Goal: Task Accomplishment & Management: Manage account settings

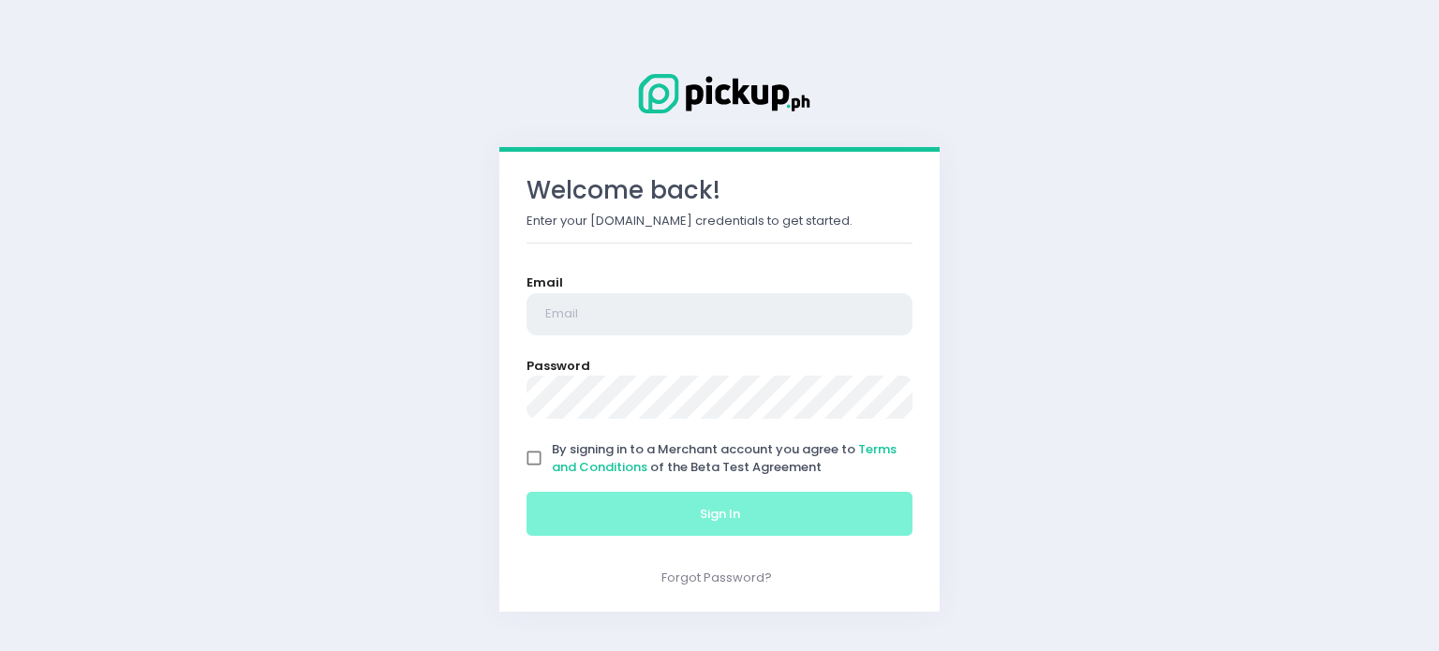
type input "[EMAIL_ADDRESS][DOMAIN_NAME]"
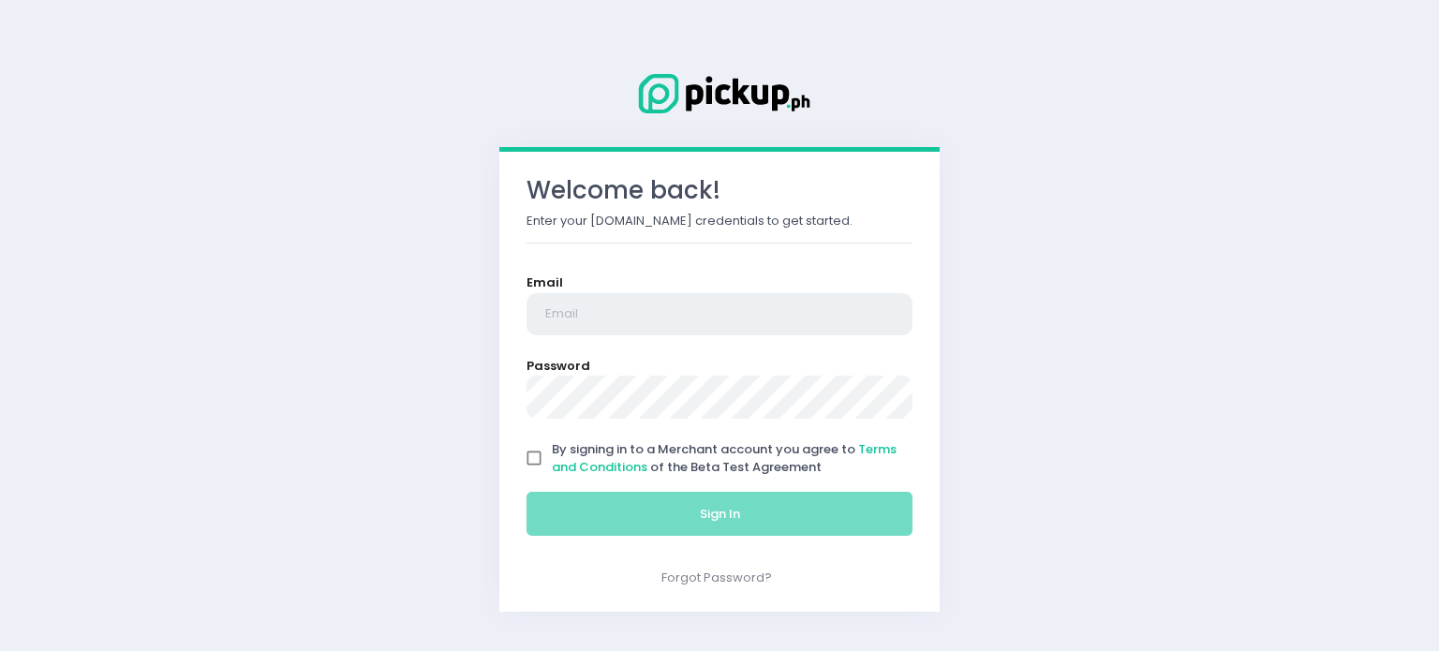
type input "[EMAIL_ADDRESS][DOMAIN_NAME]"
click at [537, 464] on input "By signing in to a Merchant account you agree to Terms and Conditions of the Be…" at bounding box center [534, 458] width 36 height 36
checkbox input "true"
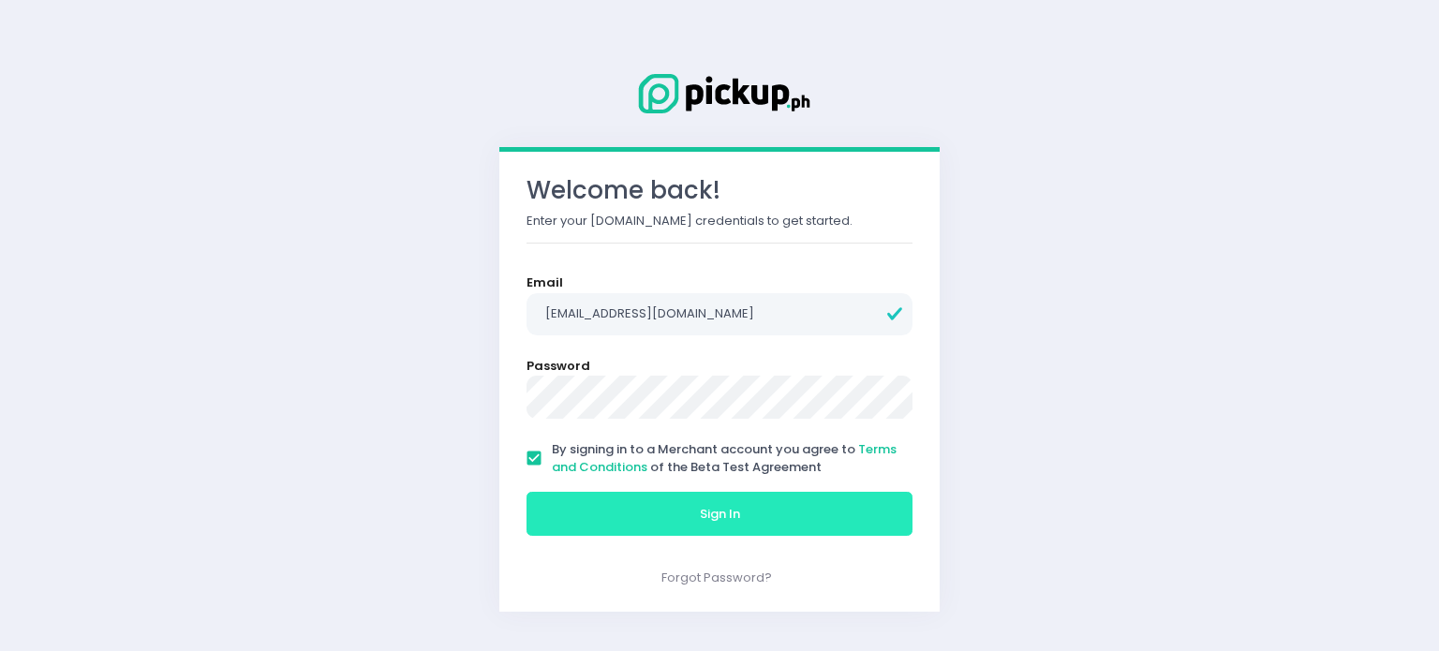
click at [566, 504] on button "Sign In" at bounding box center [720, 514] width 386 height 45
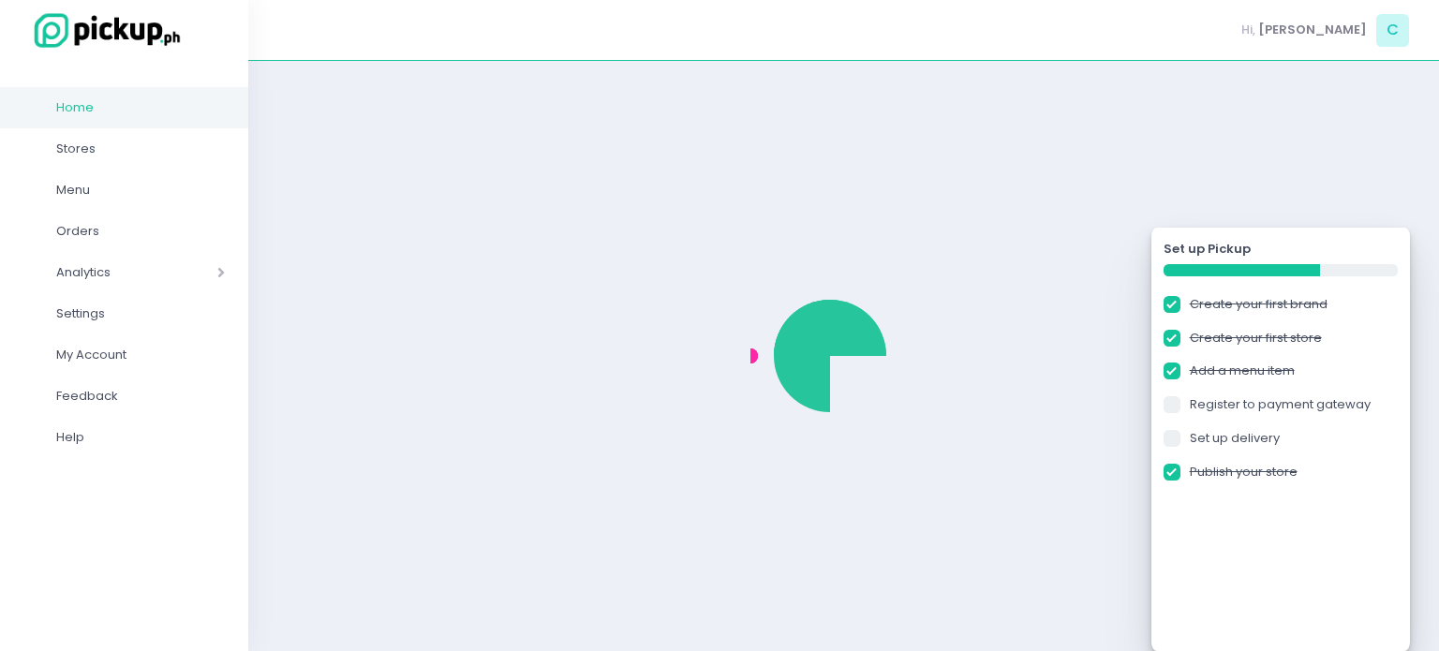
checkbox input "true"
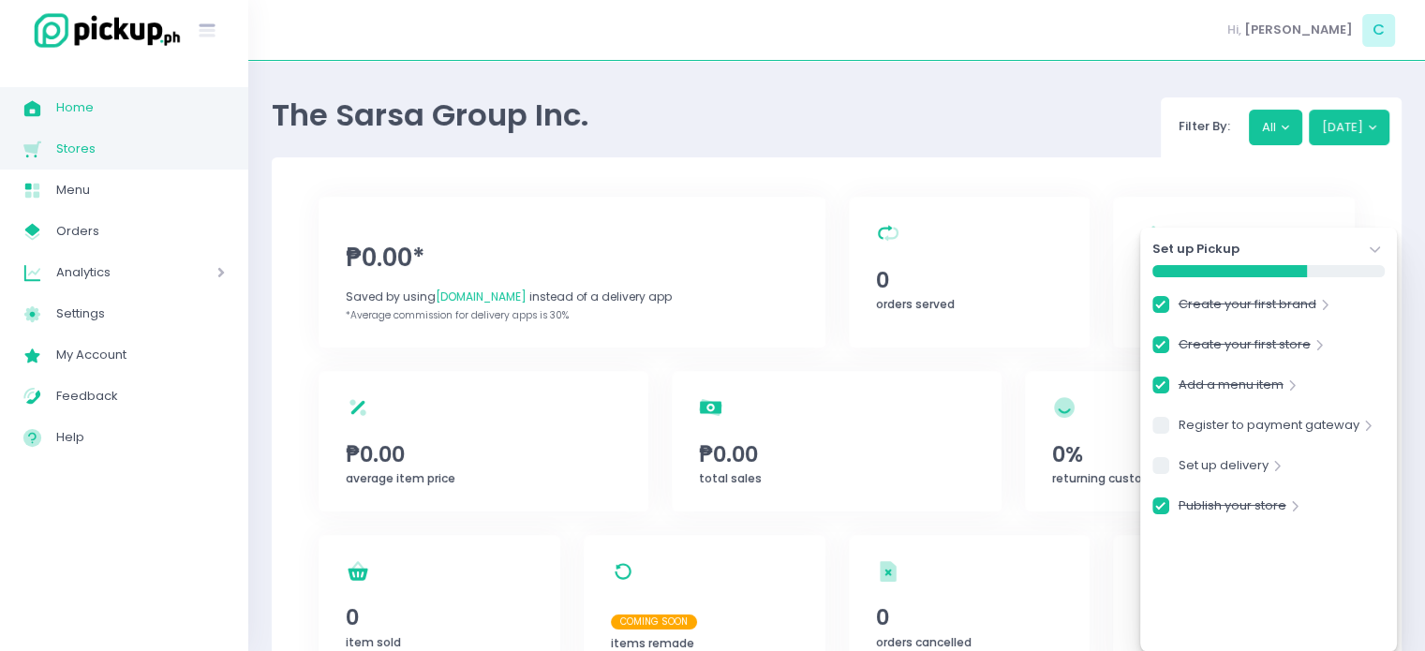
click at [49, 156] on span "Stores Created with Sketch." at bounding box center [39, 149] width 33 height 24
checkbox input "true"
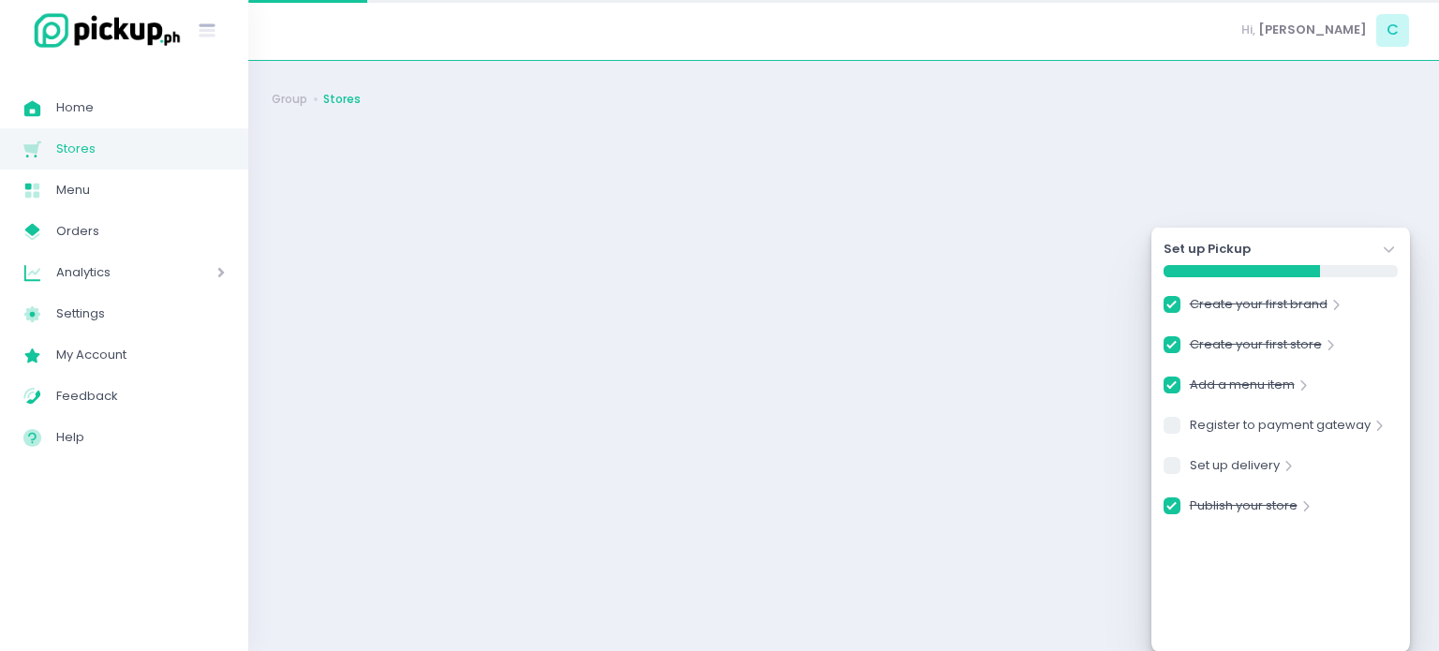
checkbox input "true"
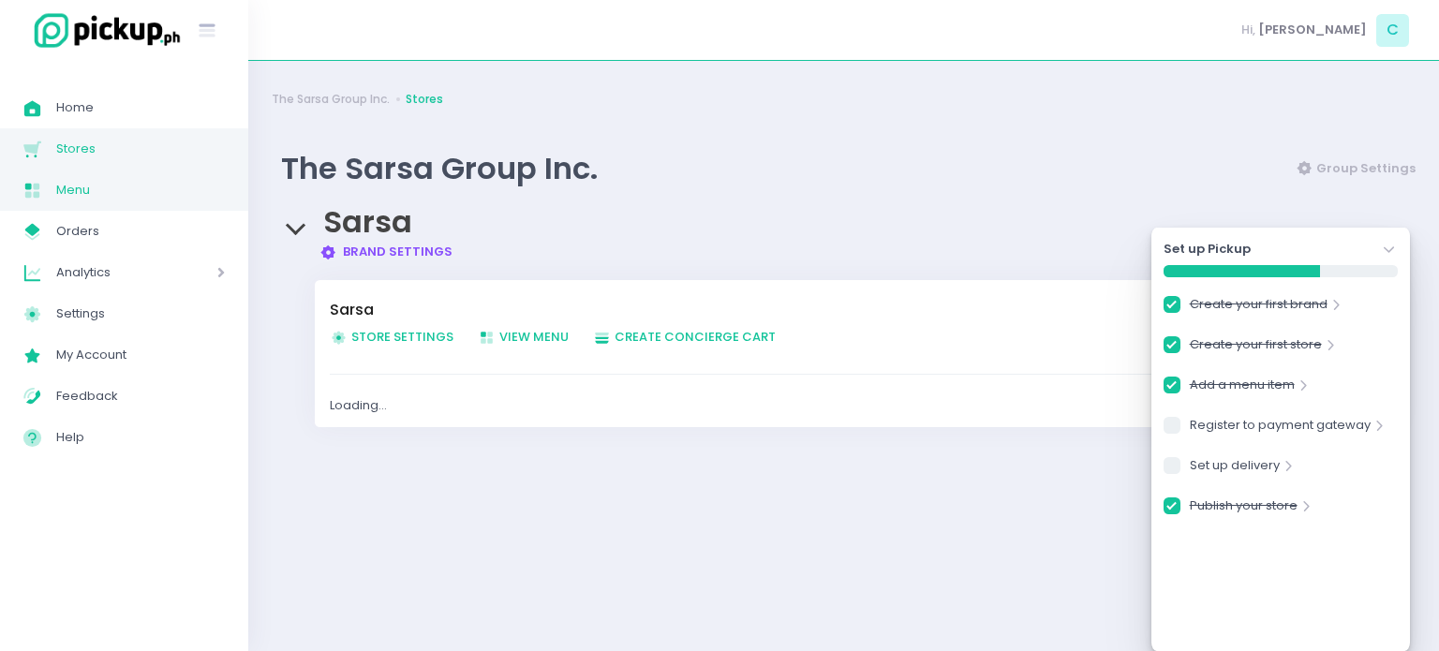
click at [67, 195] on span "Menu" at bounding box center [140, 190] width 169 height 24
checkbox input "true"
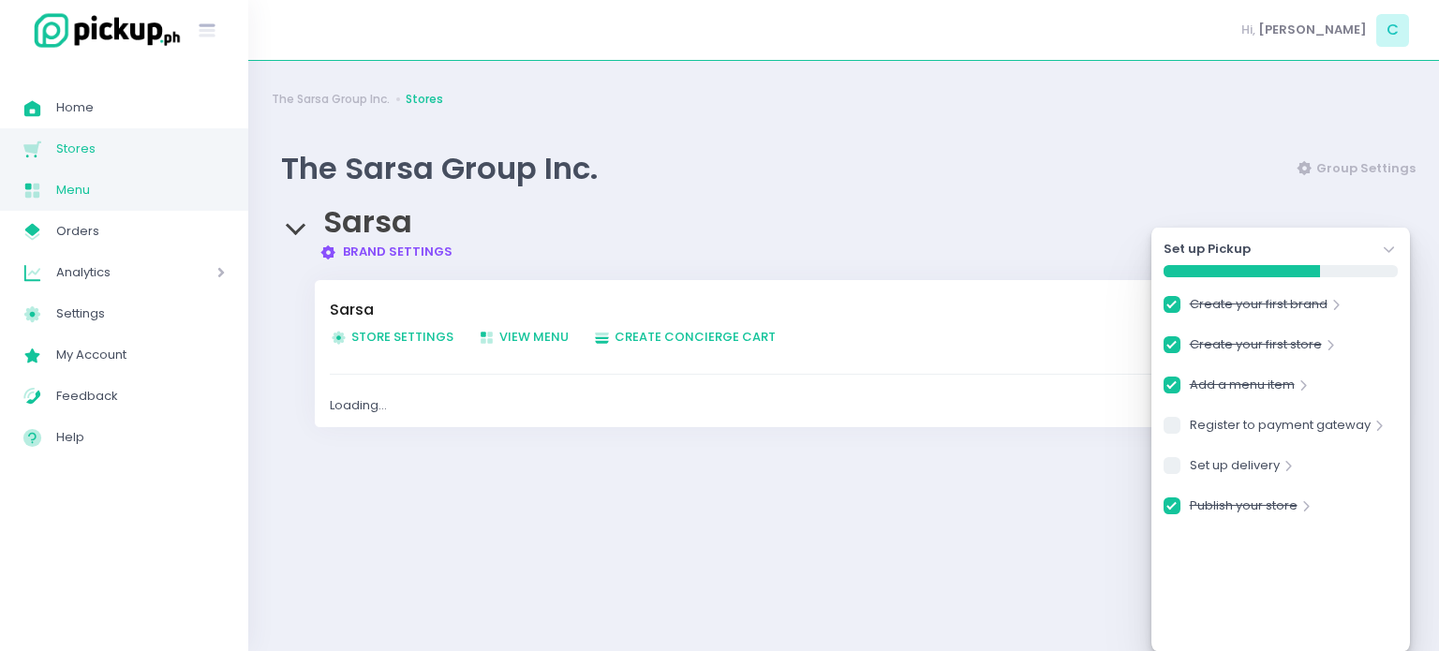
checkbox input "true"
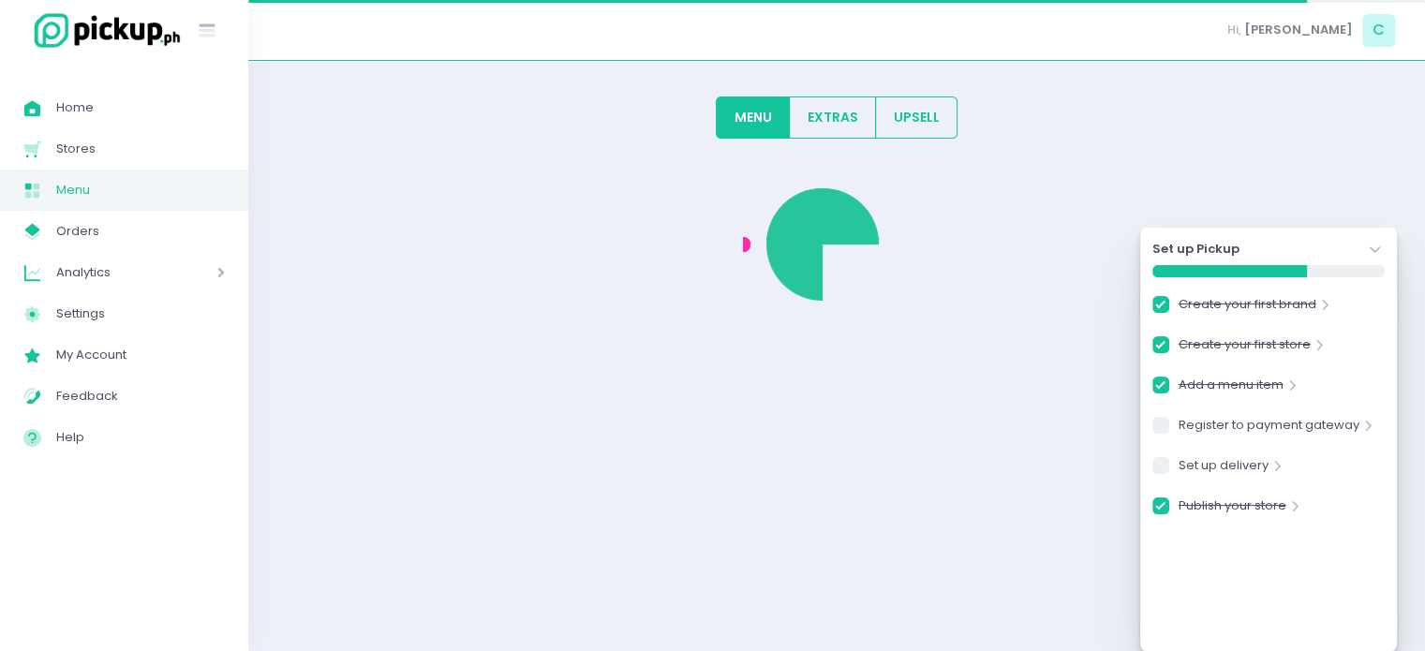
checkbox input "true"
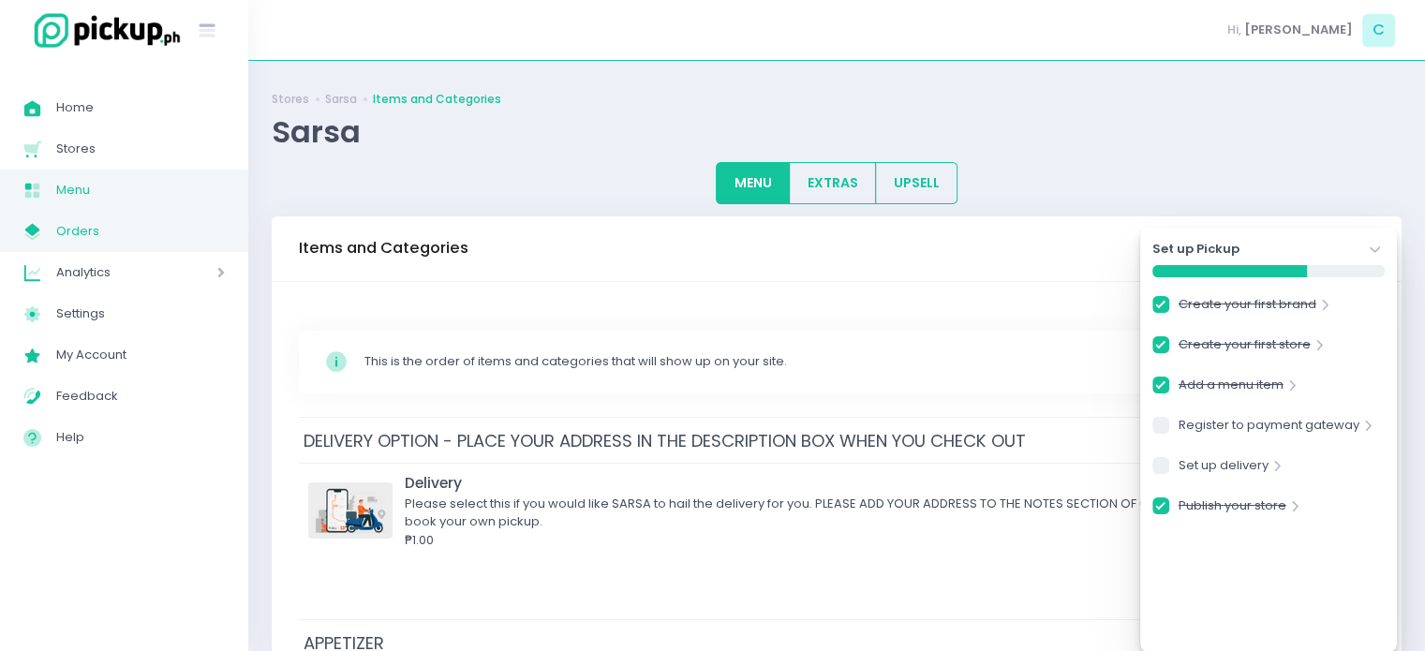
click at [110, 241] on span "Orders" at bounding box center [140, 231] width 169 height 24
checkbox input "true"
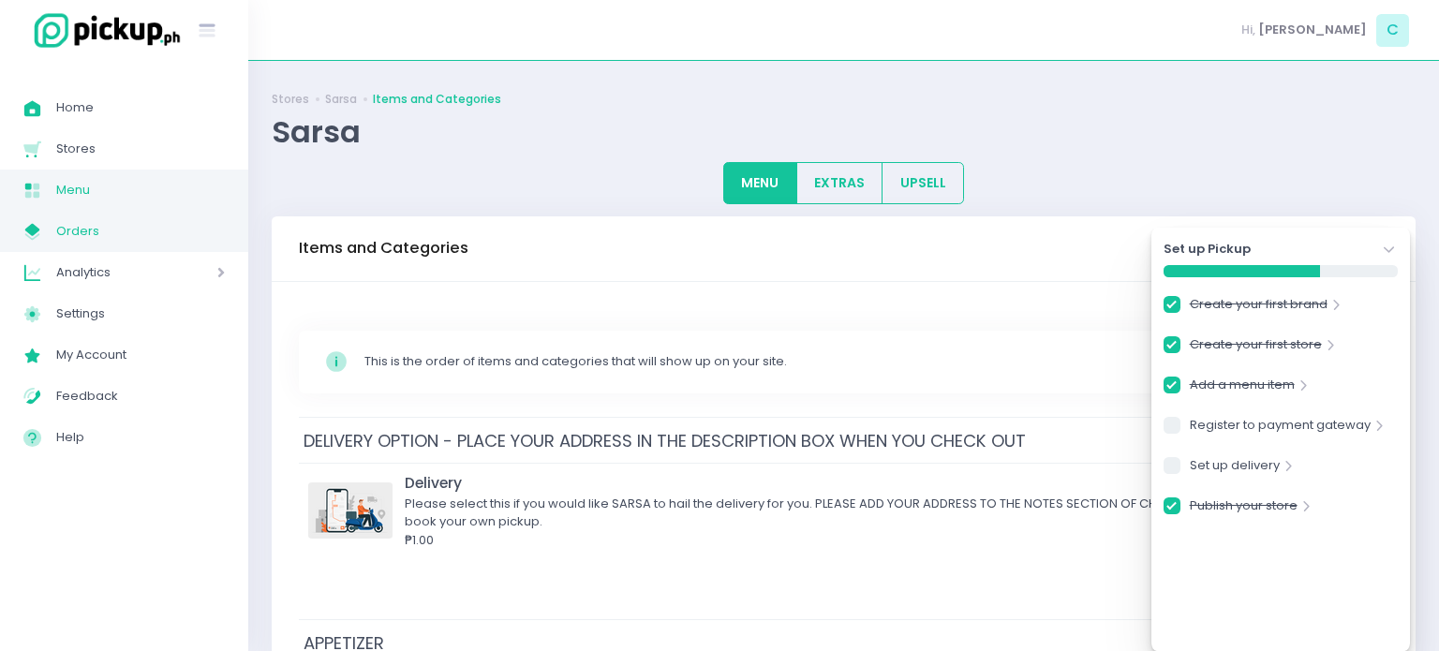
checkbox input "true"
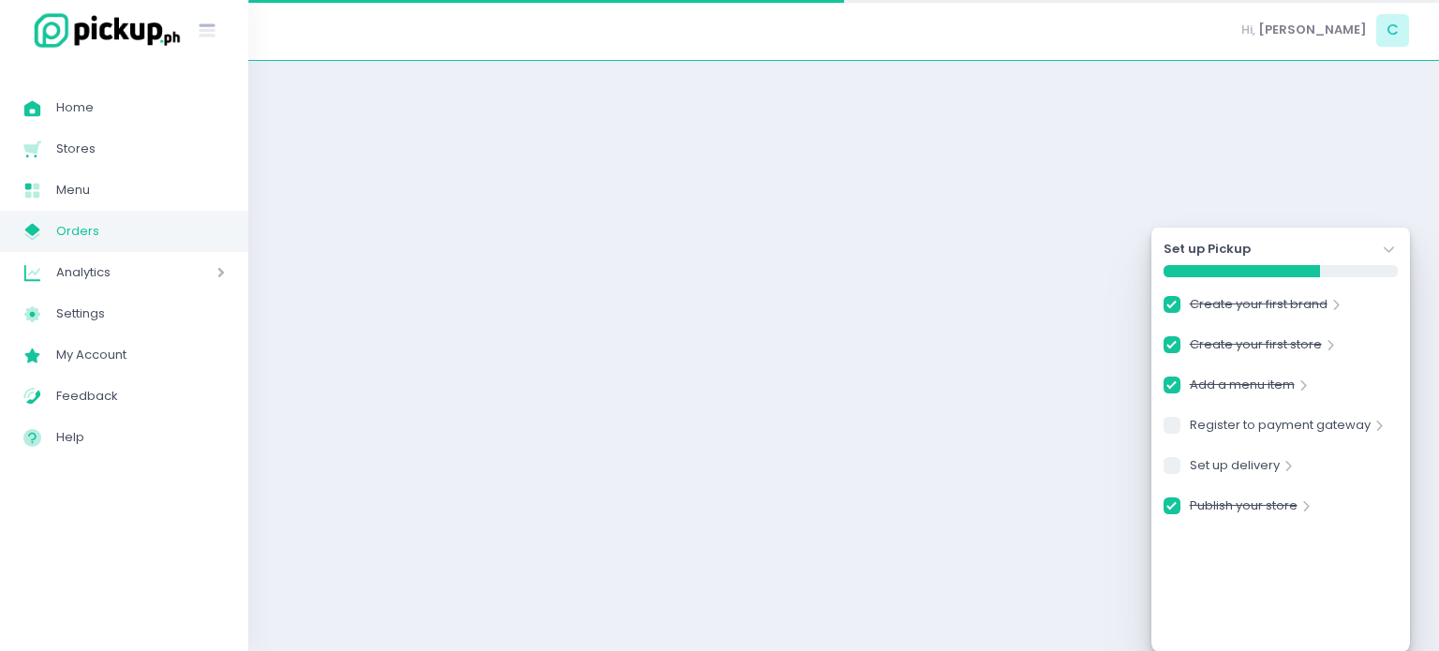
checkbox input "true"
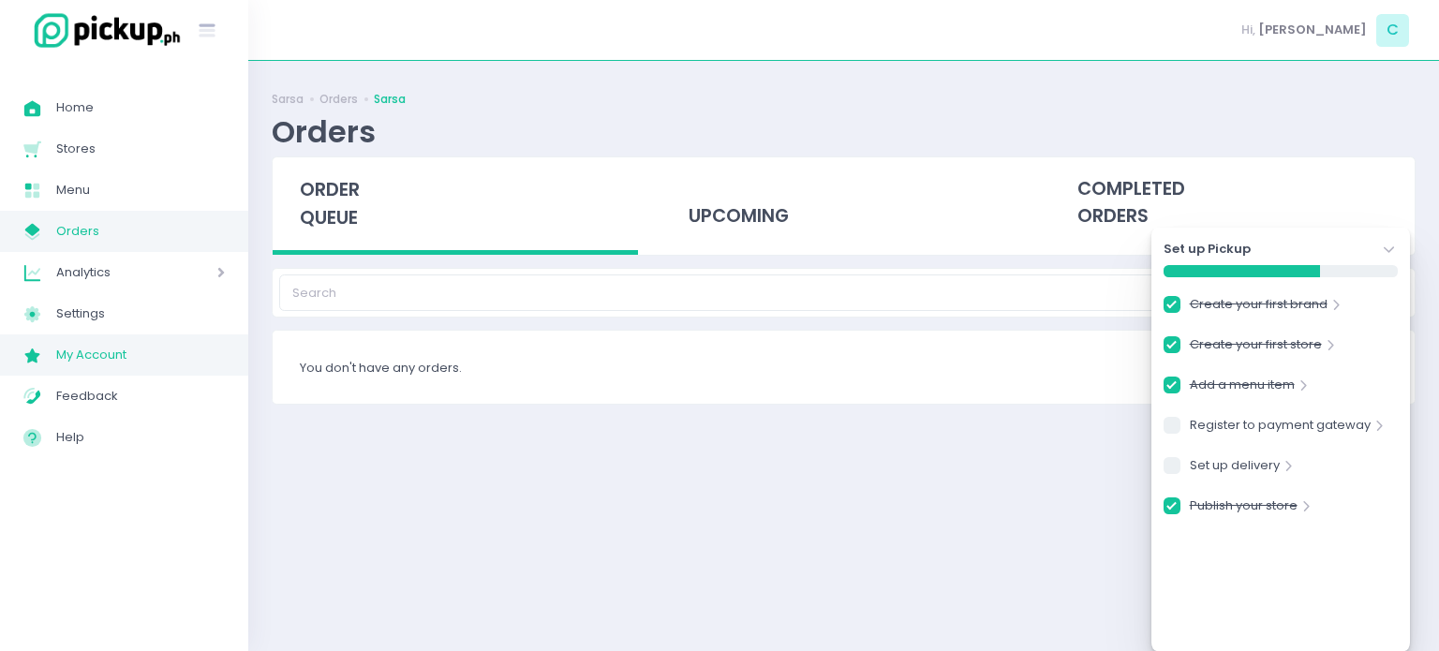
click at [102, 345] on span "My Account" at bounding box center [140, 355] width 169 height 24
checkbox input "true"
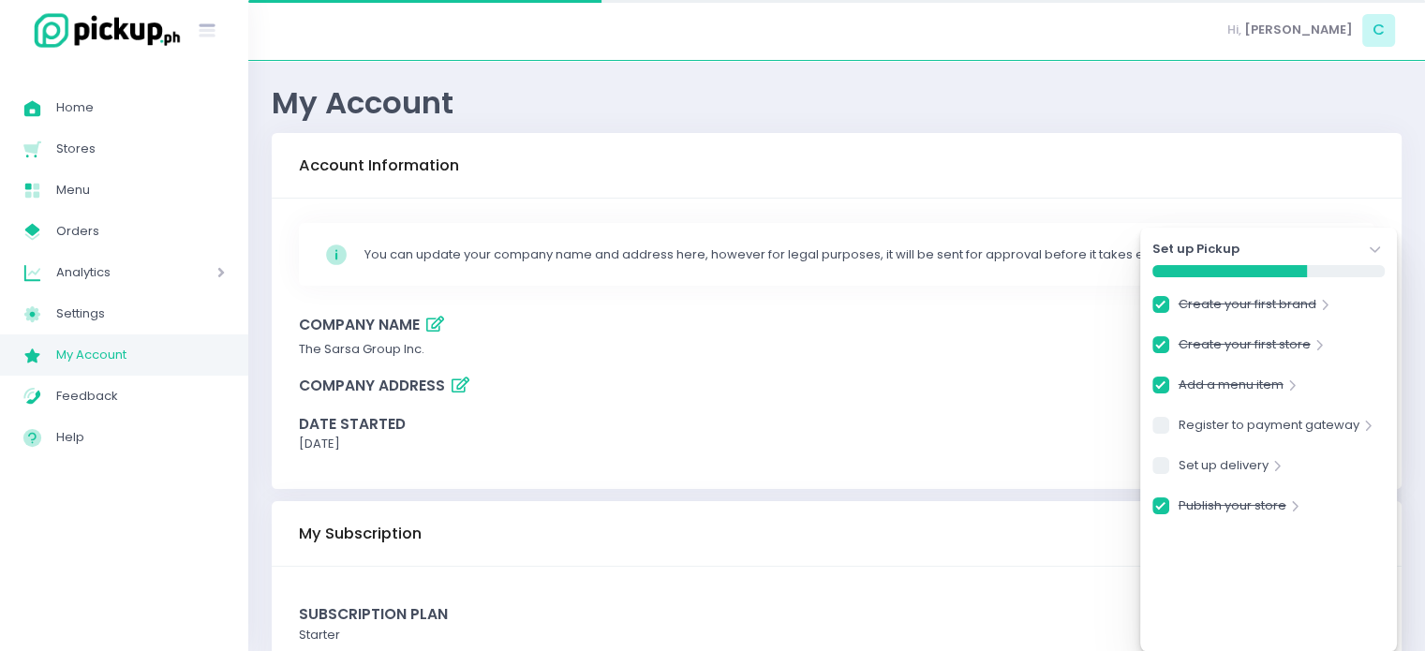
checkbox input "true"
click at [86, 320] on span "Settings" at bounding box center [140, 314] width 169 height 24
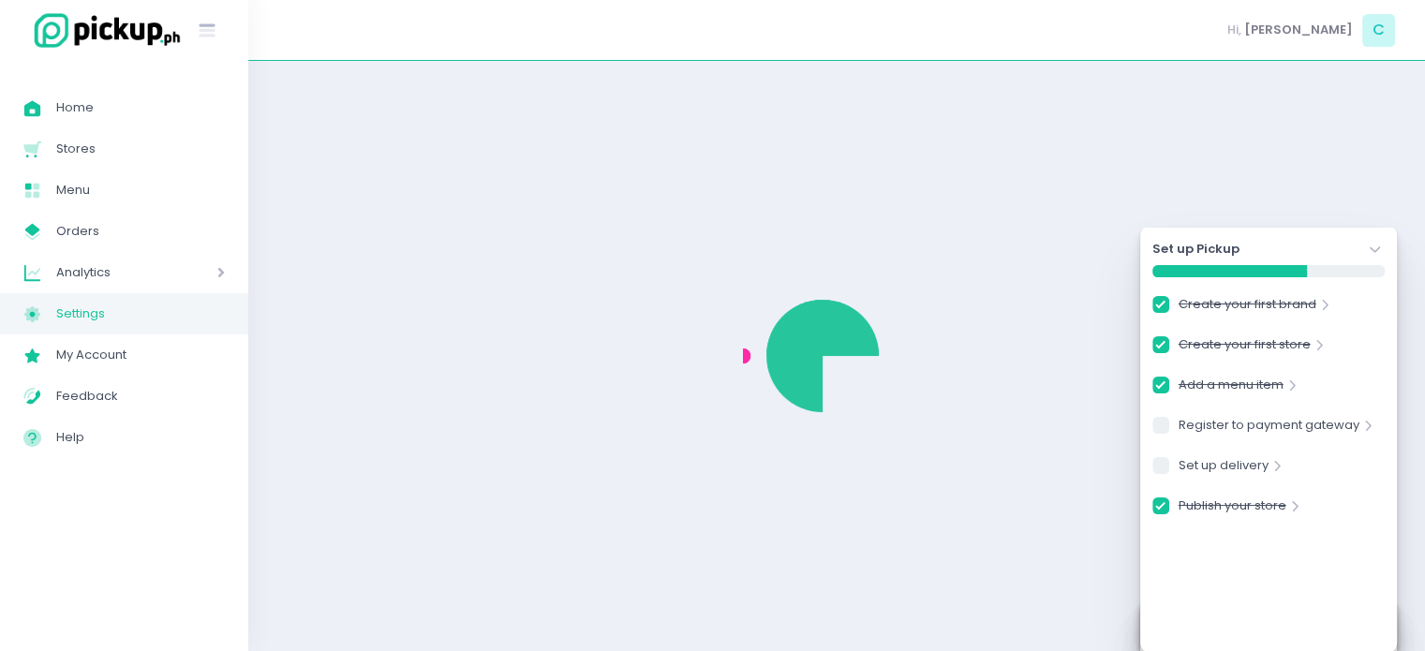
checkbox input "true"
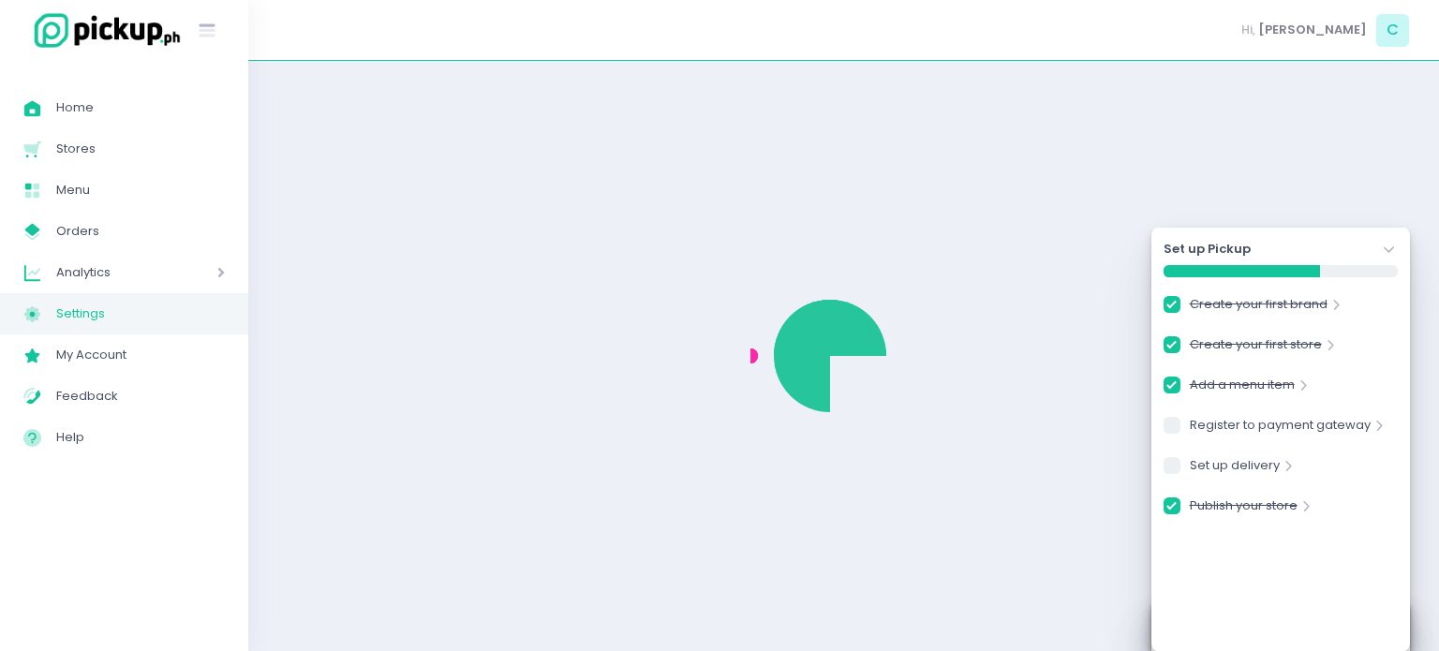
checkbox input "true"
select select "active"
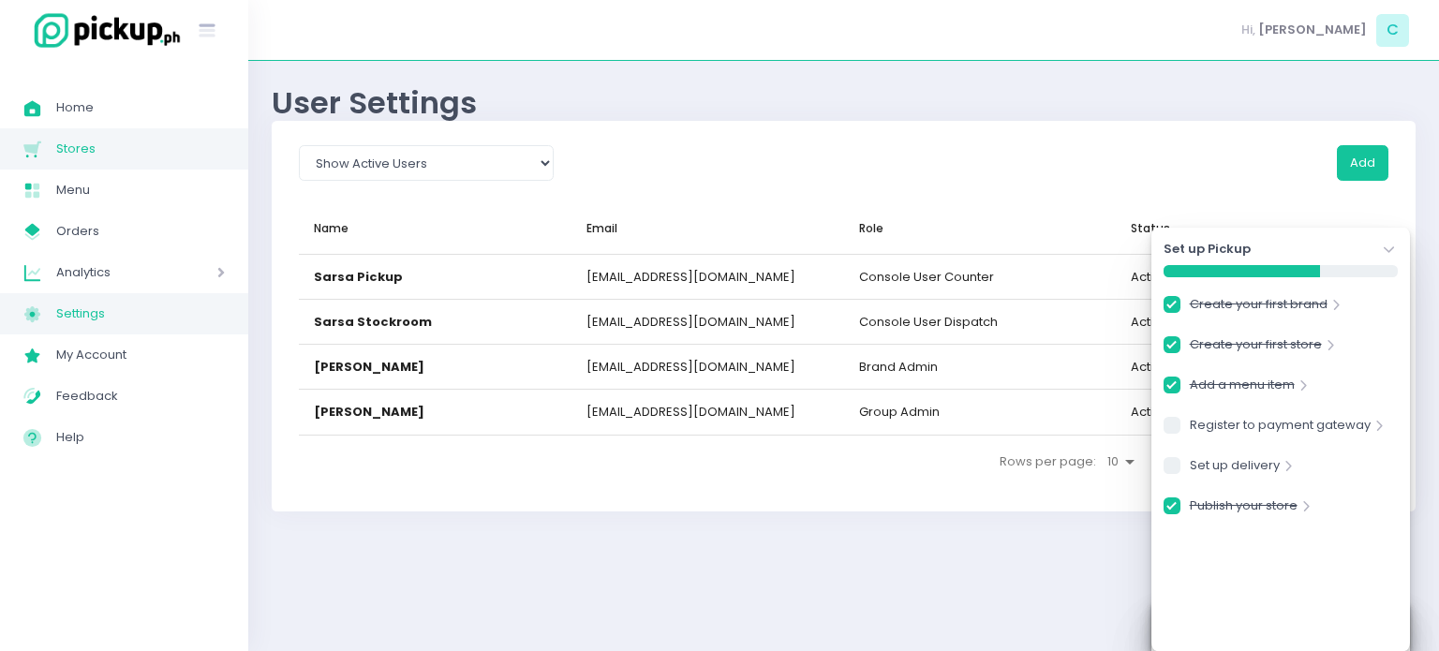
click at [120, 151] on span "Stores" at bounding box center [140, 149] width 169 height 24
checkbox input "true"
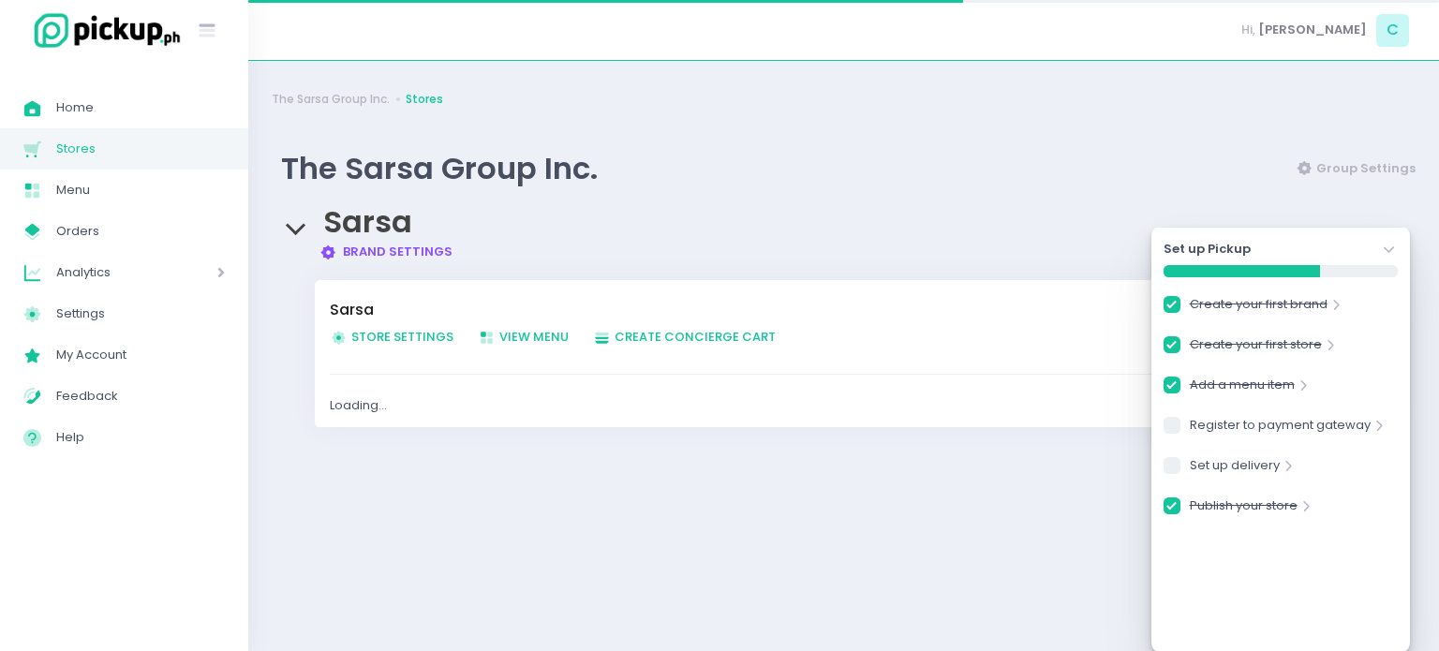
checkbox input "true"
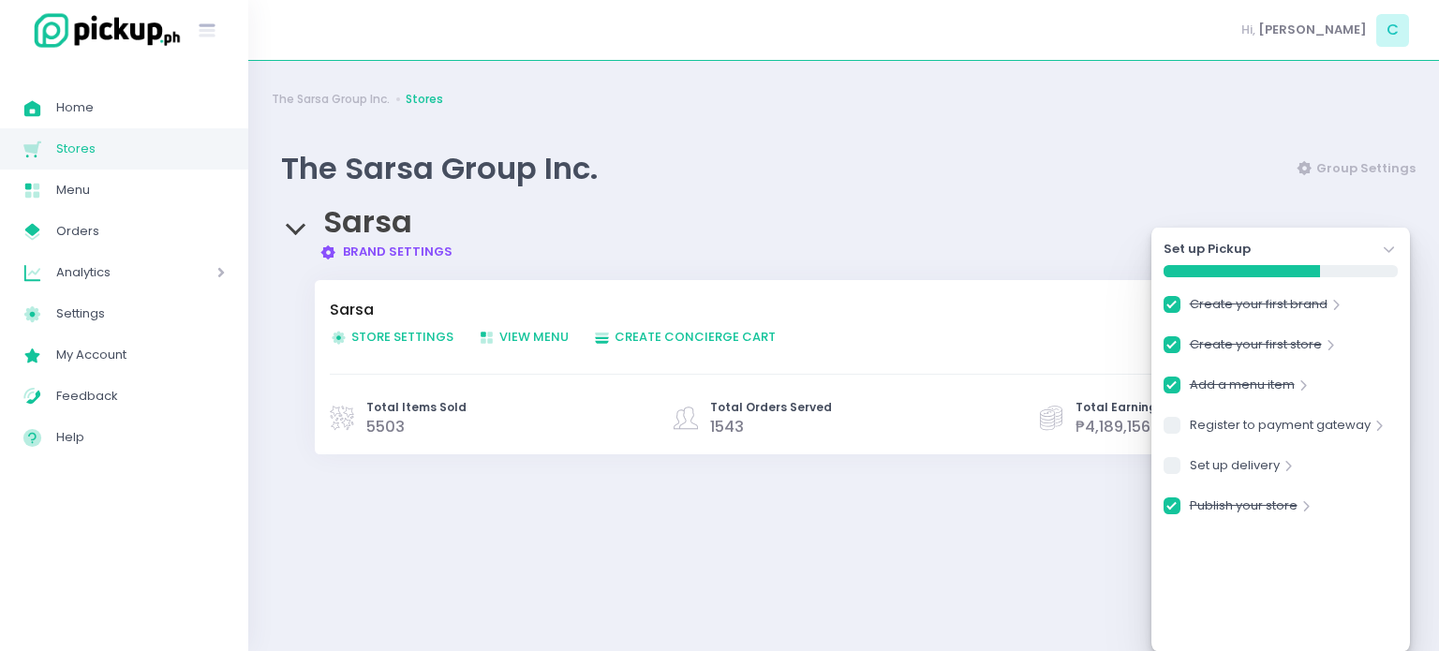
click at [764, 425] on span "1543" at bounding box center [771, 427] width 122 height 22
click at [395, 335] on span "Store Settings Created with Sketch. Store Settings" at bounding box center [392, 337] width 124 height 18
checkbox input "true"
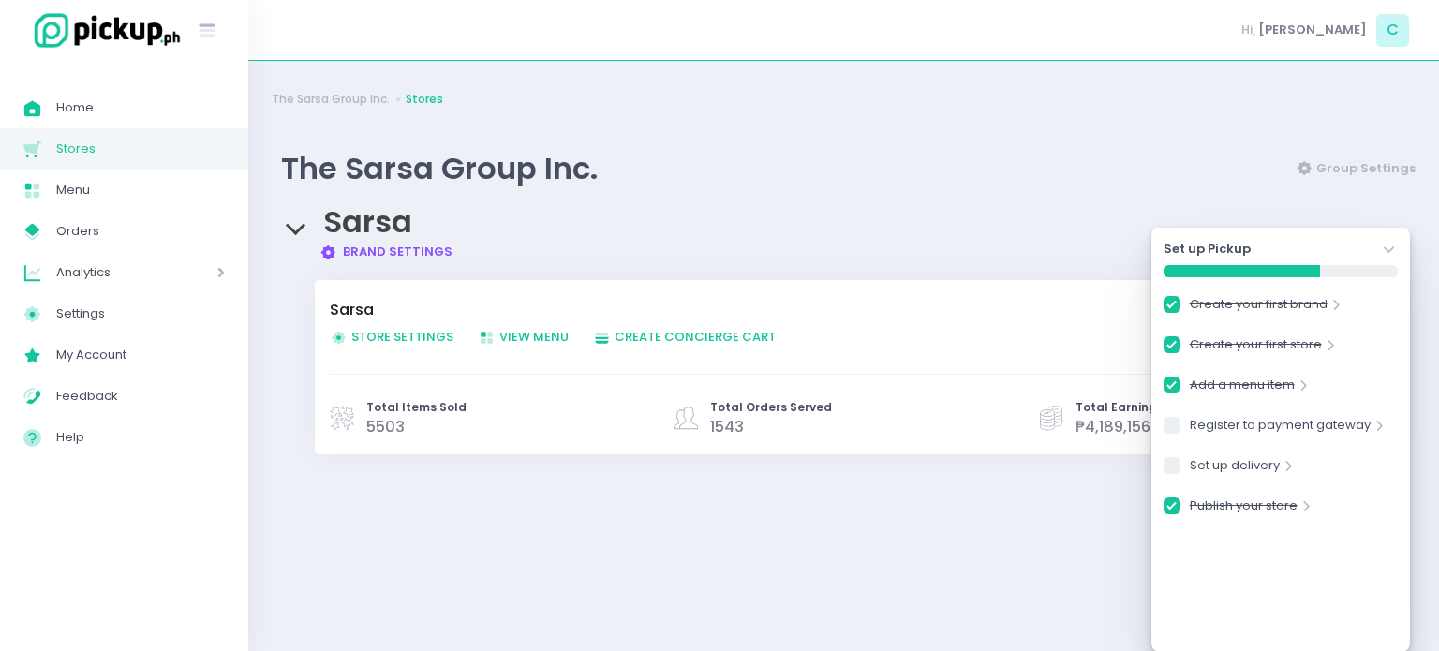
checkbox input "true"
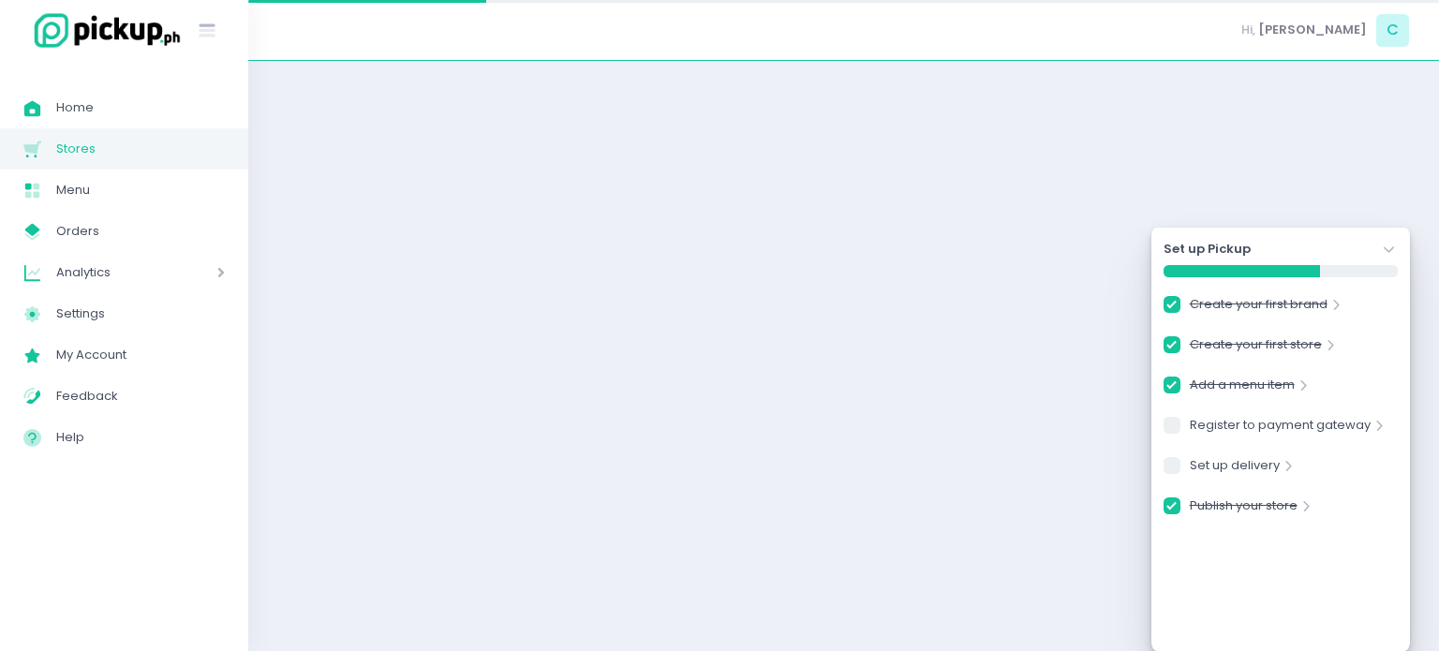
checkbox input "true"
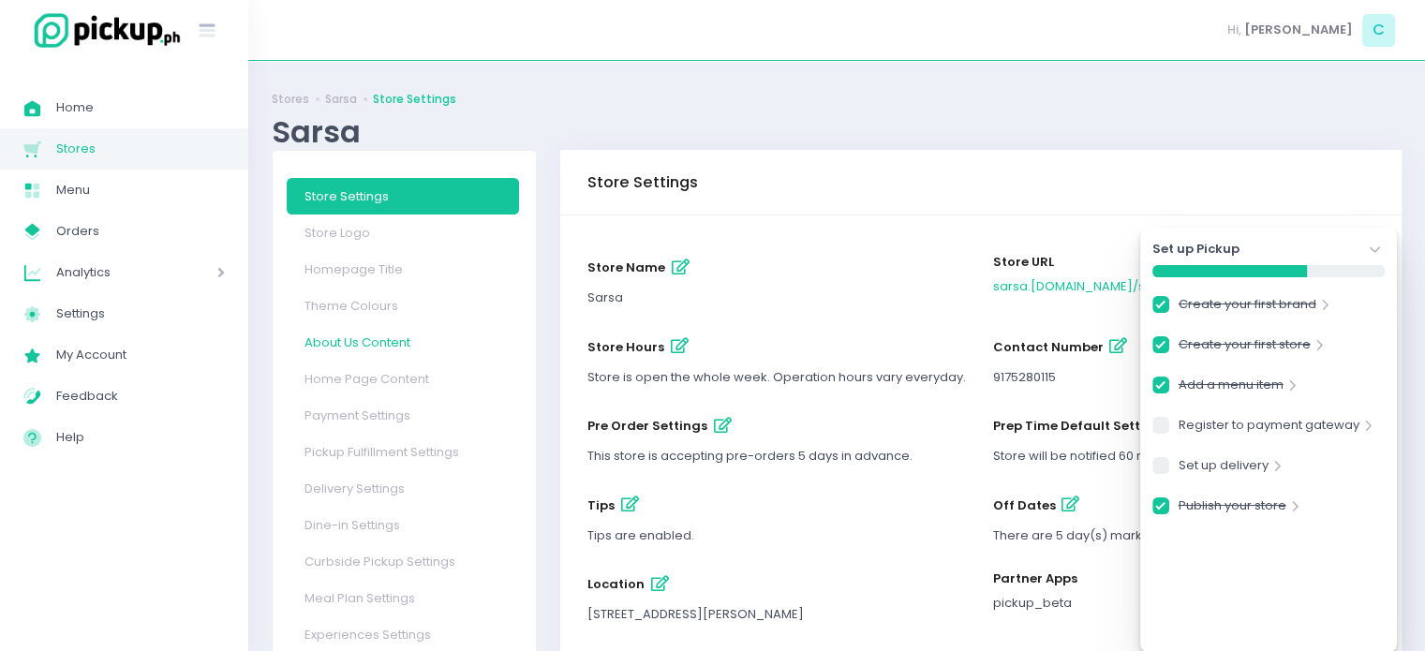
scroll to position [127, 0]
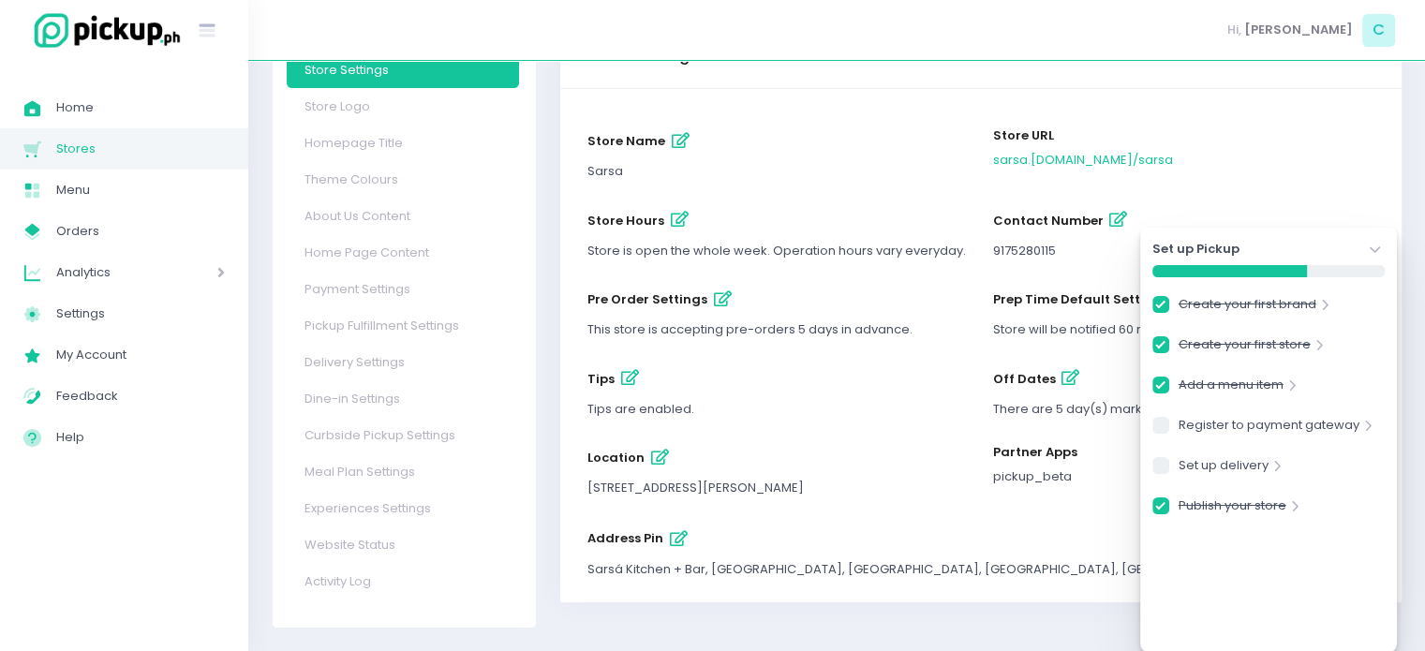
click at [1380, 246] on icon "Stockholm-icons / Navigation / Angle-down Created with Sketch." at bounding box center [1375, 250] width 19 height 19
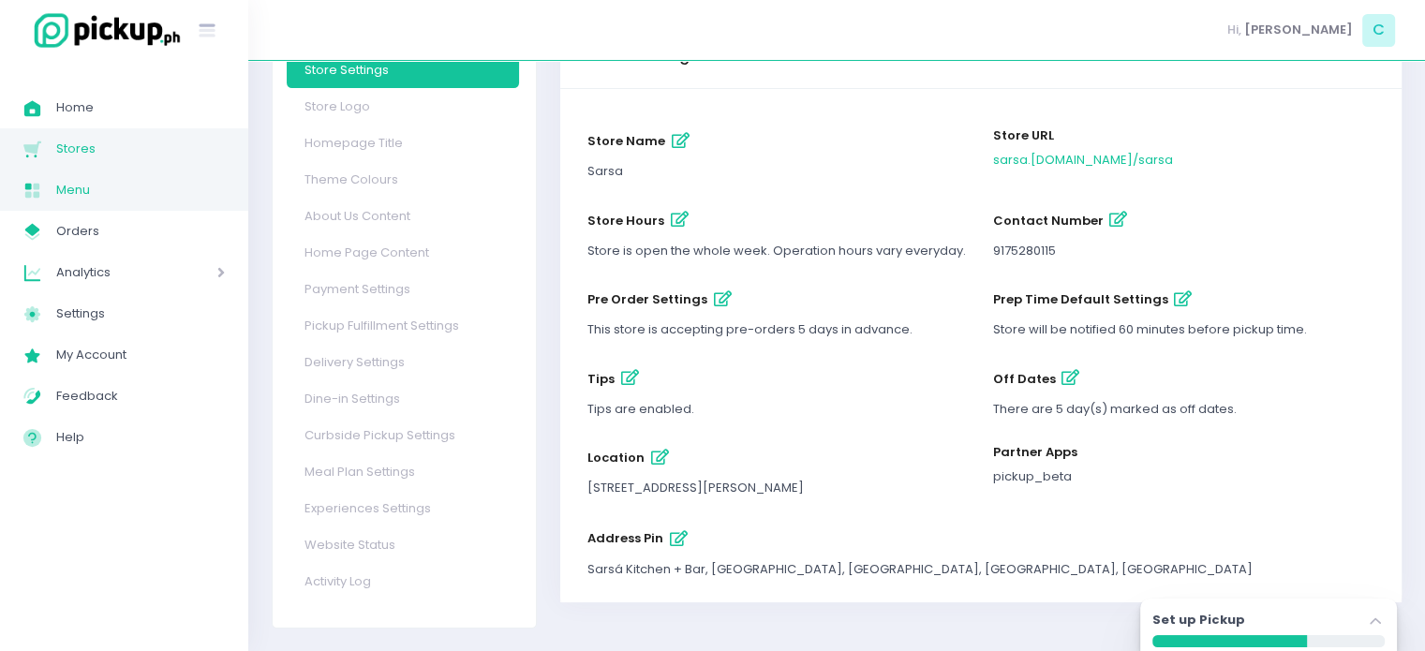
click at [53, 196] on span "Menu Created with Sketch." at bounding box center [39, 190] width 33 height 24
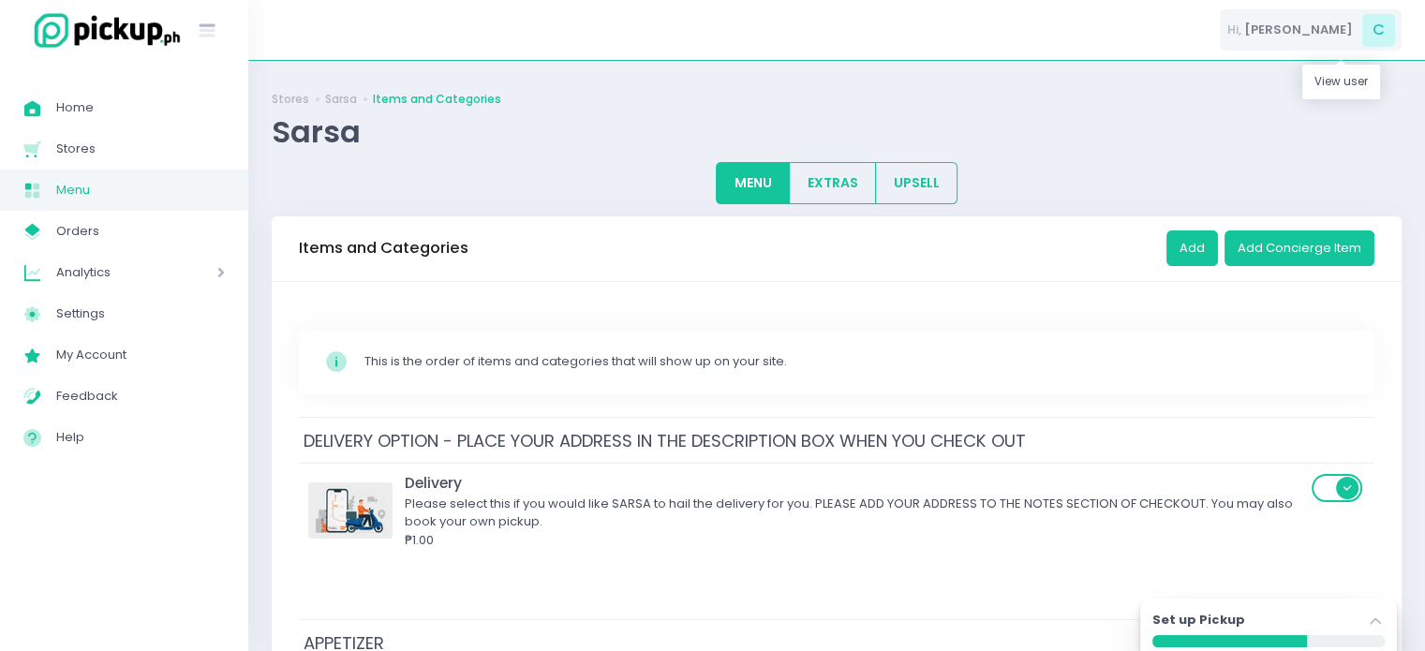
click at [1334, 37] on span "Camille" at bounding box center [1298, 30] width 109 height 19
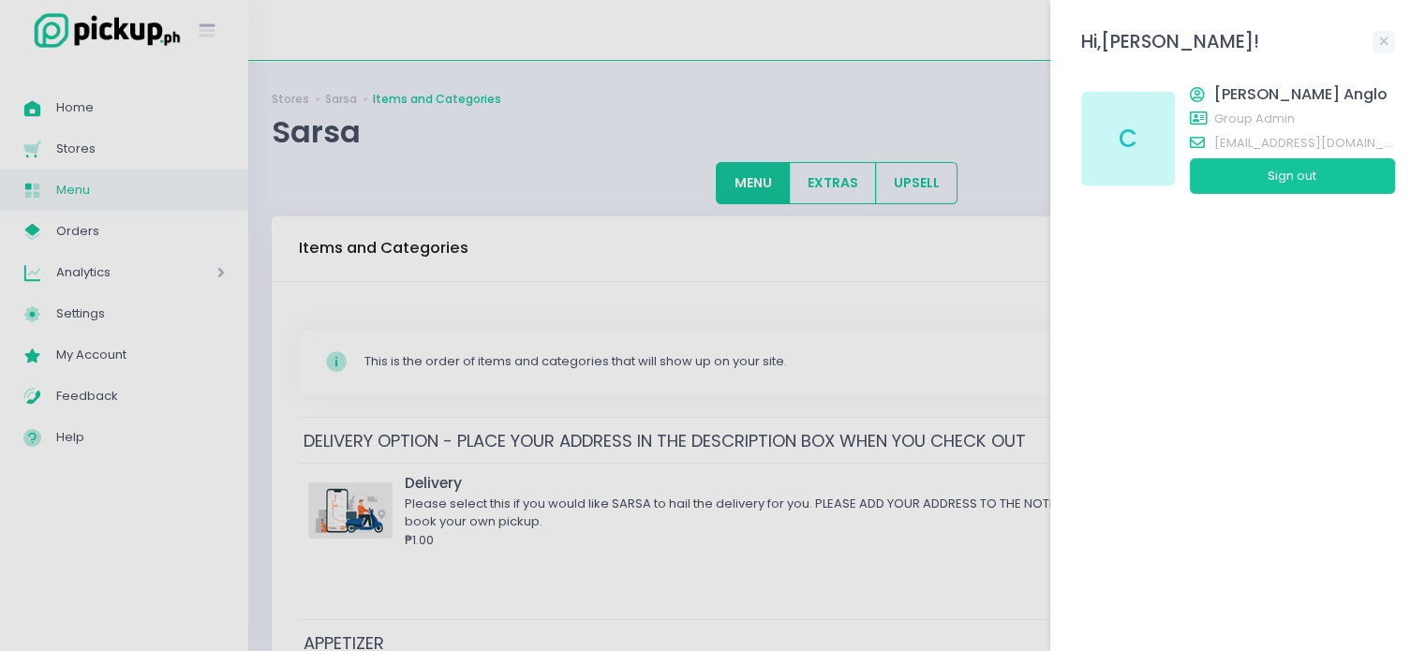
click at [1210, 128] on span "group admin" at bounding box center [1292, 122] width 205 height 24
click at [1147, 128] on div "C" at bounding box center [1128, 139] width 94 height 94
click at [830, 31] on div at bounding box center [712, 325] width 1425 height 651
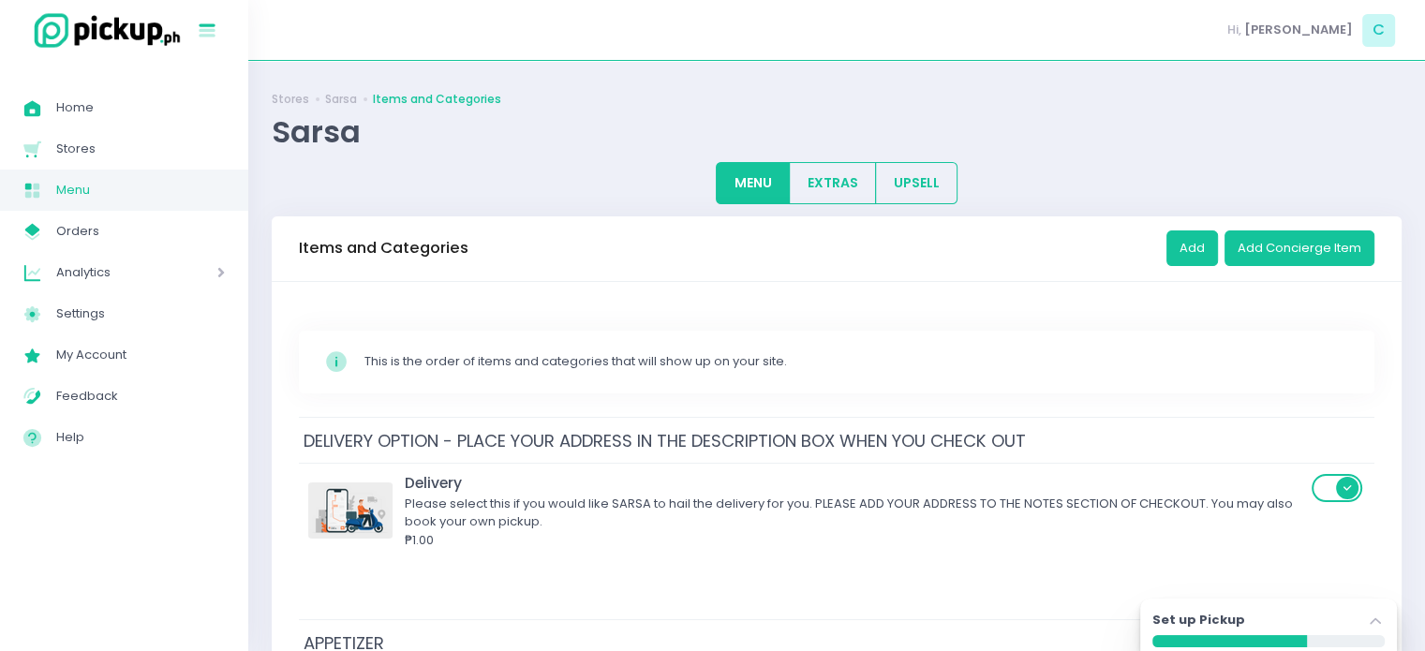
click at [202, 29] on icon at bounding box center [208, 32] width 16 height 8
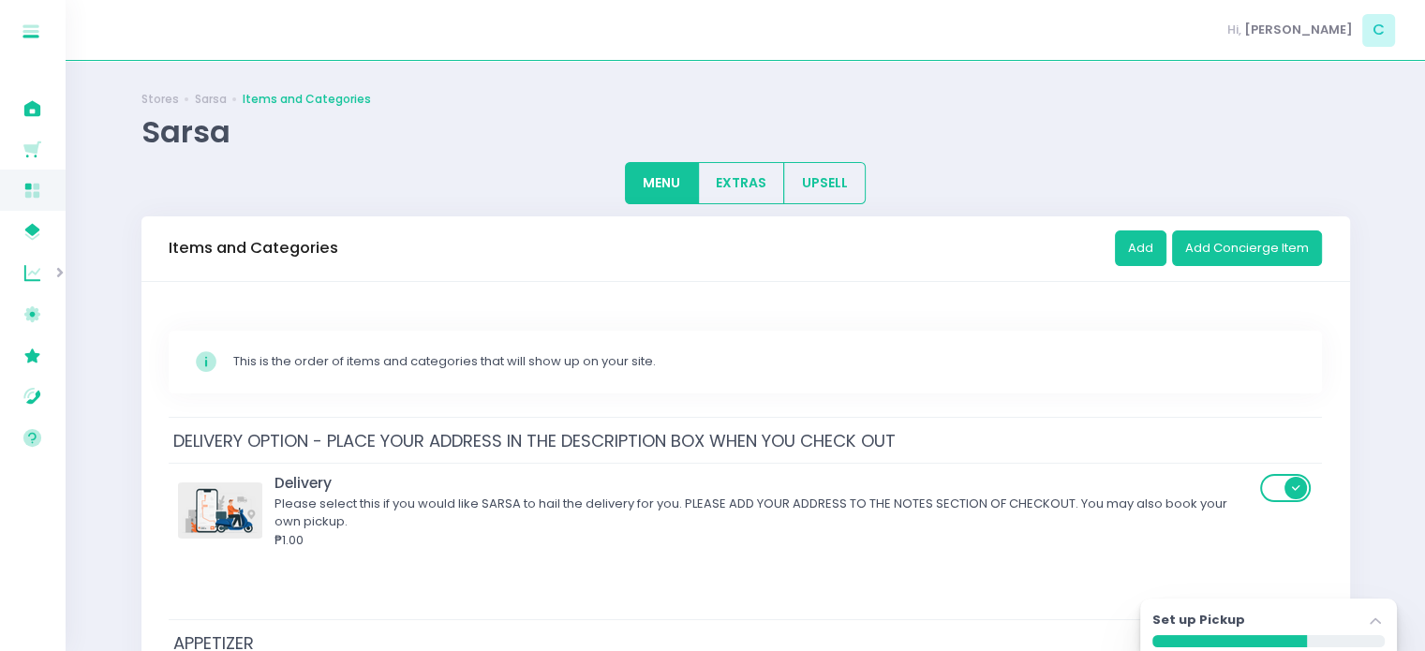
click at [202, 29] on div "Hi, Camille C" at bounding box center [746, 30] width 1360 height 61
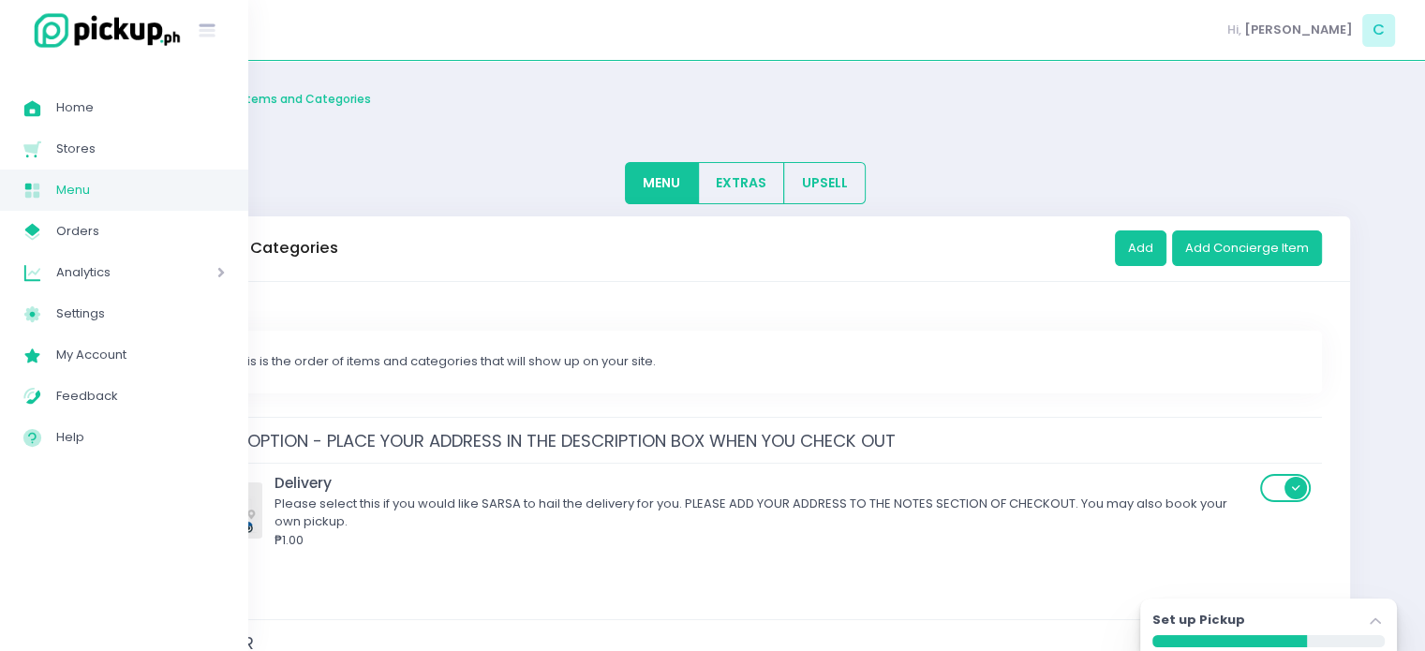
click at [30, 36] on img at bounding box center [102, 30] width 159 height 40
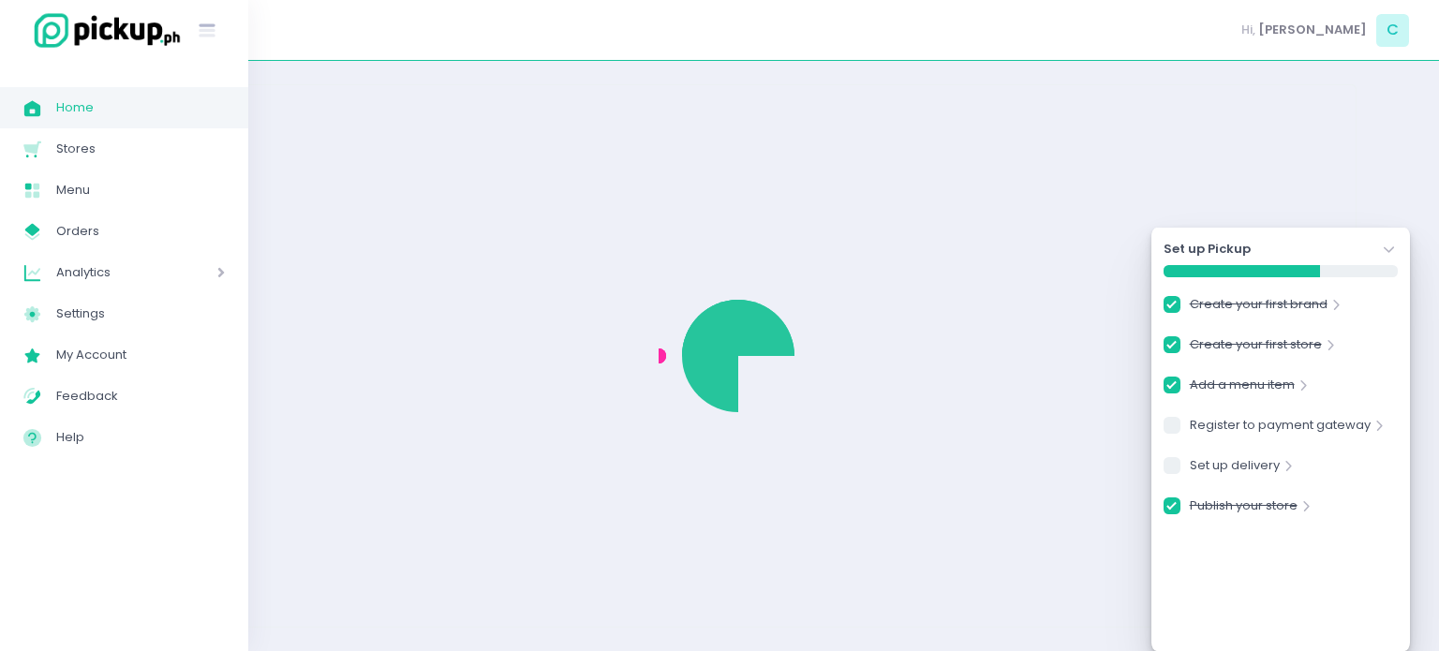
checkbox input "true"
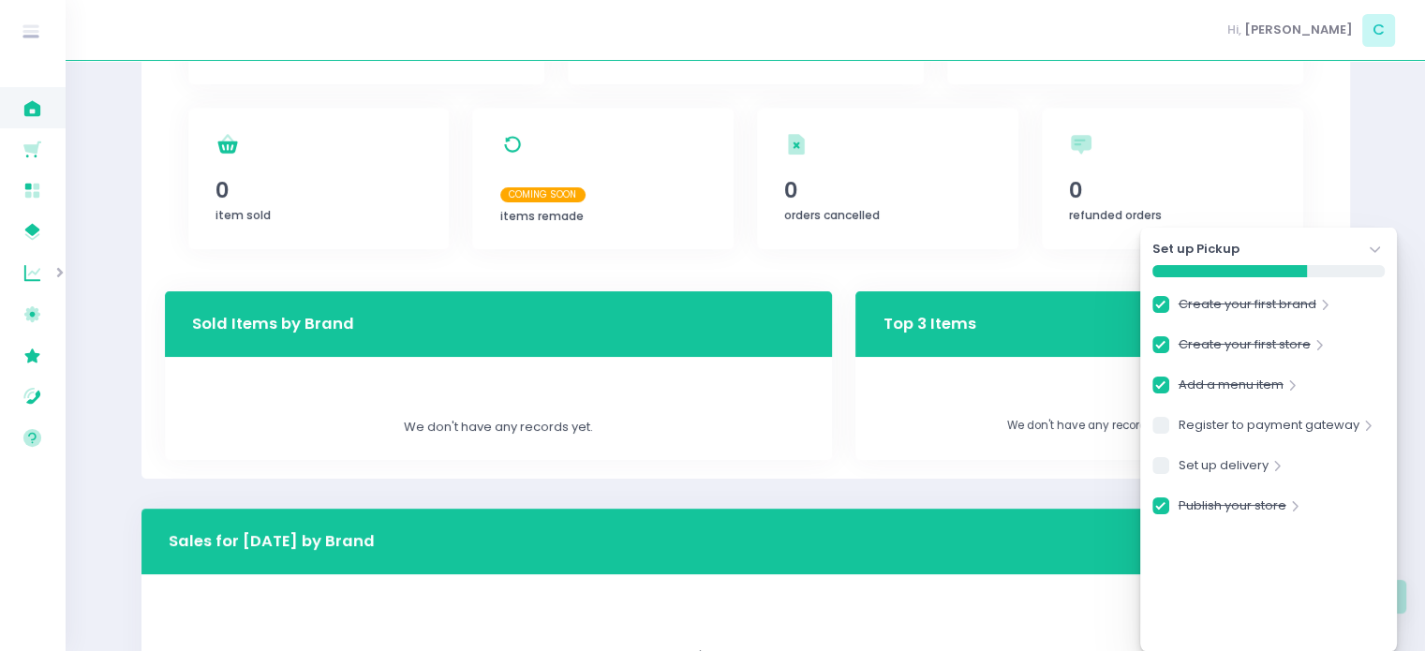
scroll to position [532, 0]
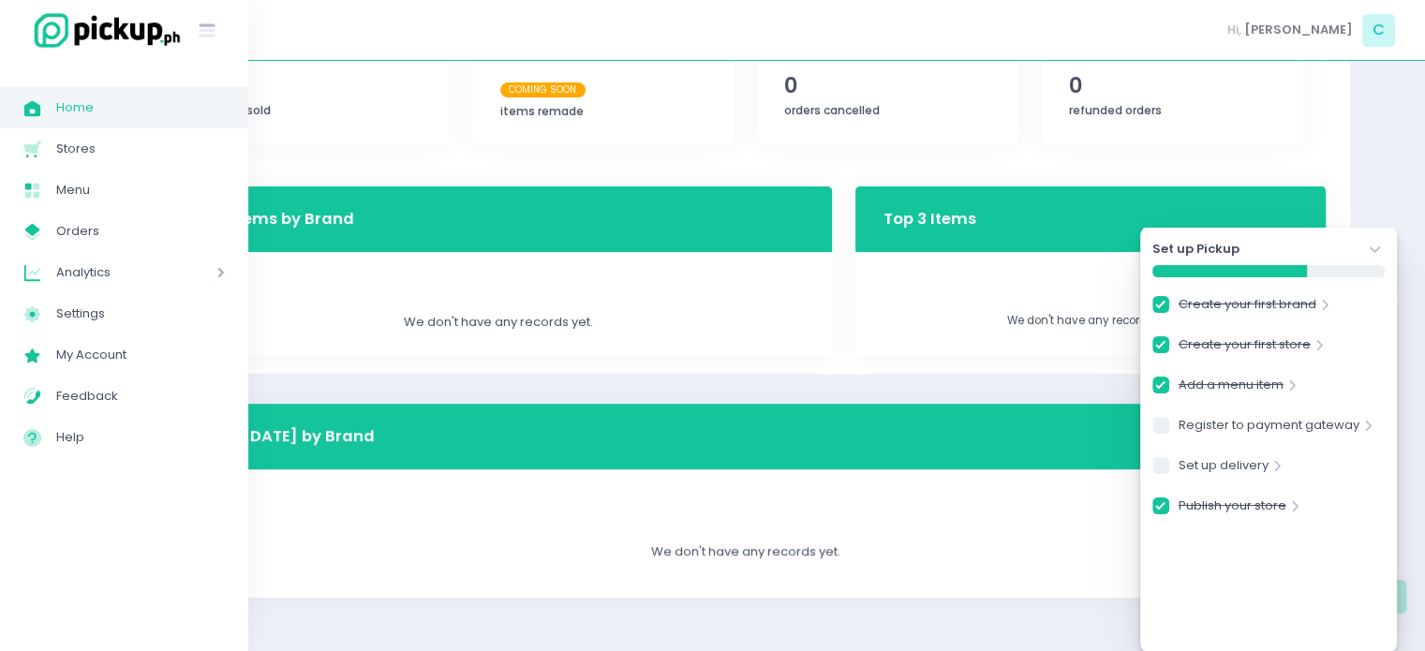
click at [69, 258] on div "Analytics Created with Sketch. Analytics" at bounding box center [124, 272] width 248 height 41
click at [139, 409] on link "My Account Created with Sketch. My Account" at bounding box center [124, 396] width 248 height 41
checkbox input "true"
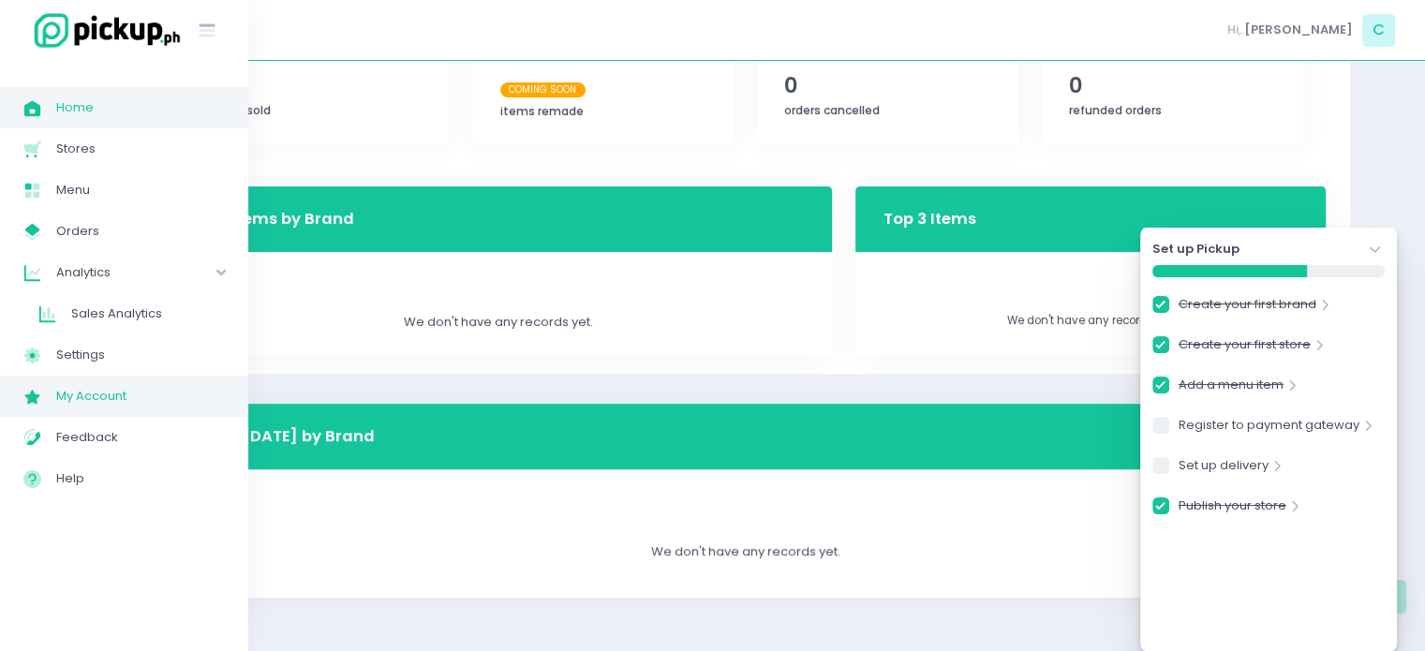
checkbox input "true"
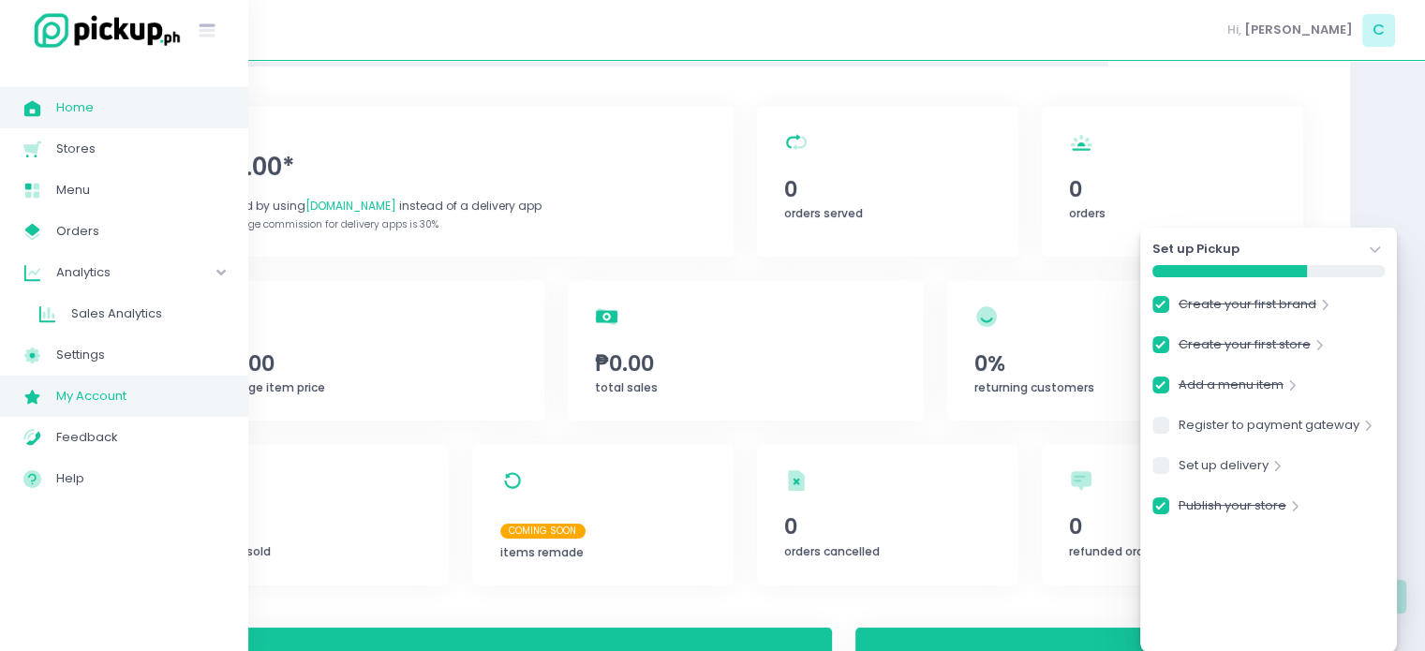
checkbox input "true"
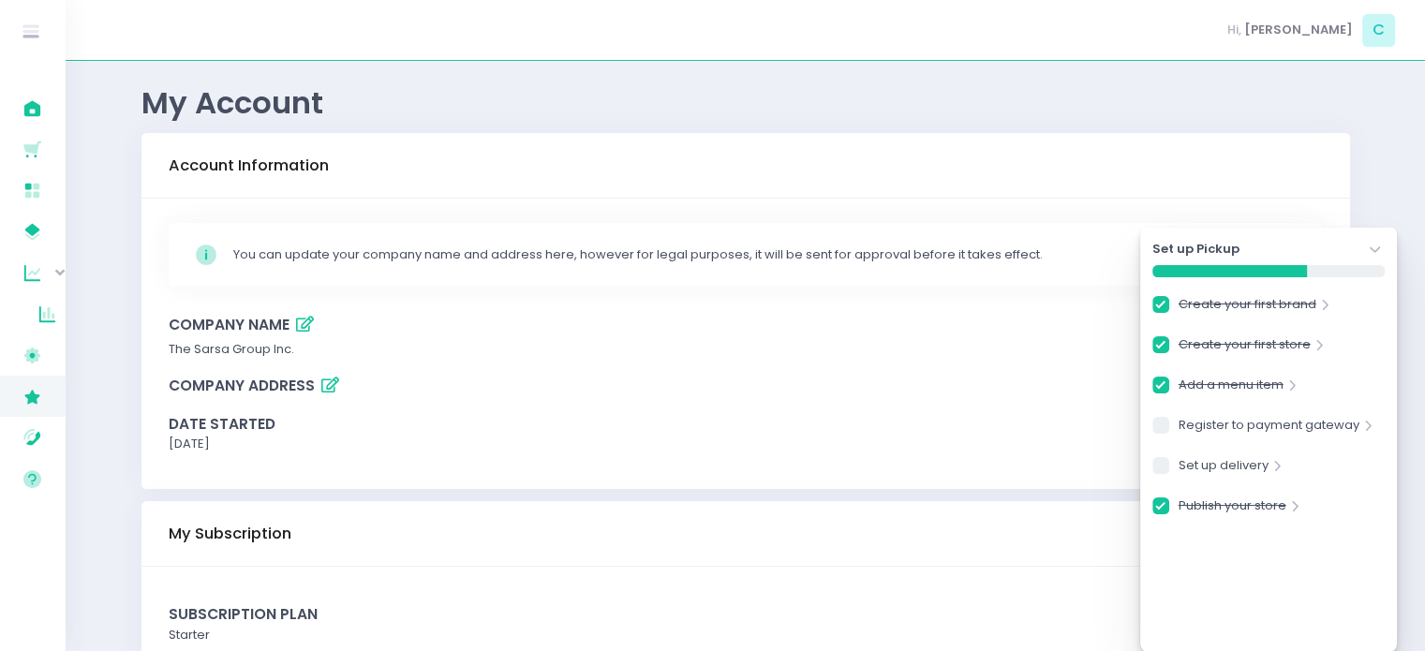
scroll to position [116, 0]
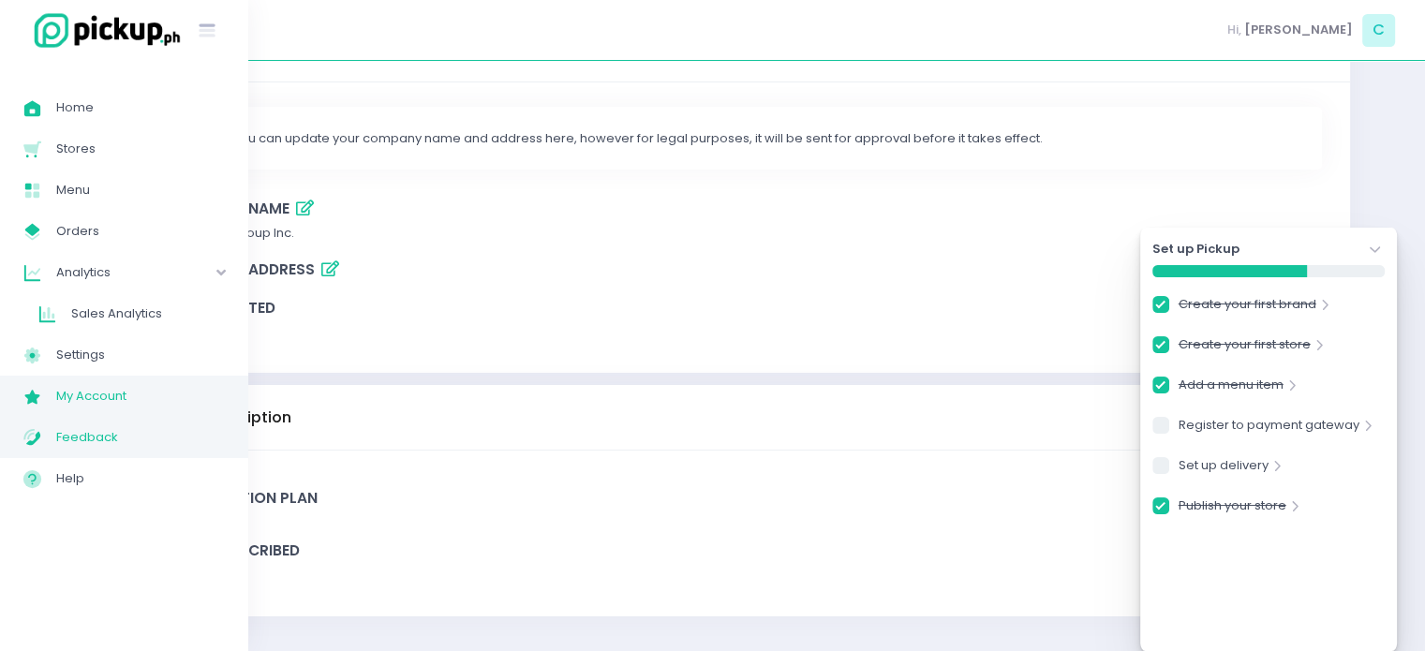
click at [11, 445] on link "Feedback Created with Sketch. Feedback" at bounding box center [124, 437] width 248 height 41
checkbox input "true"
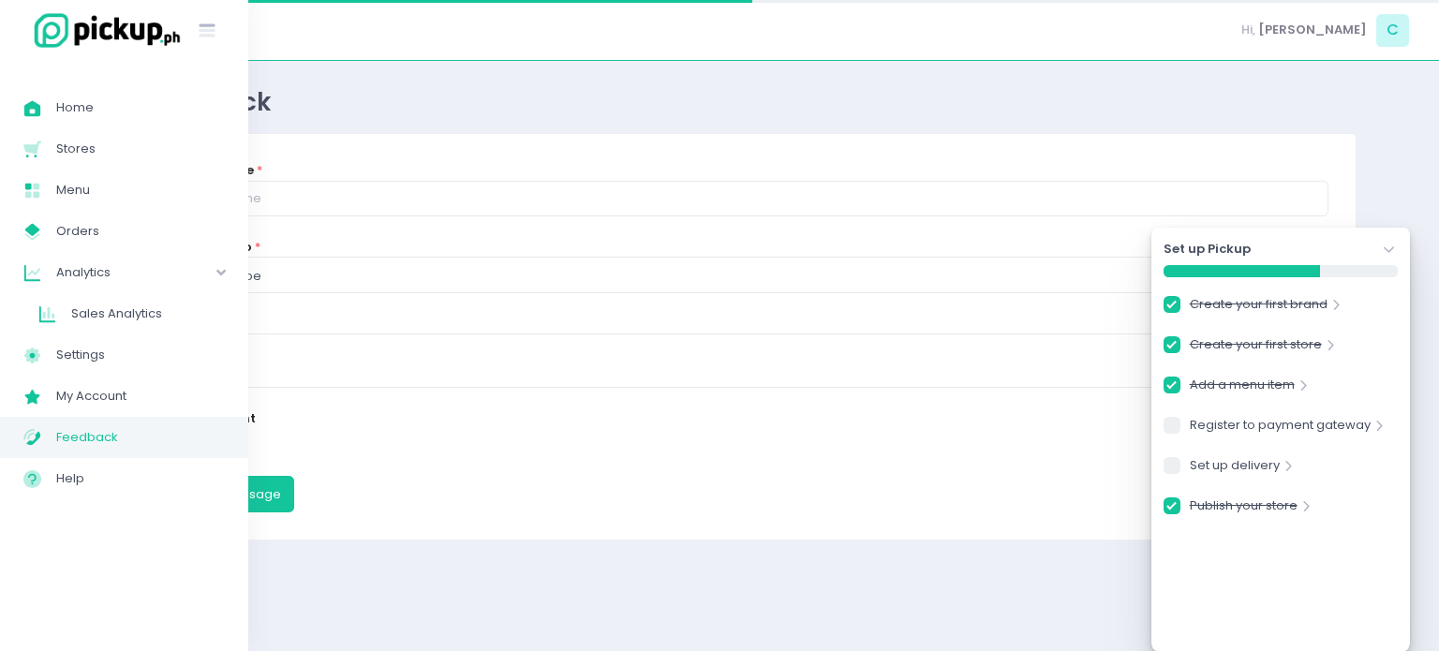
checkbox input "true"
click at [41, 31] on img at bounding box center [102, 30] width 159 height 40
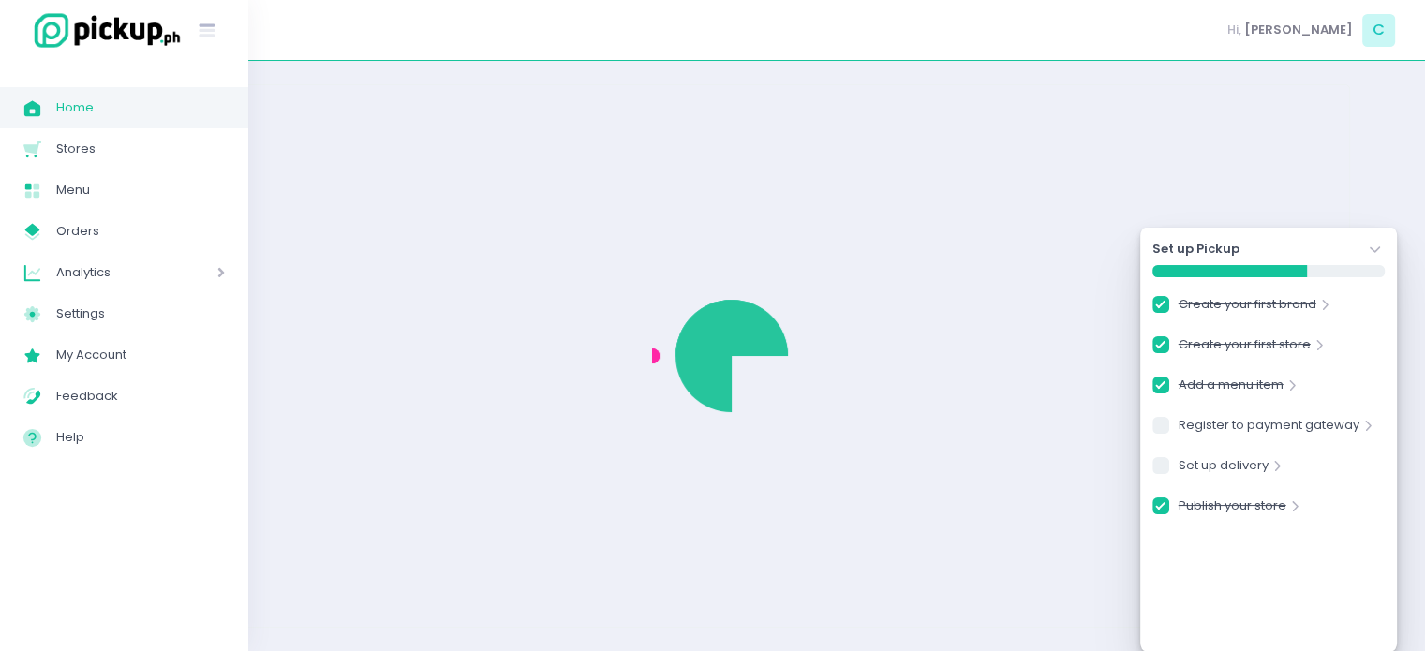
checkbox input "true"
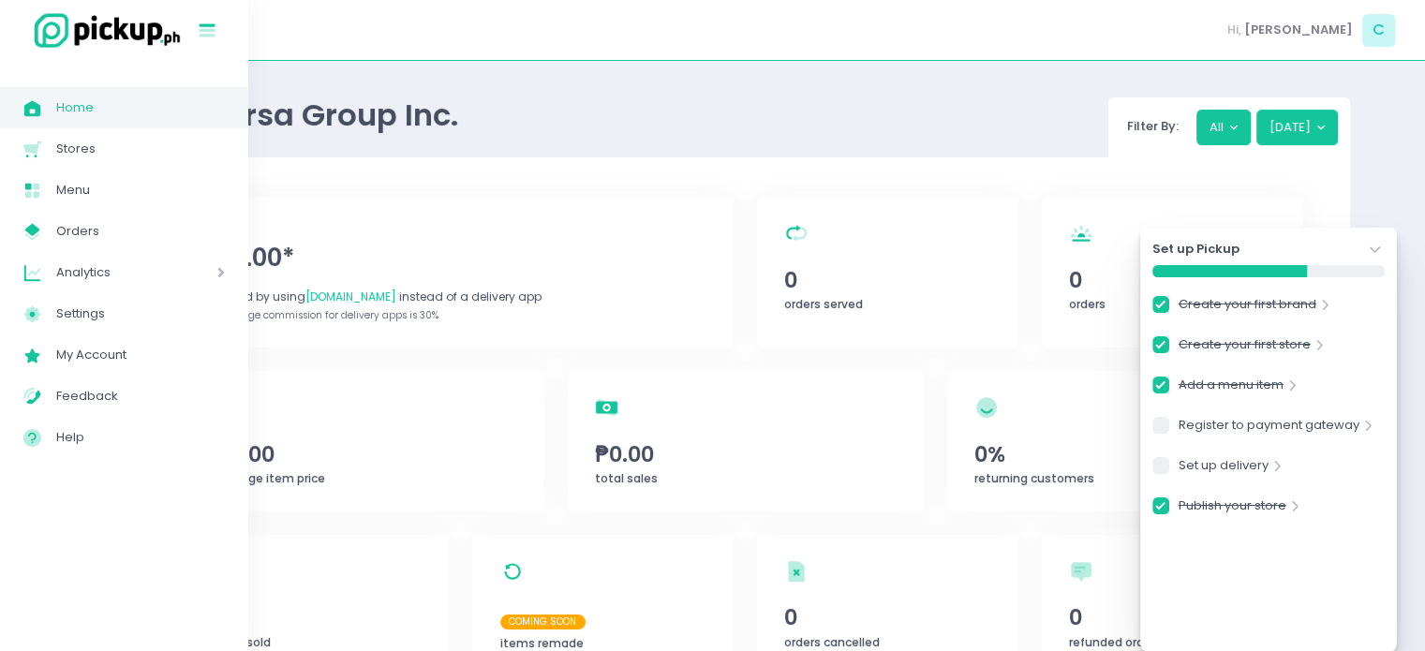
click at [201, 28] on icon "Stockholm-icons / Text / Menu Created with Sketch." at bounding box center [207, 31] width 24 height 24
click at [201, 30] on icon at bounding box center [208, 32] width 16 height 8
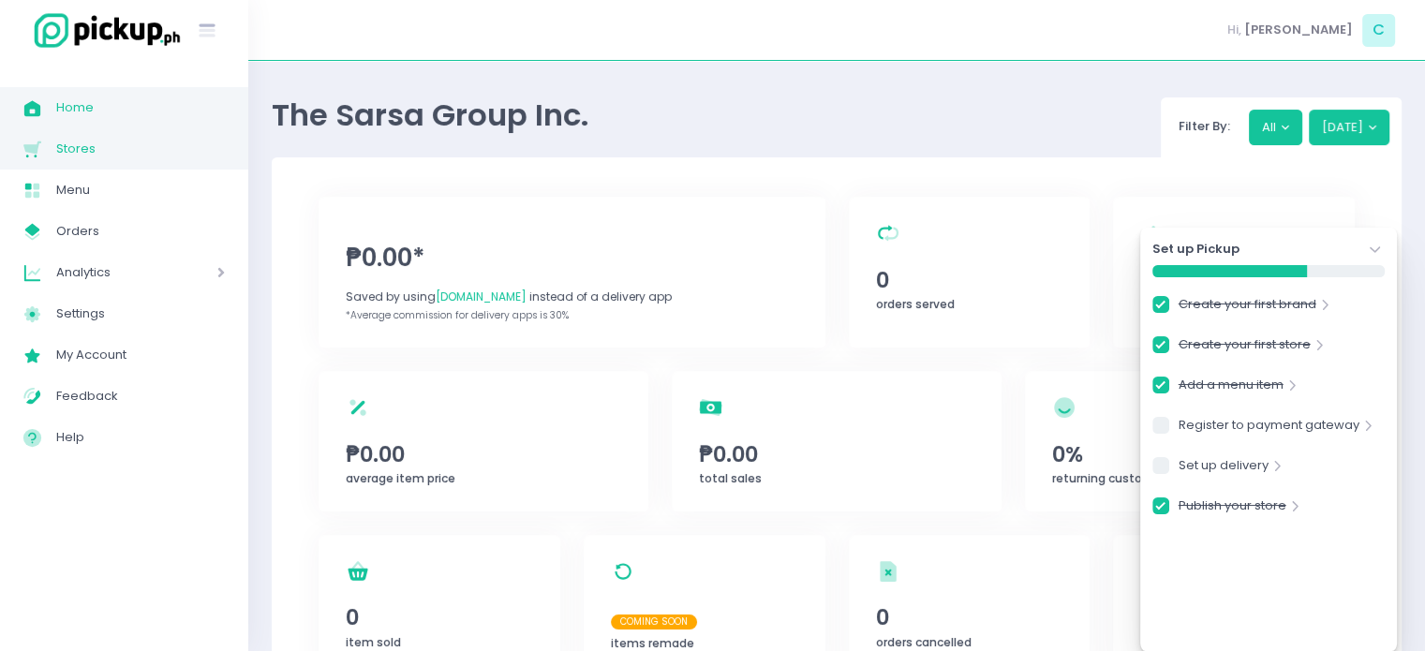
click at [141, 141] on span "Stores" at bounding box center [140, 149] width 169 height 24
checkbox input "true"
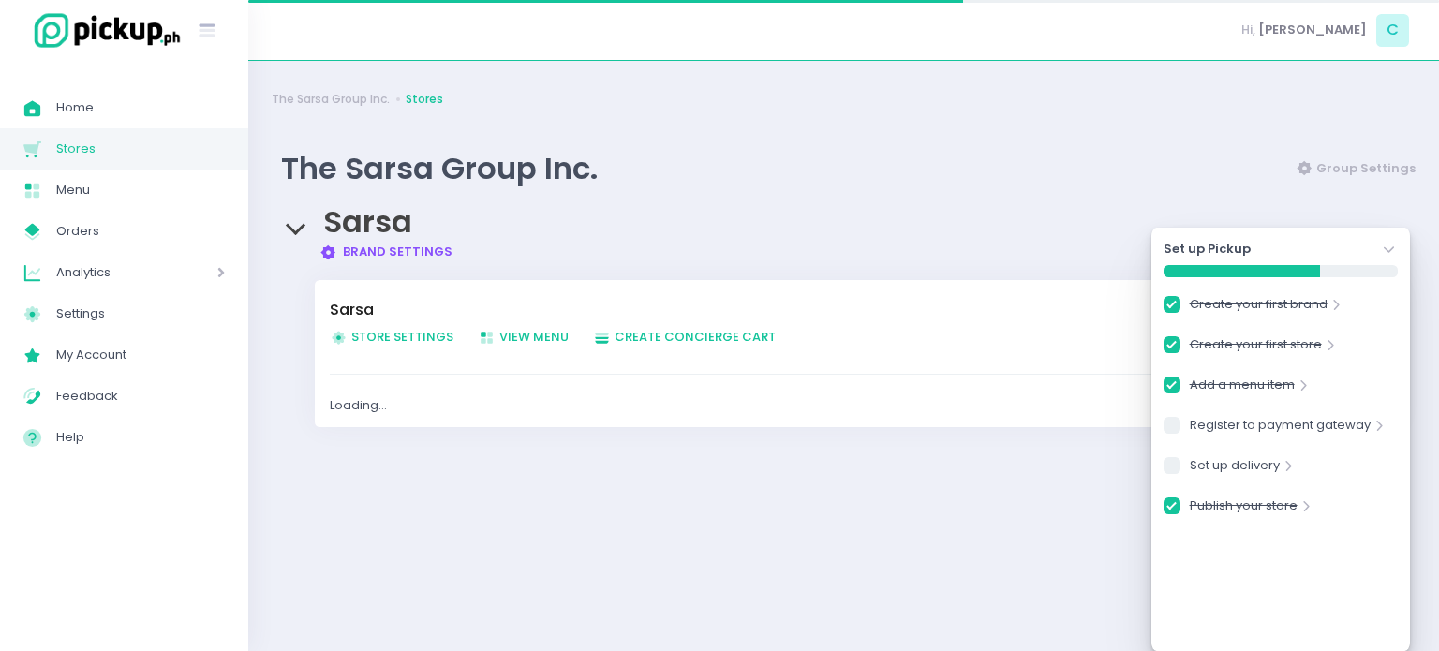
checkbox input "true"
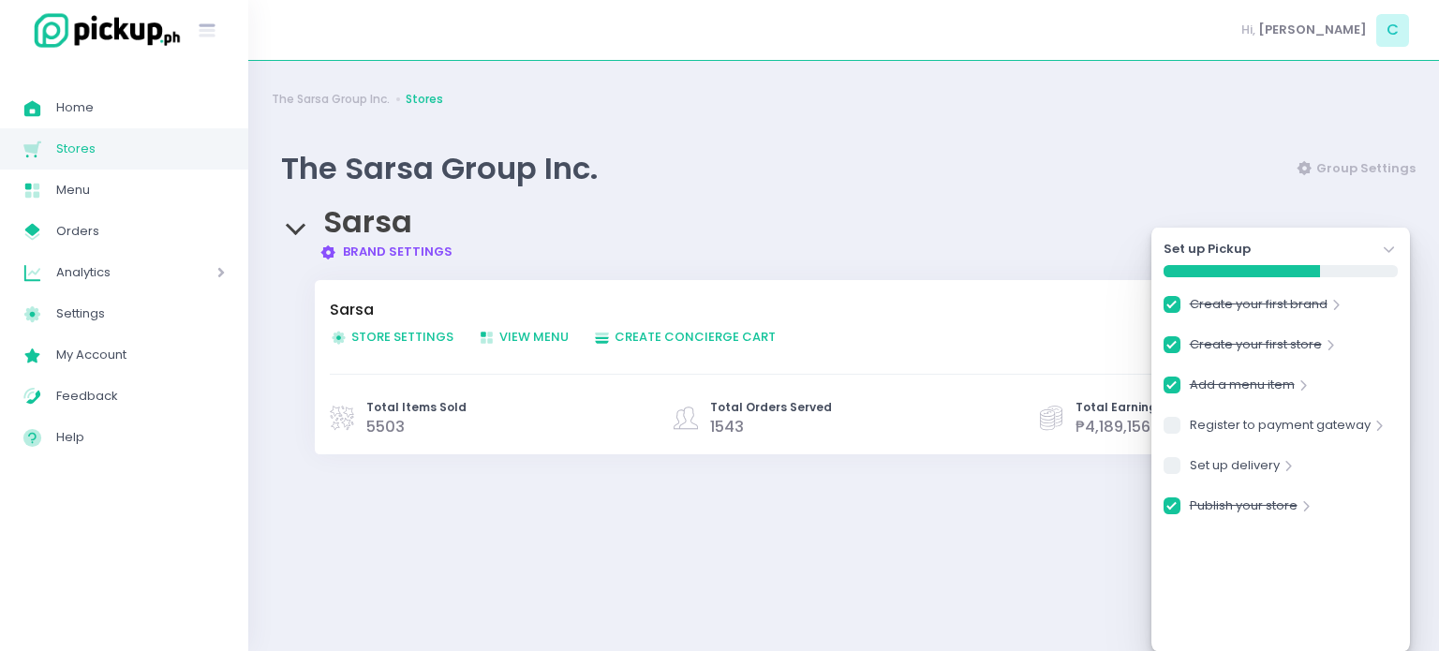
click at [394, 249] on link "Brand Settings Created with Sketch. Brand Settings" at bounding box center [387, 252] width 134 height 18
checkbox input "true"
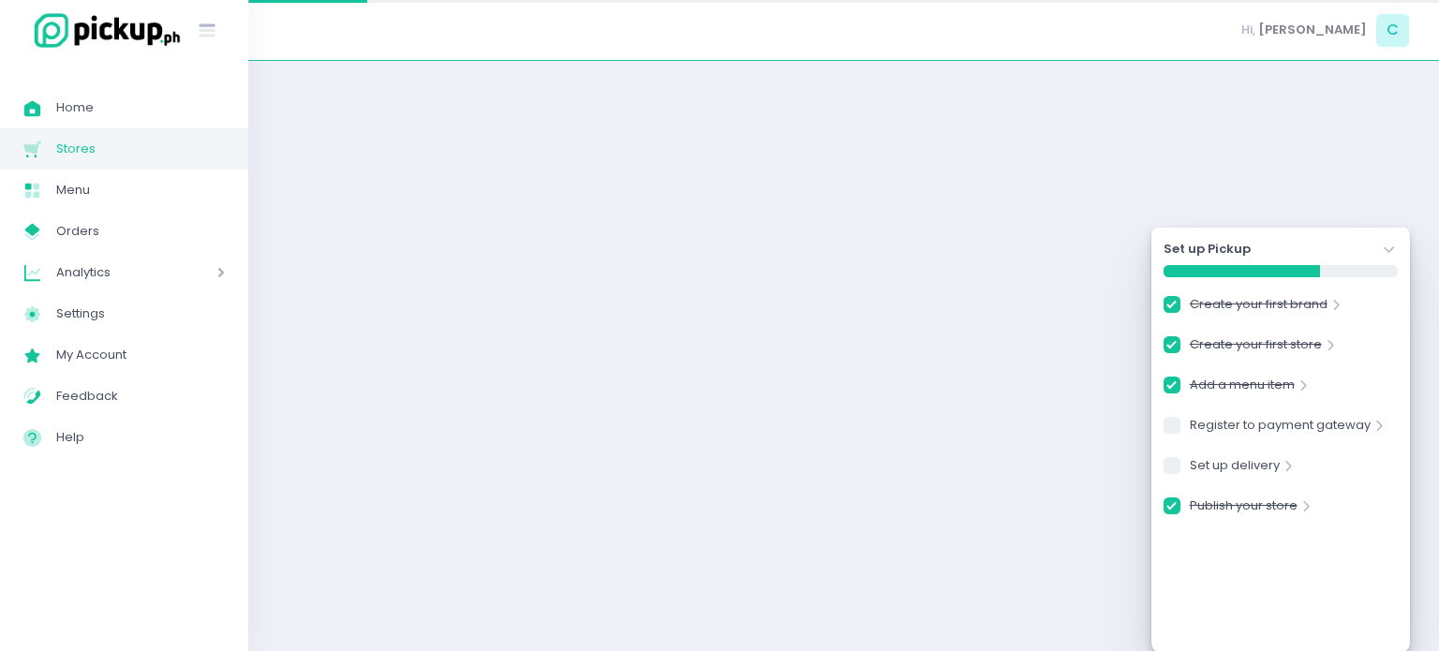
checkbox input "true"
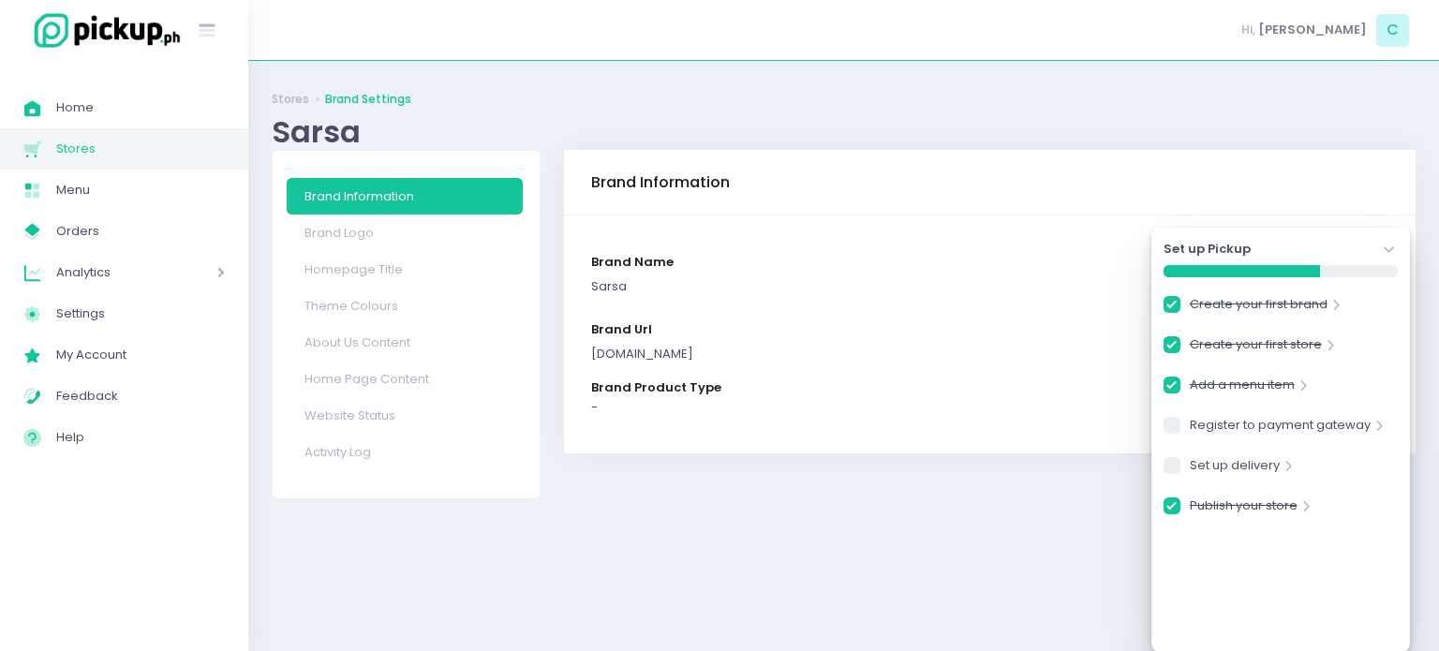
click at [1388, 247] on icon "Stockholm-icons / Navigation / Angle-down Created with Sketch." at bounding box center [1389, 250] width 19 height 19
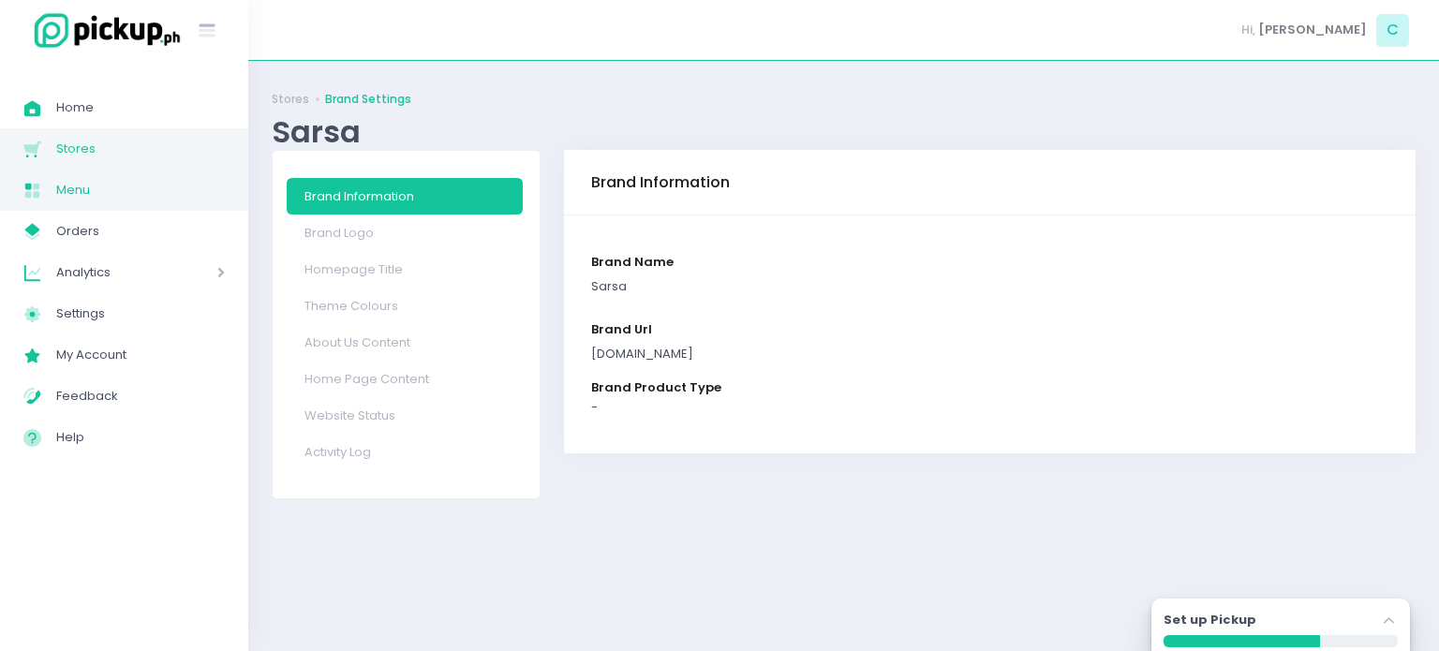
click at [49, 191] on span "Menu Created with Sketch." at bounding box center [39, 190] width 33 height 24
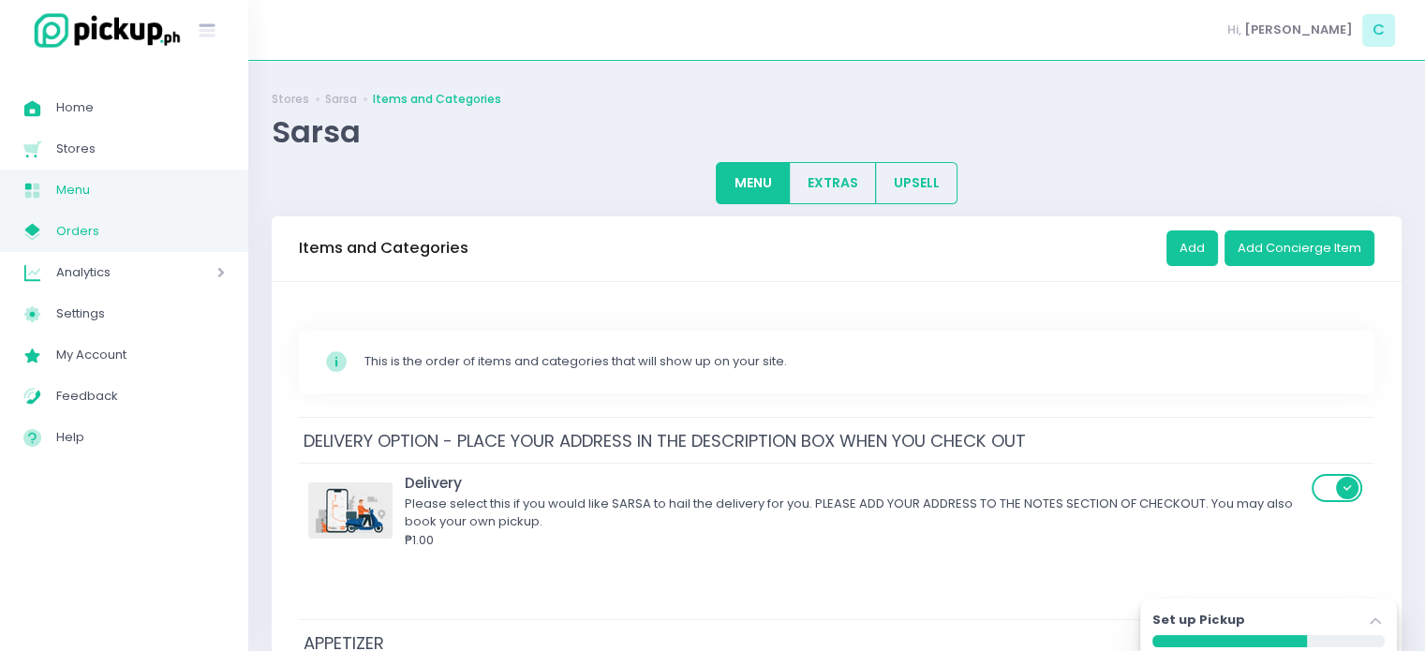
click at [62, 217] on link "My Store Created with Sketch. Orders" at bounding box center [124, 231] width 248 height 41
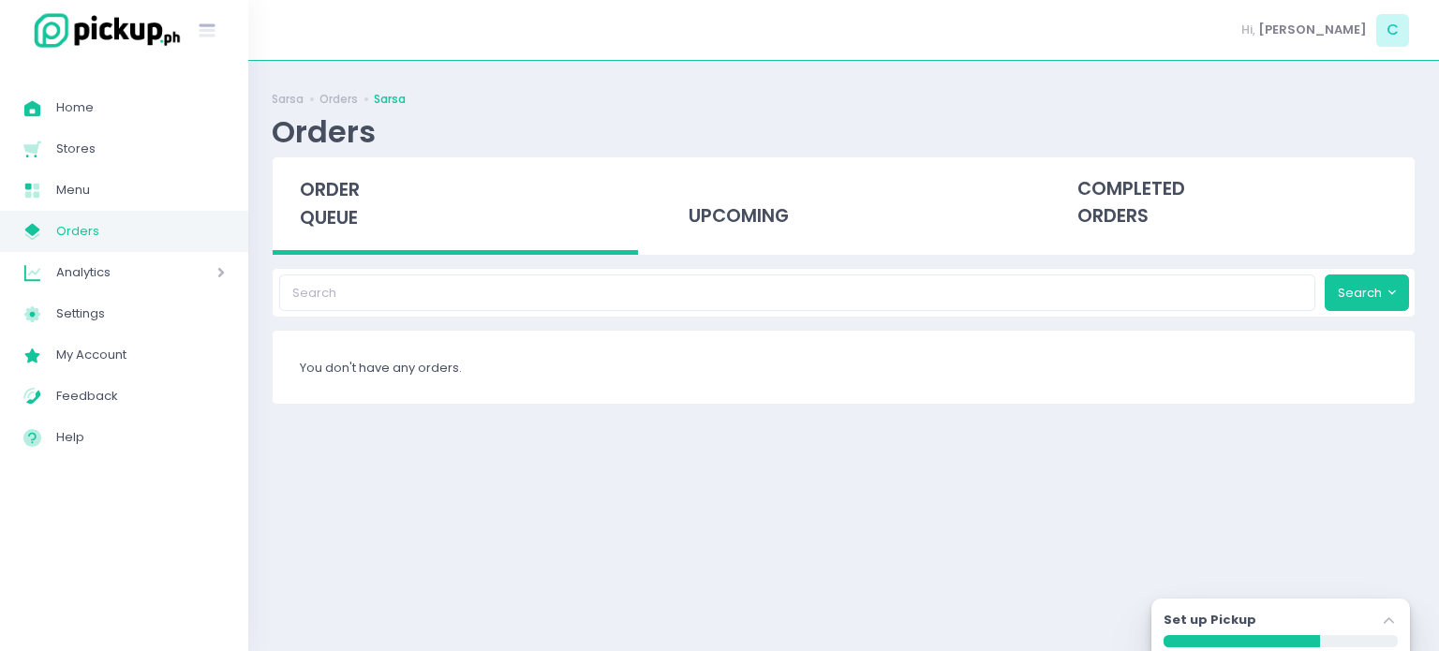
click at [92, 280] on span "Analytics" at bounding box center [110, 273] width 108 height 24
click at [142, 310] on span "Sales Analytics" at bounding box center [148, 314] width 154 height 24
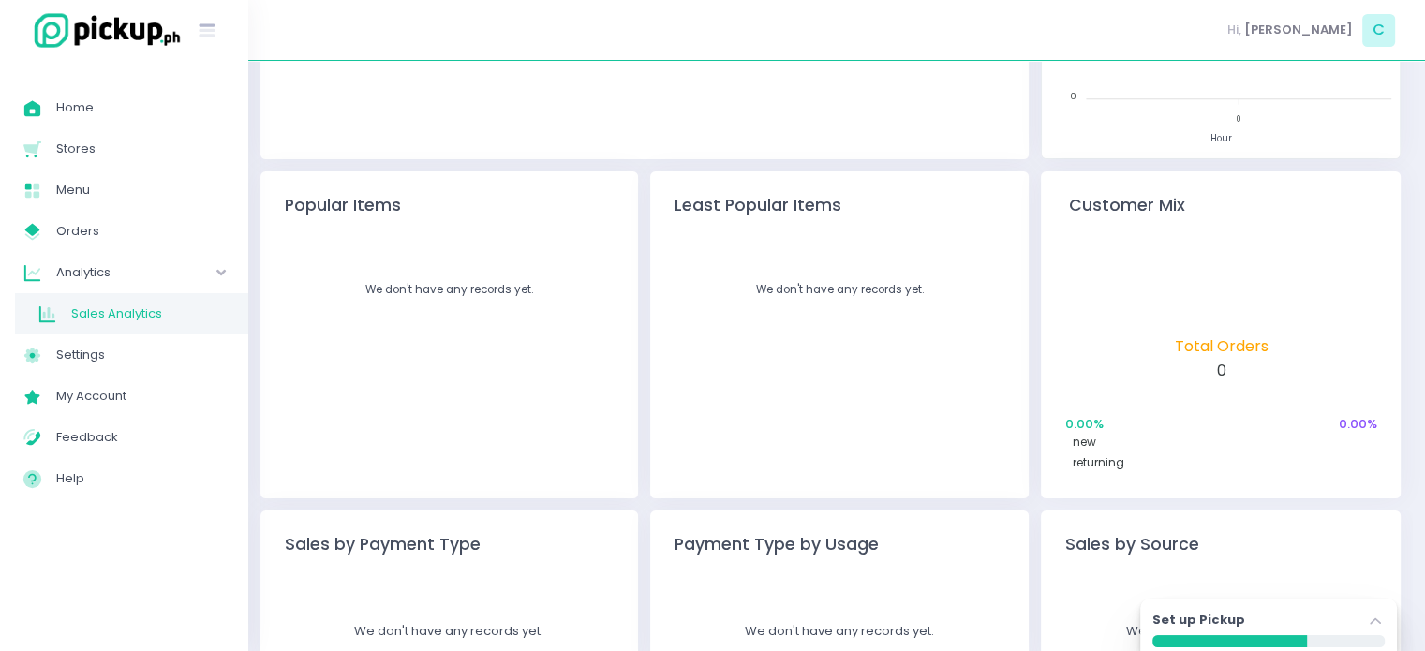
scroll to position [361, 0]
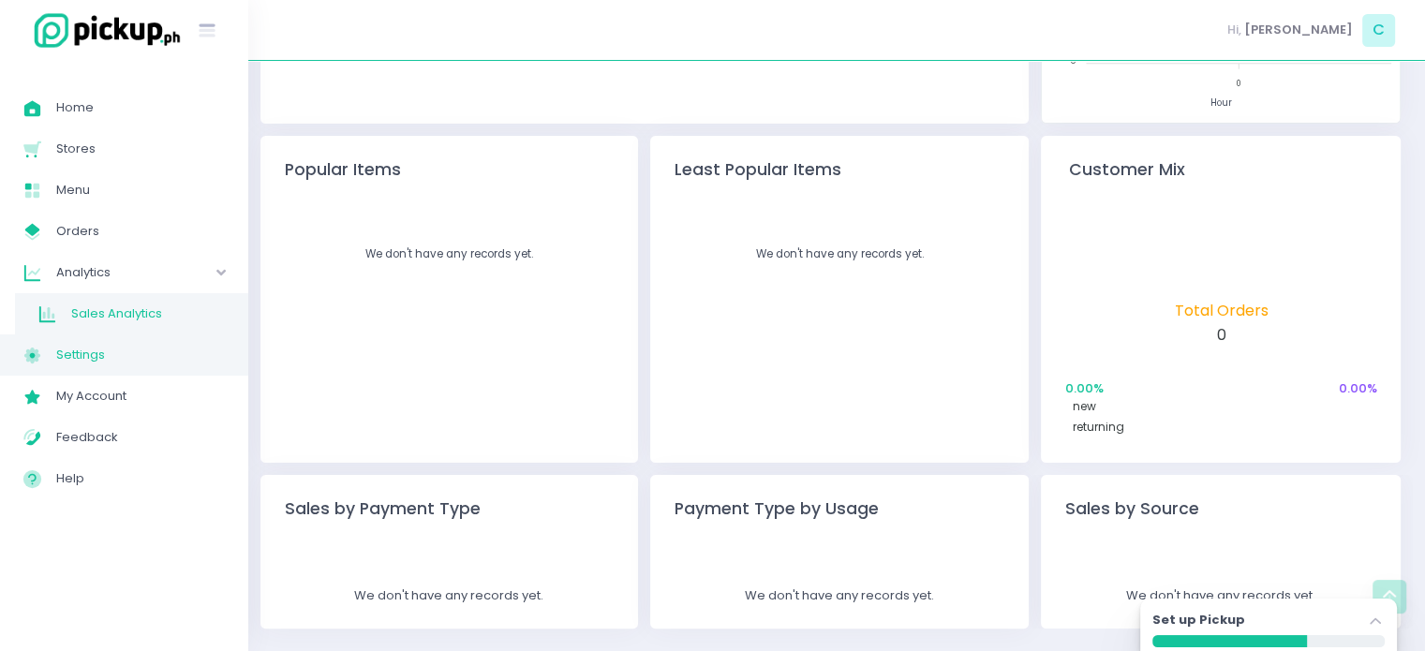
click at [90, 364] on span "Settings" at bounding box center [140, 355] width 169 height 24
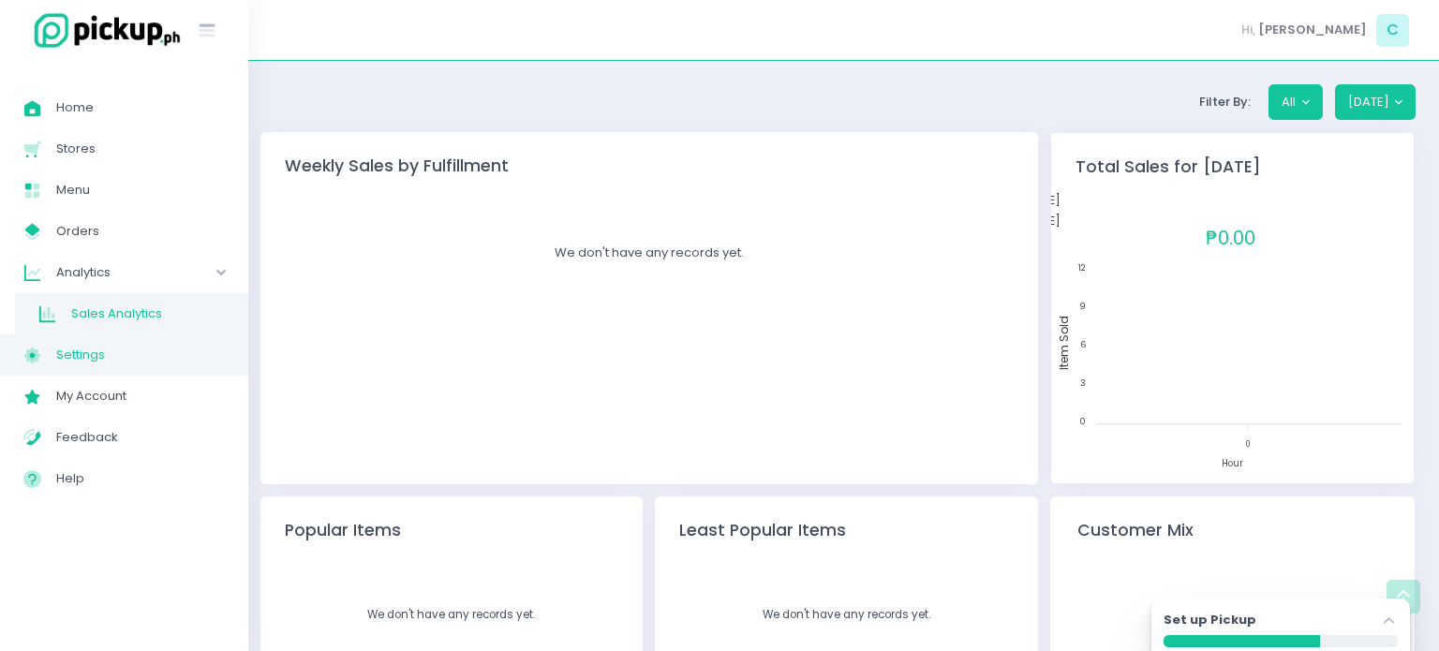
select select "active"
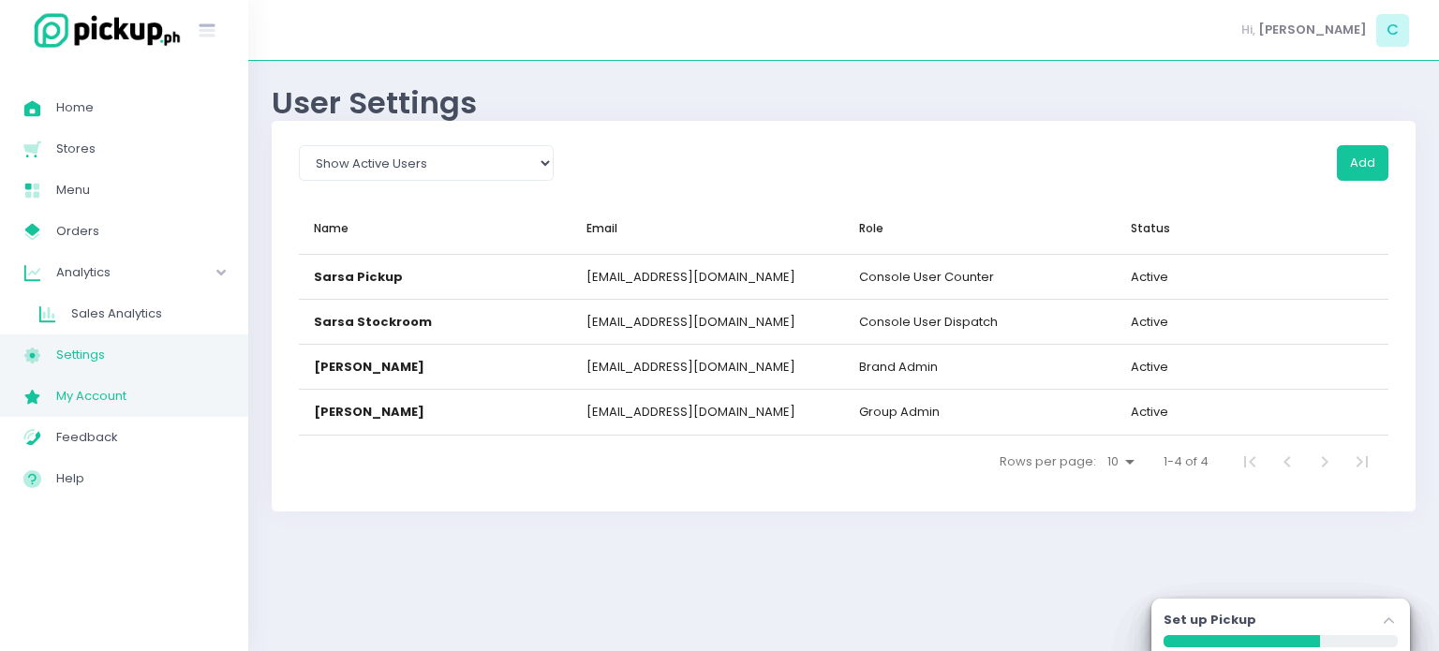
click at [93, 410] on link "My Account Created with Sketch. My Account" at bounding box center [124, 396] width 248 height 41
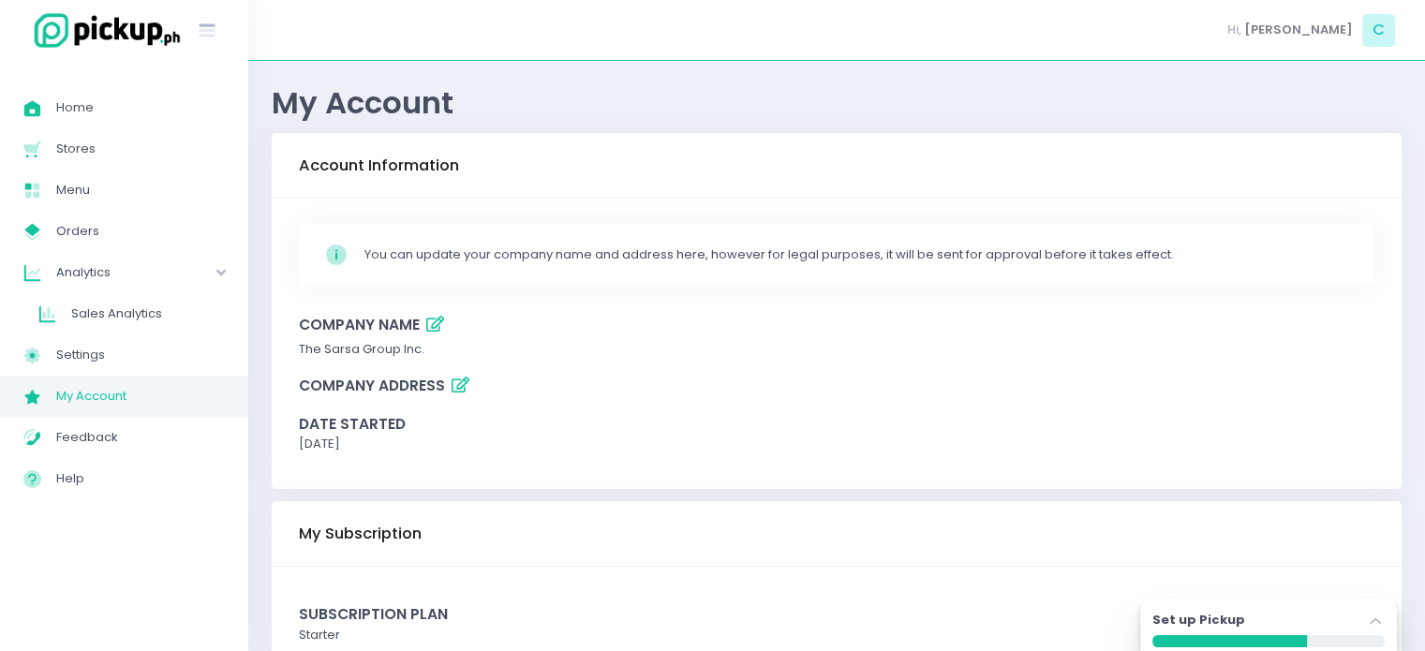
scroll to position [116, 0]
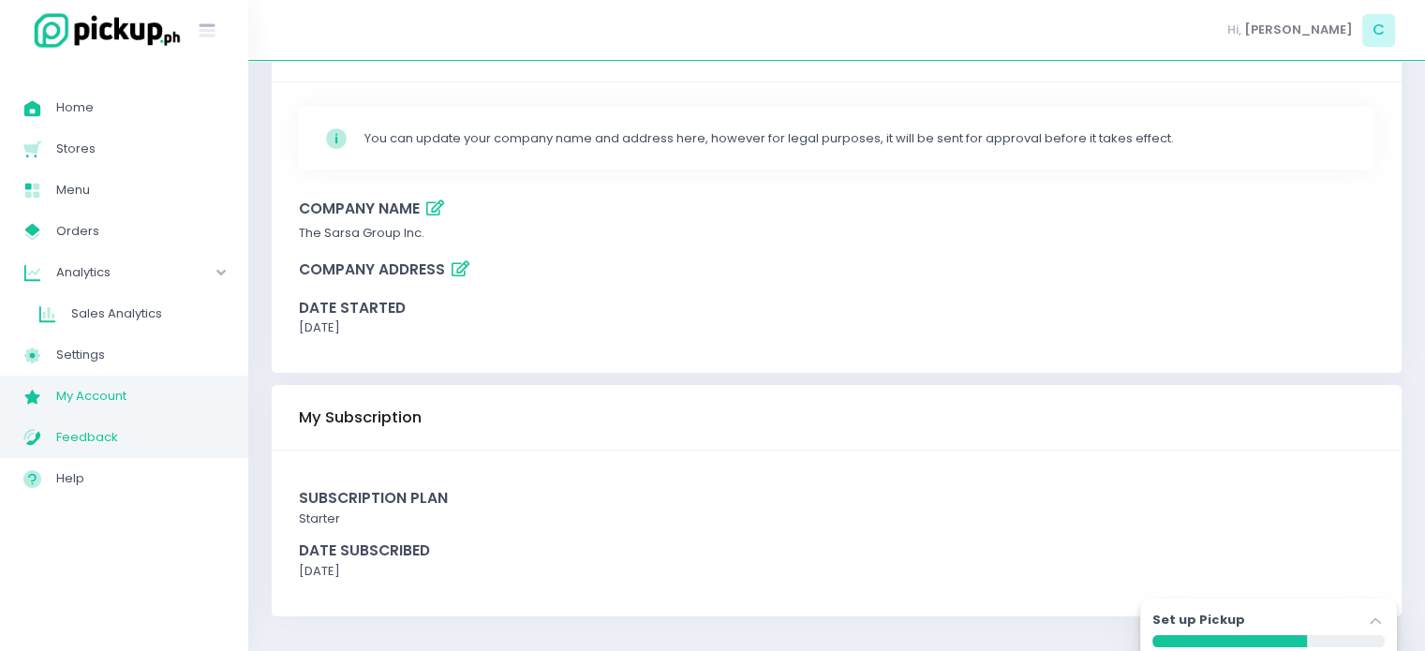
click at [79, 424] on link "Feedback Created with Sketch. Feedback" at bounding box center [124, 437] width 248 height 41
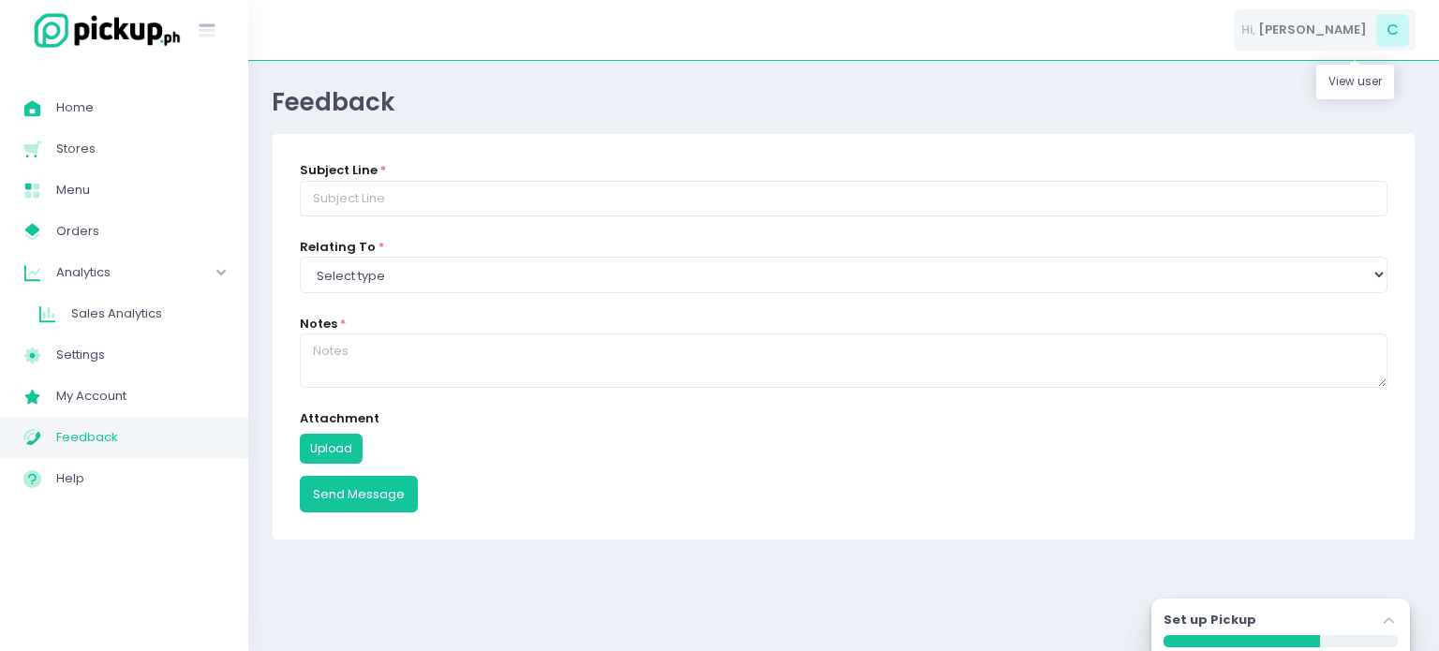
click at [1334, 29] on span "Camille" at bounding box center [1313, 30] width 109 height 19
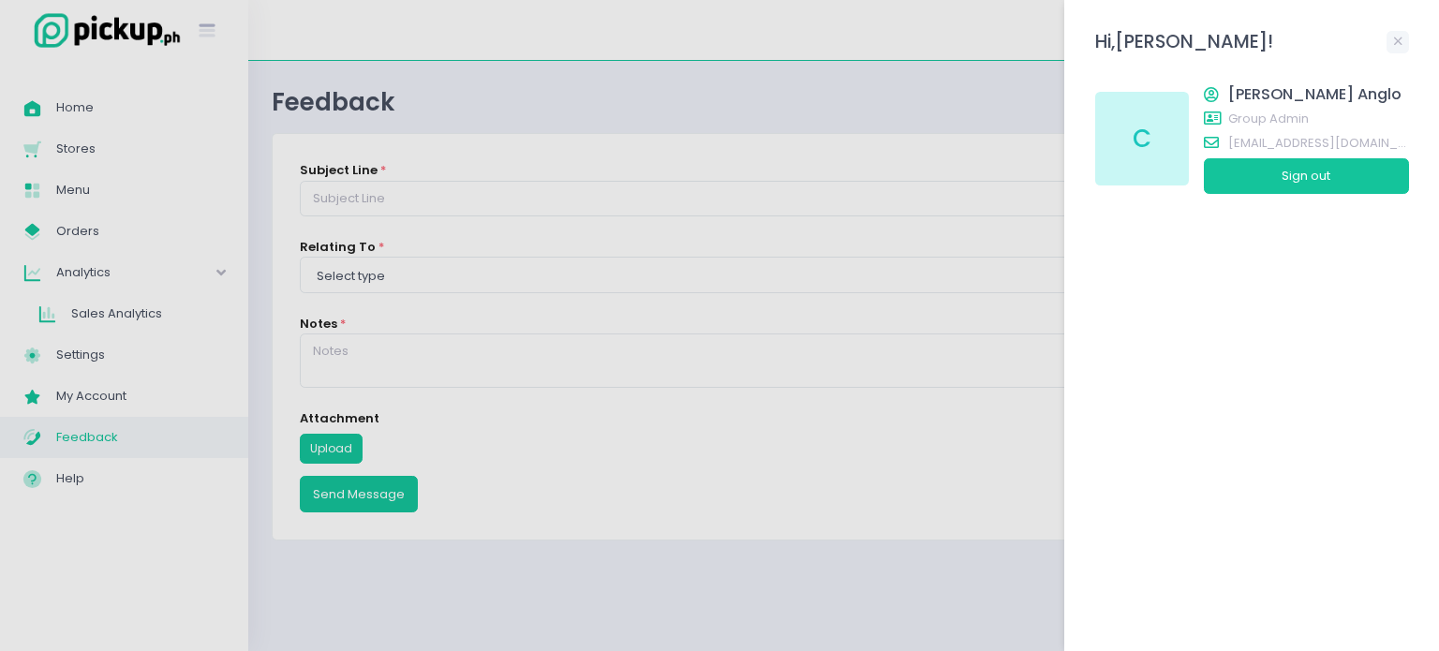
click at [548, 108] on div at bounding box center [719, 325] width 1439 height 651
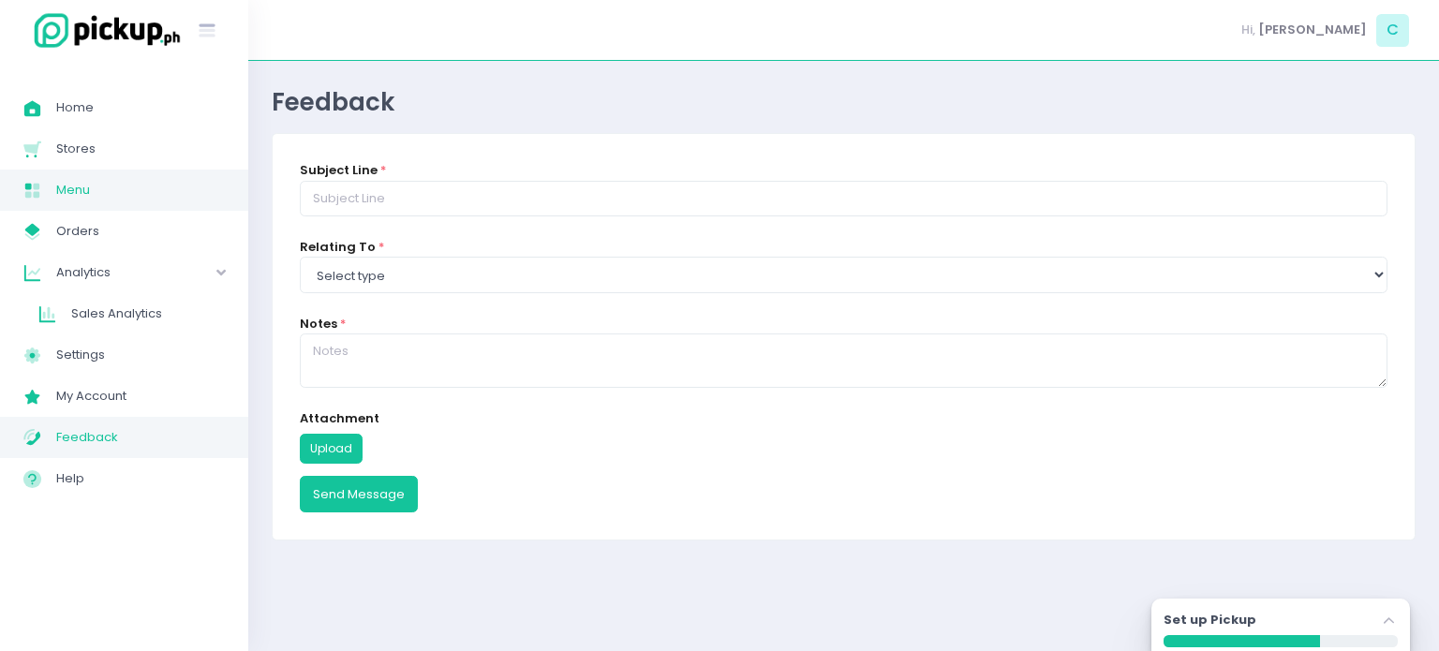
click at [85, 185] on span "Menu" at bounding box center [140, 190] width 169 height 24
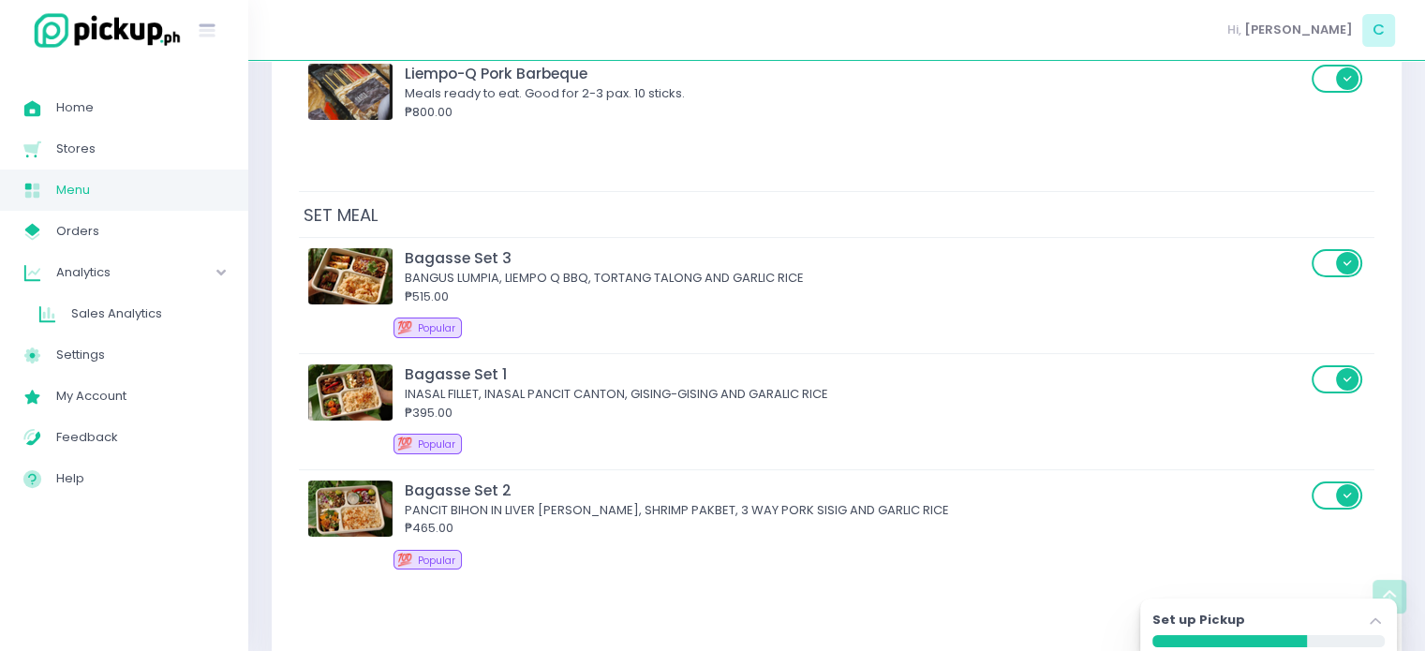
scroll to position [7365, 0]
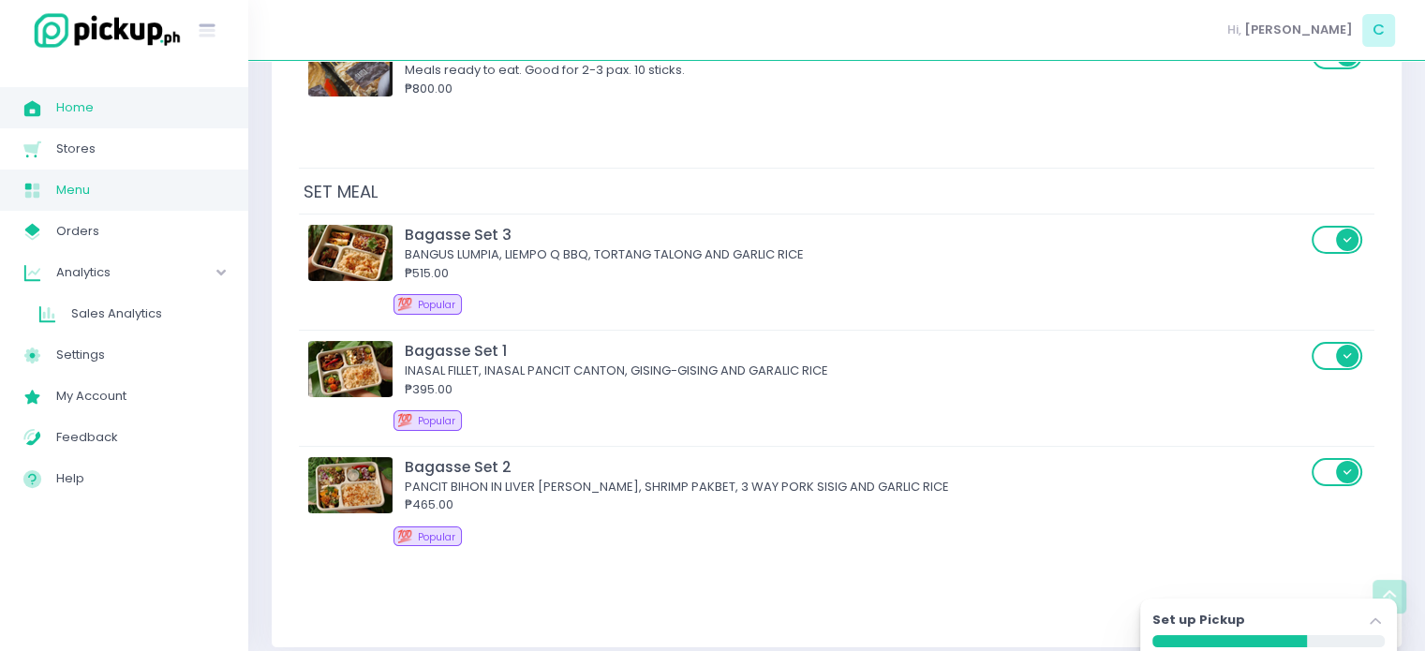
click at [56, 106] on span "Home" at bounding box center [140, 108] width 169 height 24
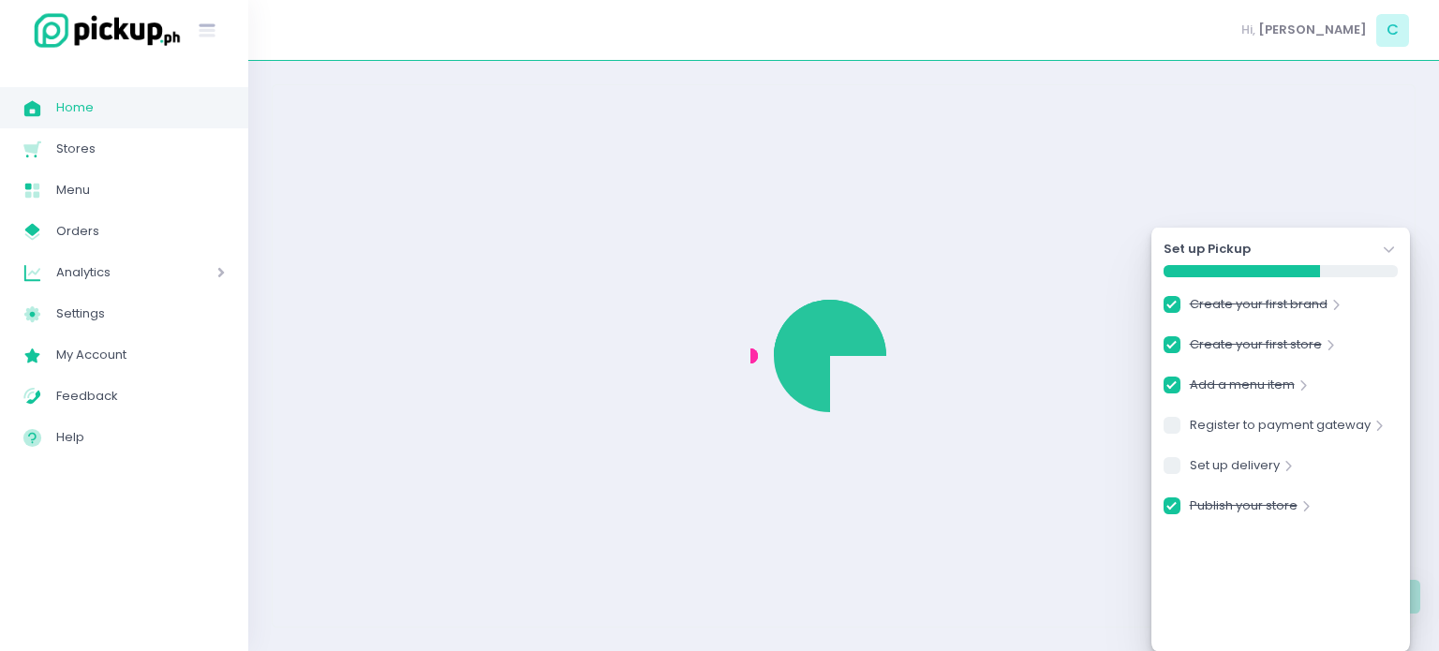
checkbox input "true"
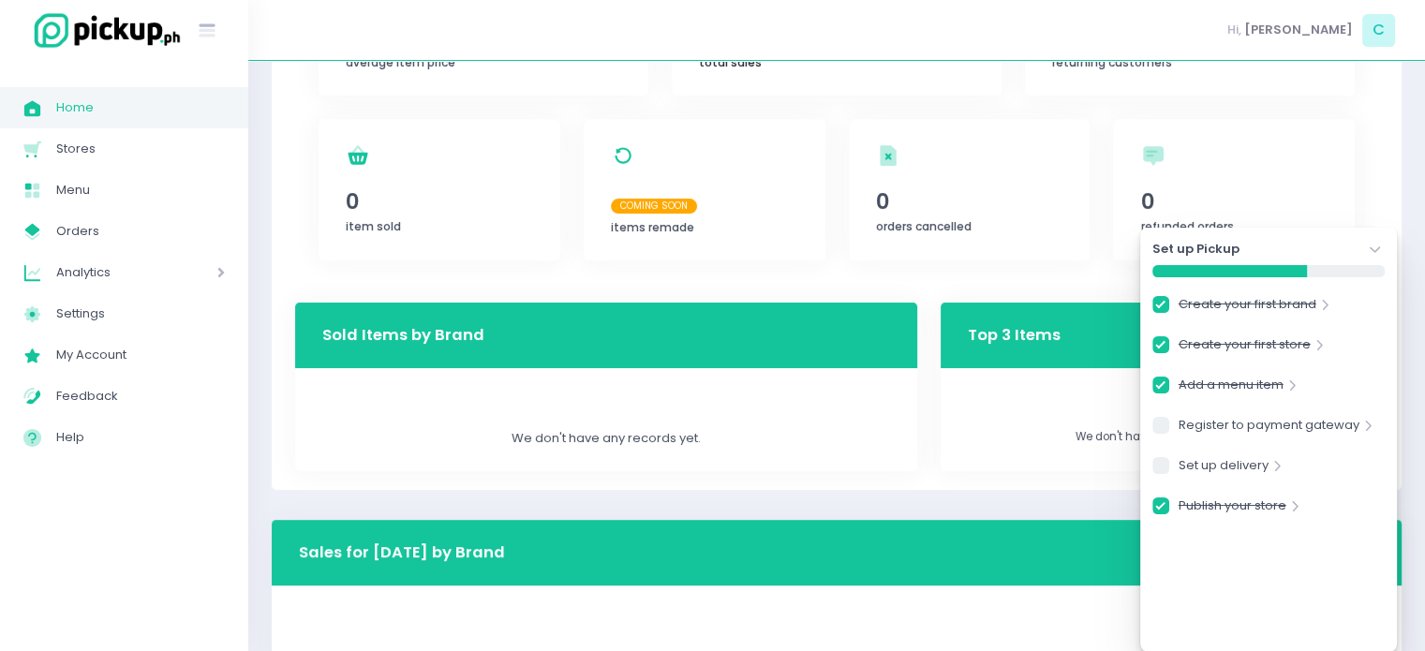
scroll to position [532, 0]
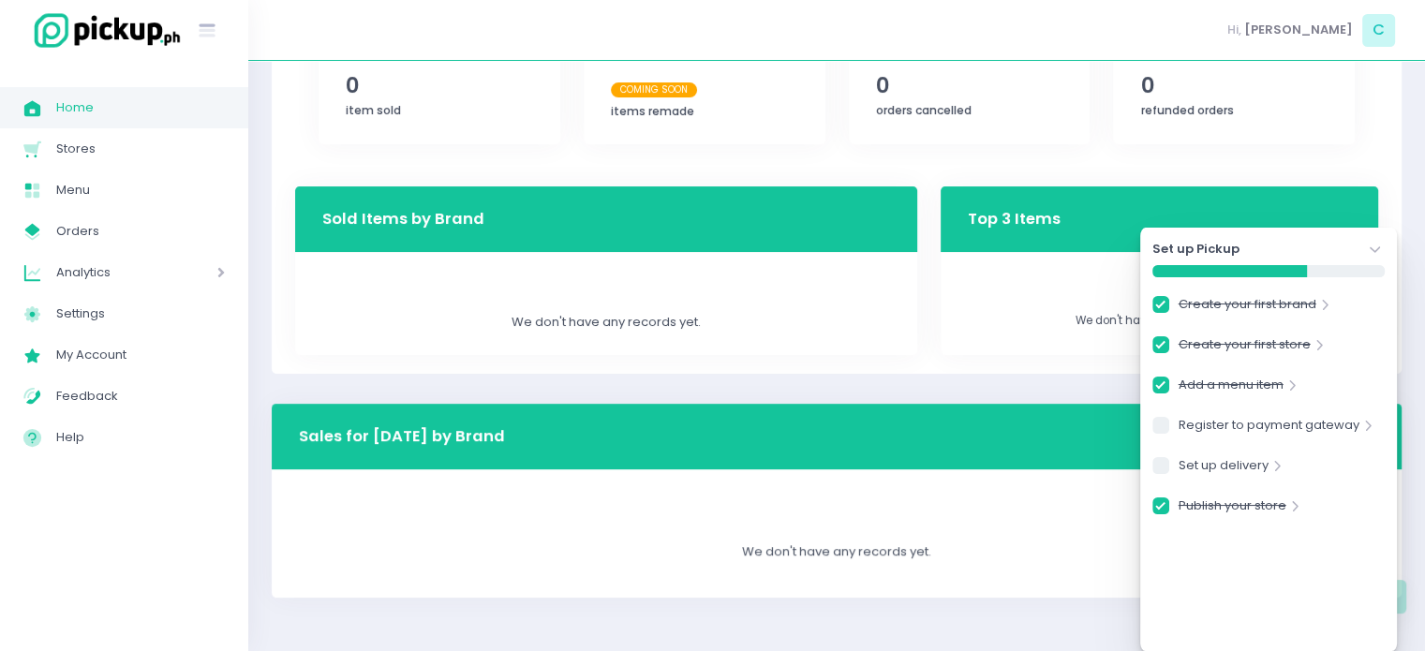
click at [1376, 255] on icon "Stockholm-icons / Navigation / Angle-down Created with Sketch." at bounding box center [1375, 250] width 19 height 19
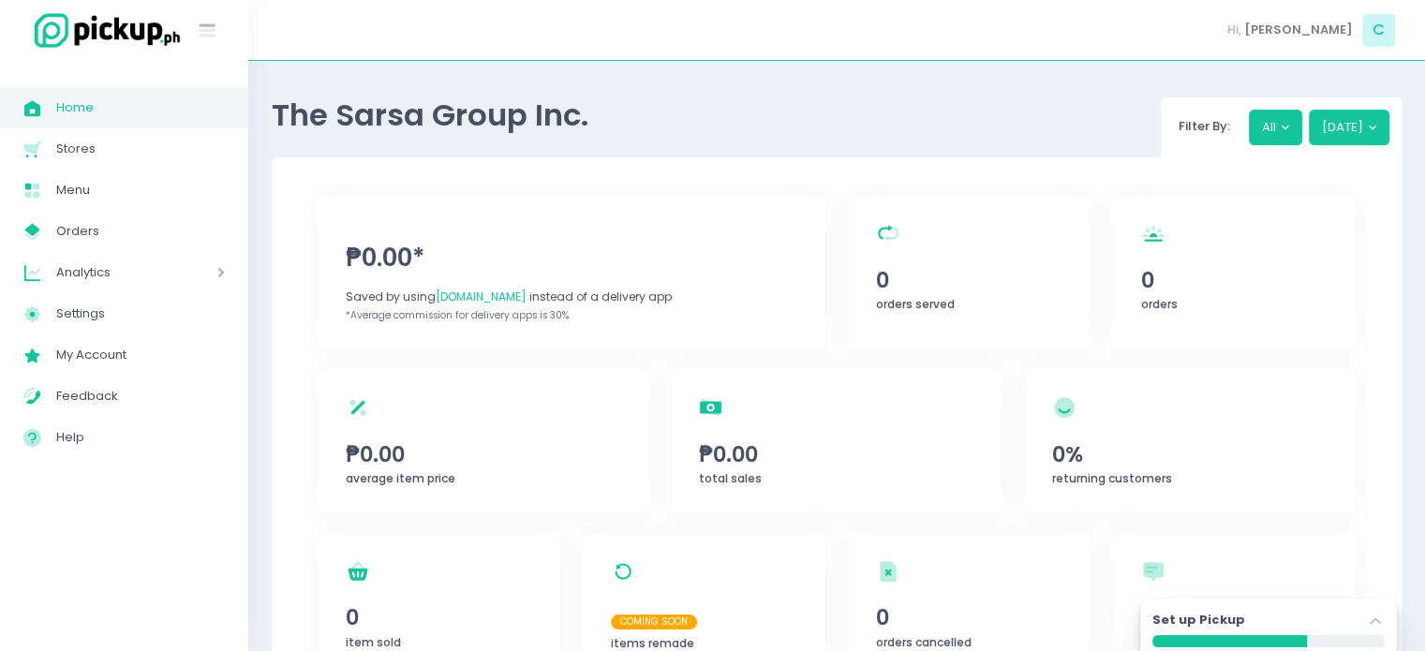
scroll to position [0, 0]
click at [106, 128] on link "Stores Created with Sketch. Stores" at bounding box center [124, 148] width 248 height 41
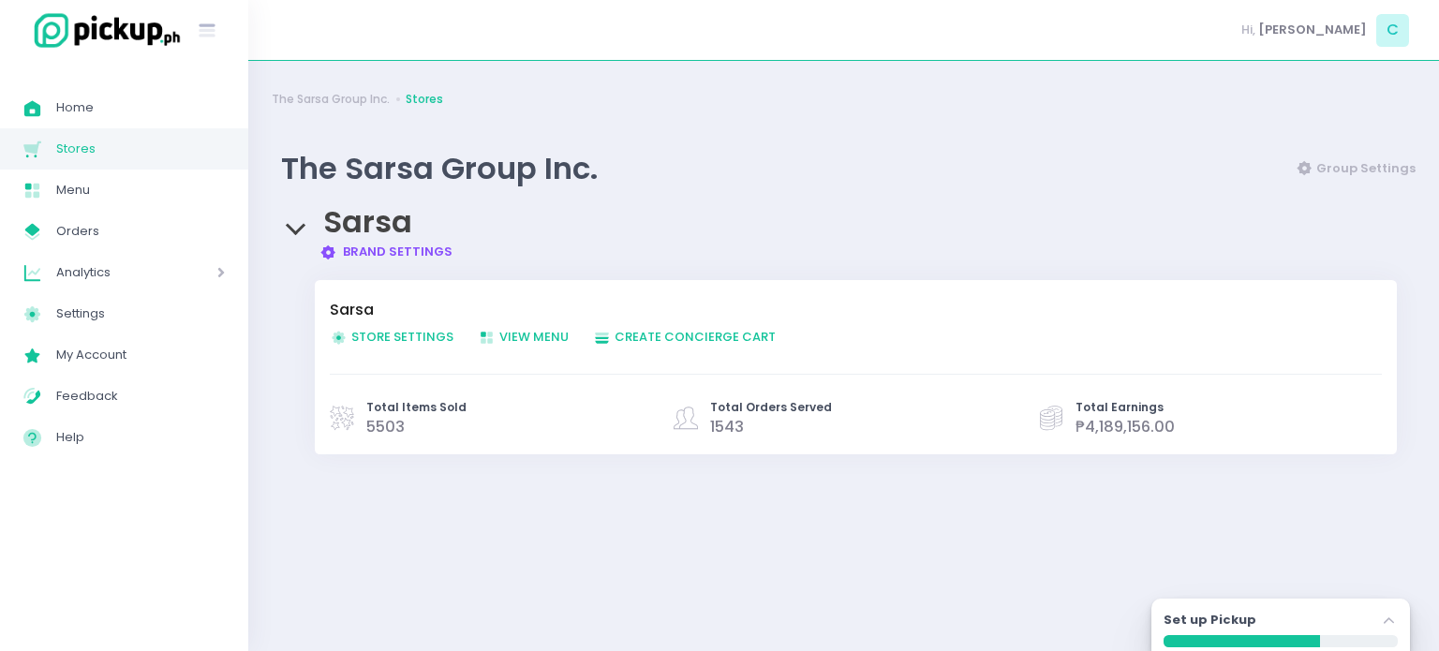
click at [1109, 430] on span "₱4,189,156.00" at bounding box center [1125, 427] width 99 height 22
click at [663, 336] on span "Create Order Created with Sketch. Create Concierge Cart" at bounding box center [684, 337] width 183 height 18
click at [392, 340] on span "Store Settings Created with Sketch. Store Settings" at bounding box center [392, 337] width 124 height 18
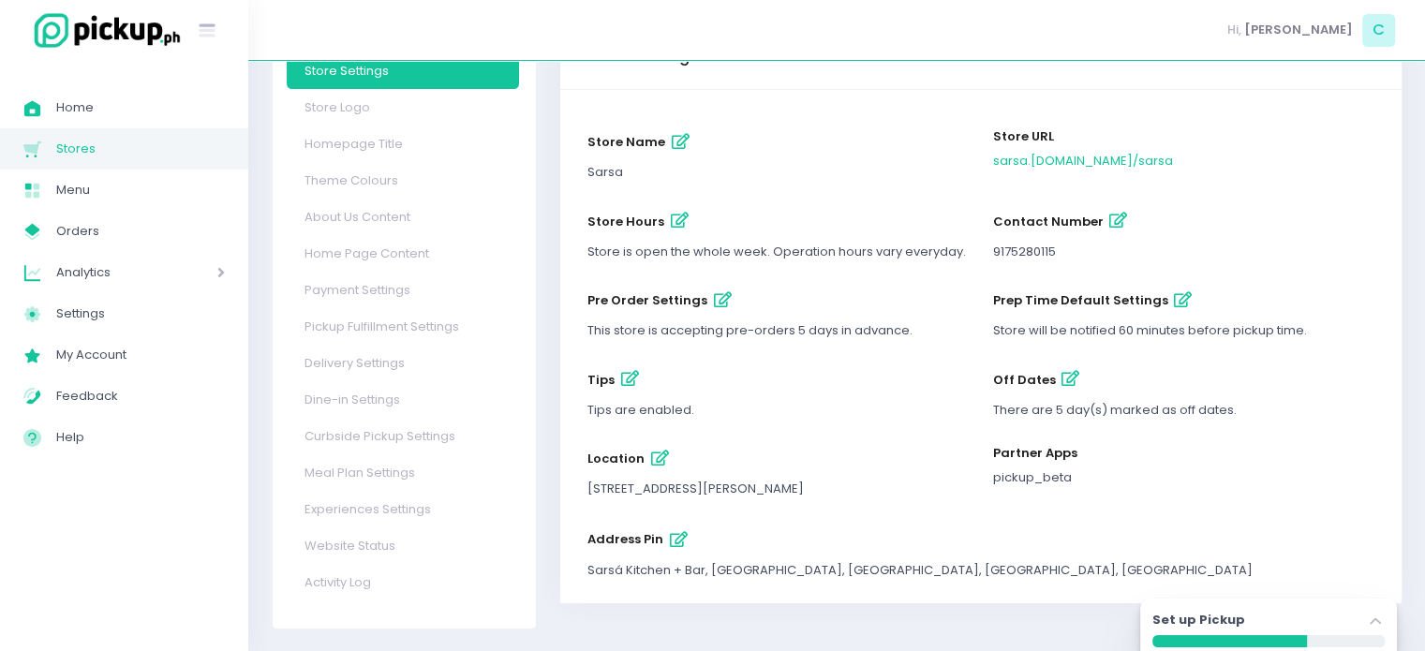
scroll to position [127, 0]
click at [364, 287] on link "Payment Settings" at bounding box center [403, 289] width 232 height 37
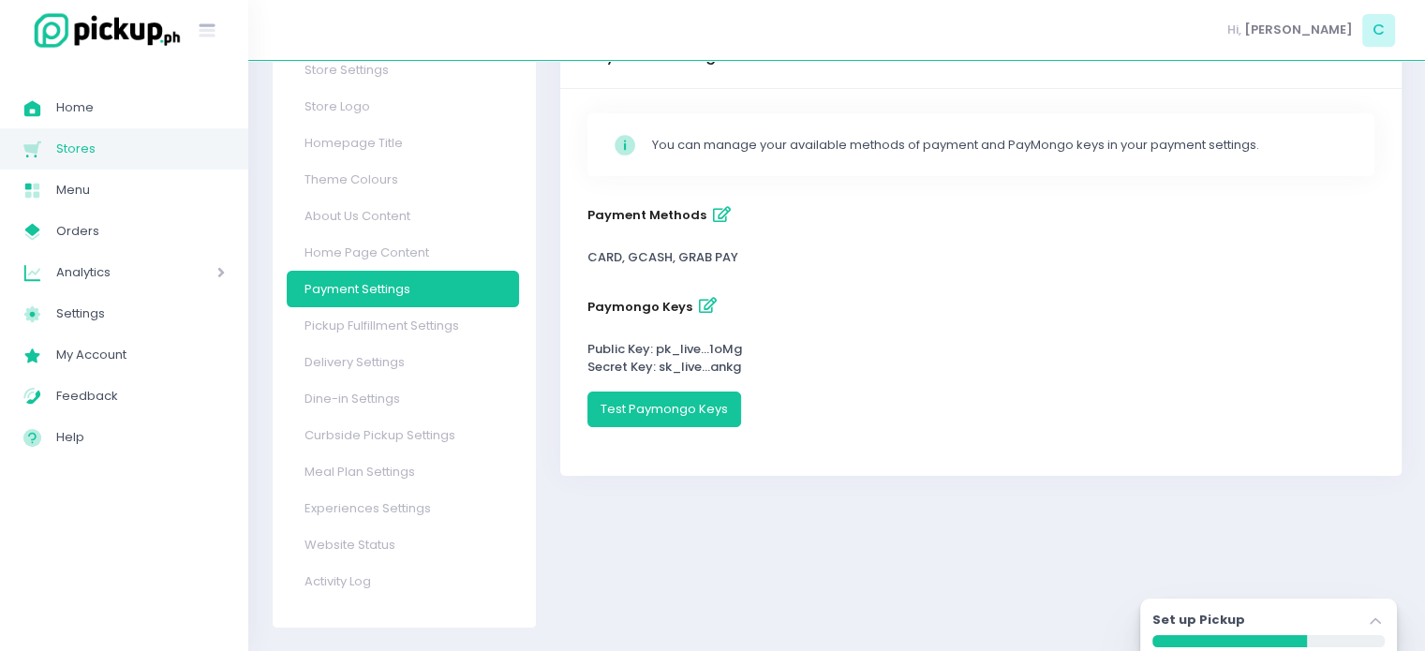
scroll to position [126, 0]
click at [410, 321] on link "Pickup Fulfillment Settings" at bounding box center [403, 326] width 232 height 37
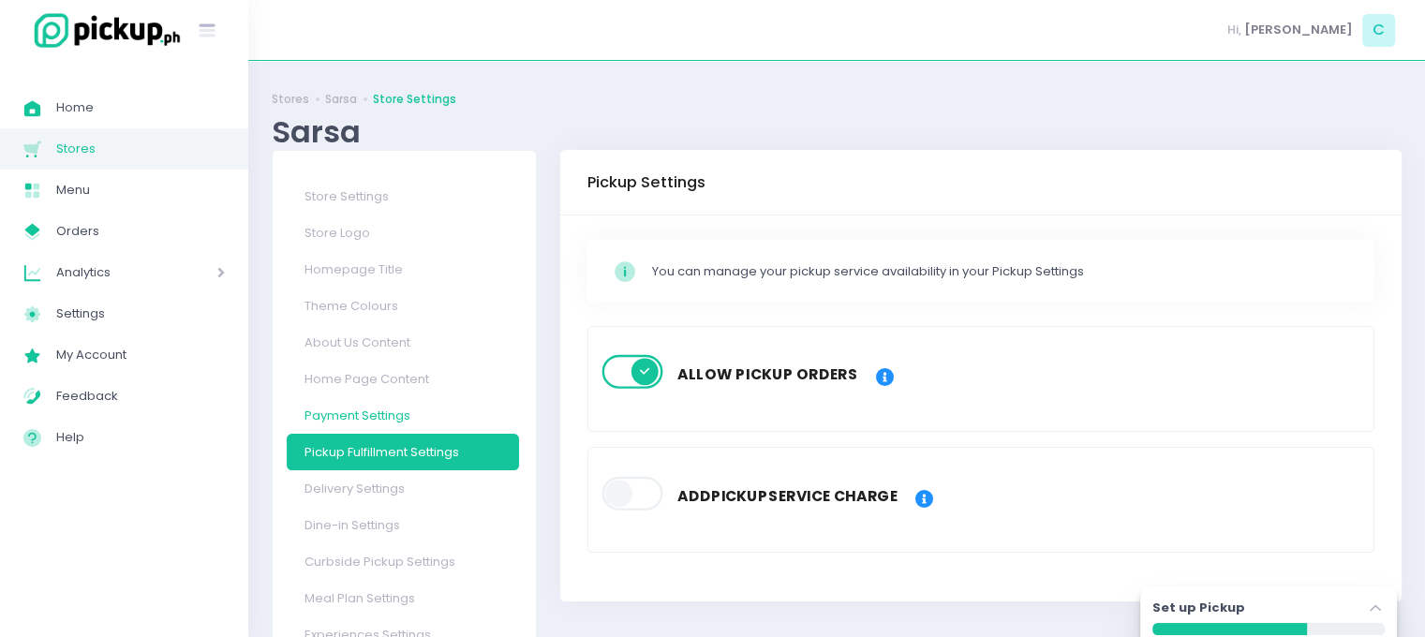
click at [325, 411] on link "Payment Settings" at bounding box center [403, 415] width 232 height 37
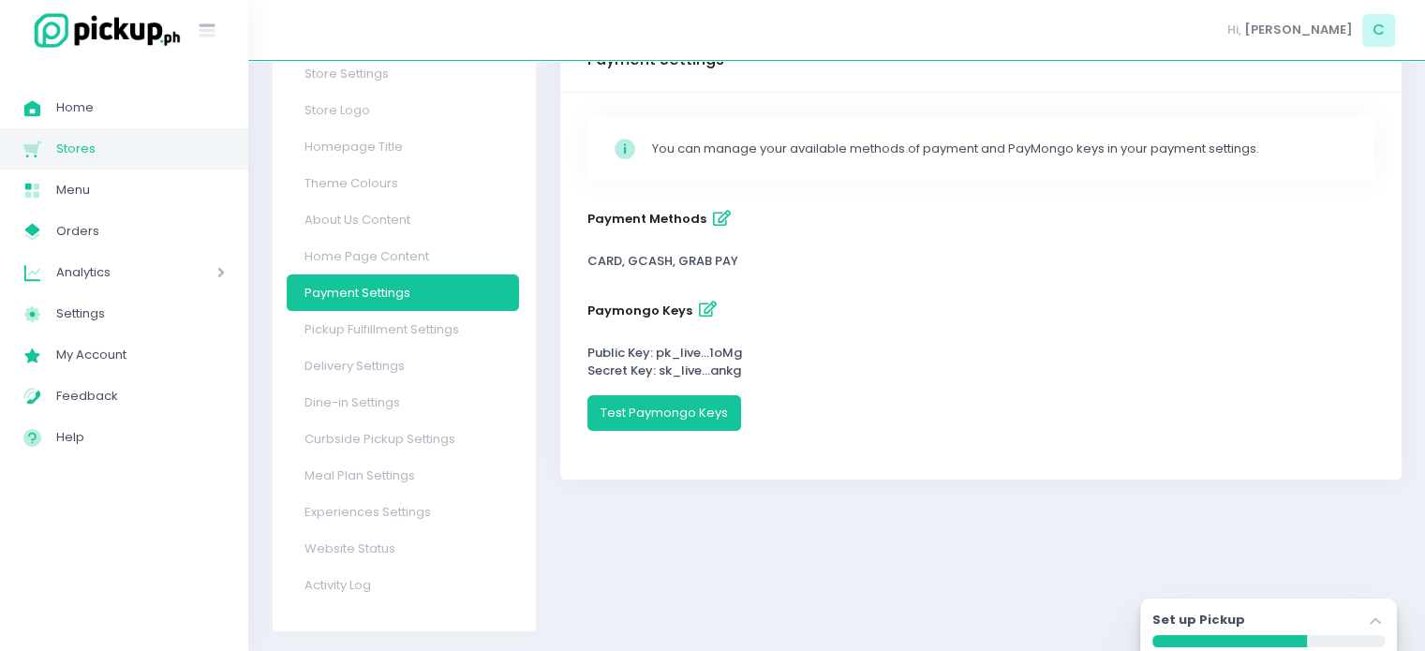
scroll to position [126, 0]
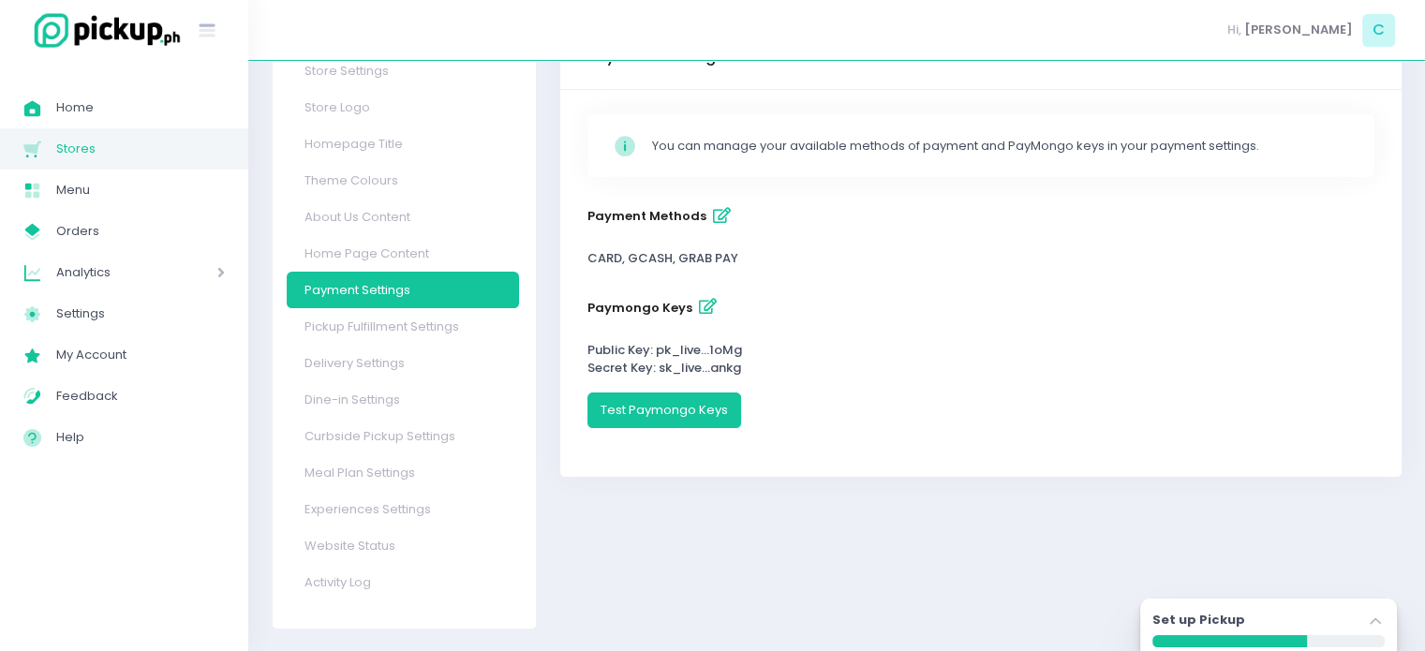
click at [703, 305] on icon "button" at bounding box center [708, 307] width 18 height 16
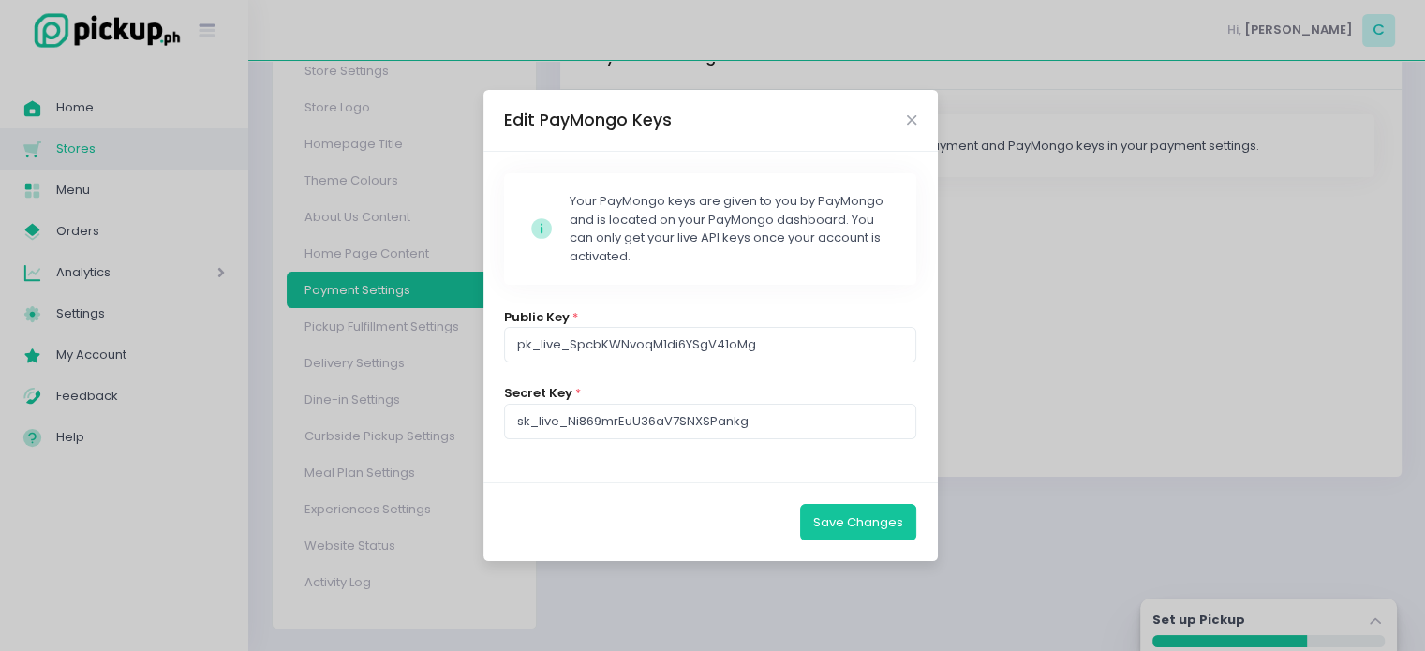
click at [1023, 384] on div "Edit PayMongo Keys Stockholm-icons / Code / Info-circle Created with Sketch. Yo…" at bounding box center [712, 325] width 1425 height 651
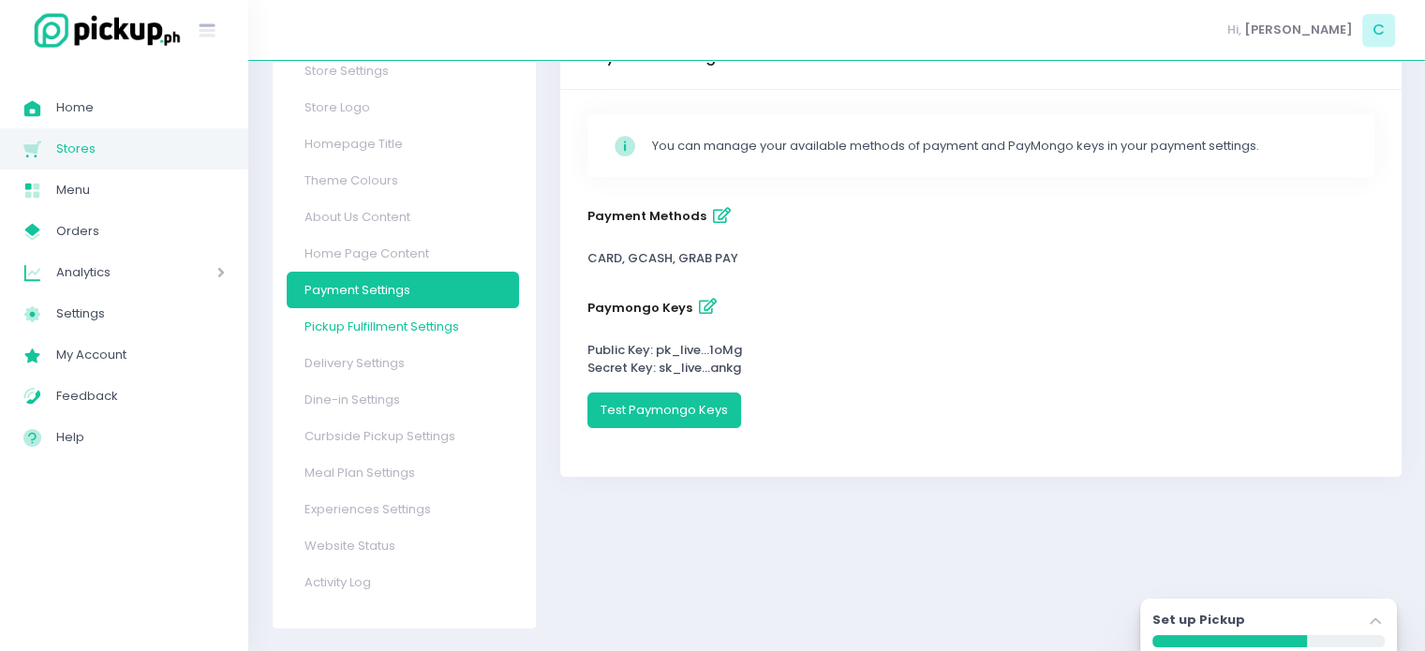
click at [359, 321] on link "Pickup Fulfillment Settings" at bounding box center [403, 326] width 232 height 37
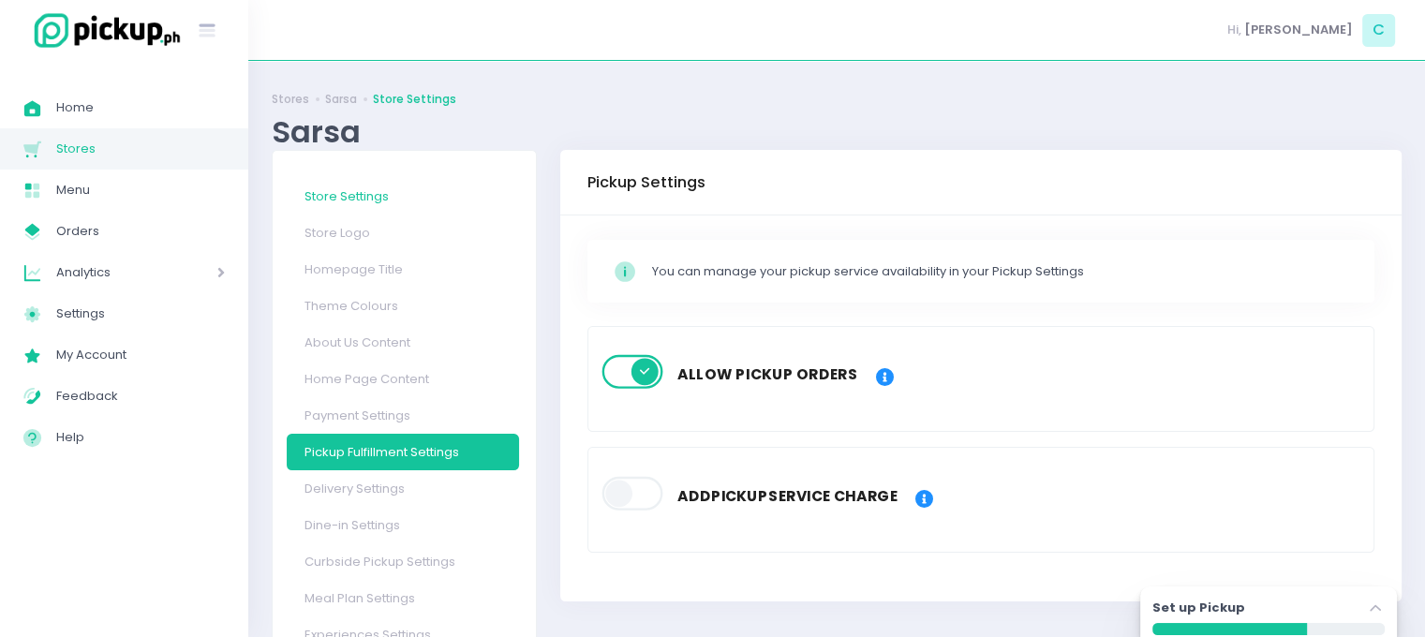
click at [328, 198] on link "Store Settings" at bounding box center [403, 196] width 232 height 37
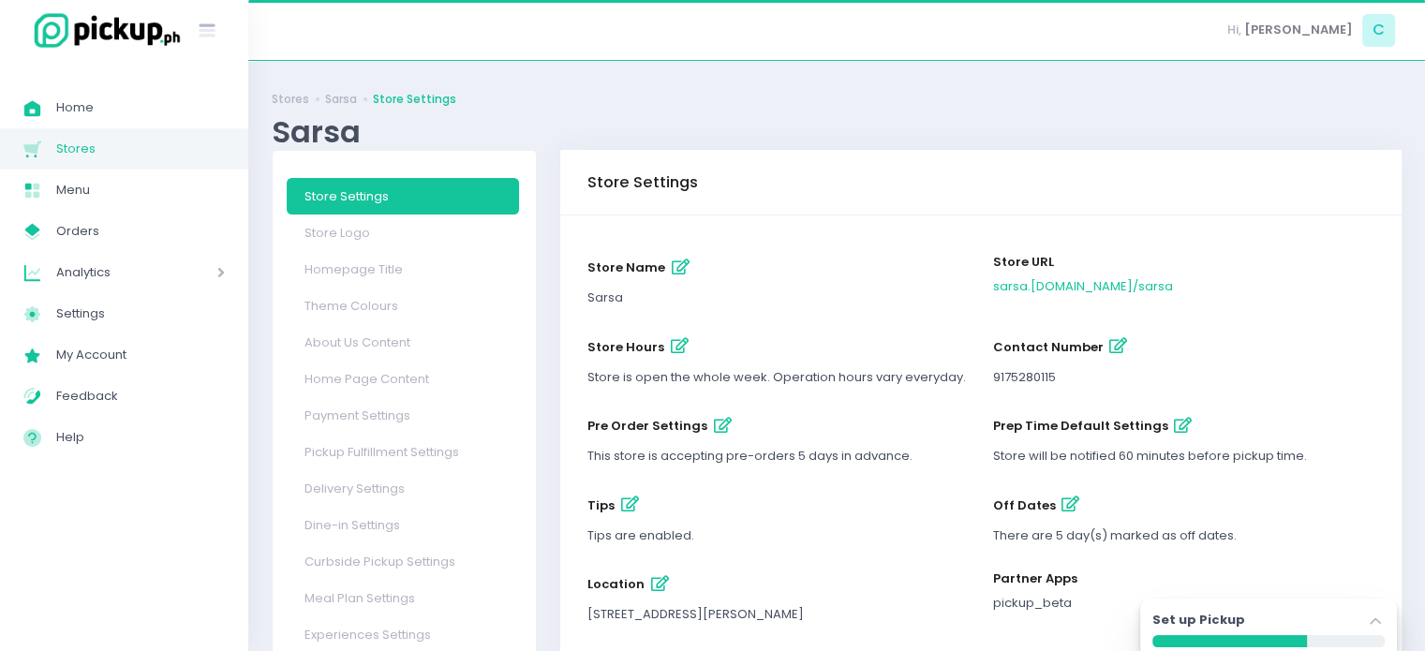
click at [328, 198] on link "Store Settings" at bounding box center [403, 196] width 232 height 37
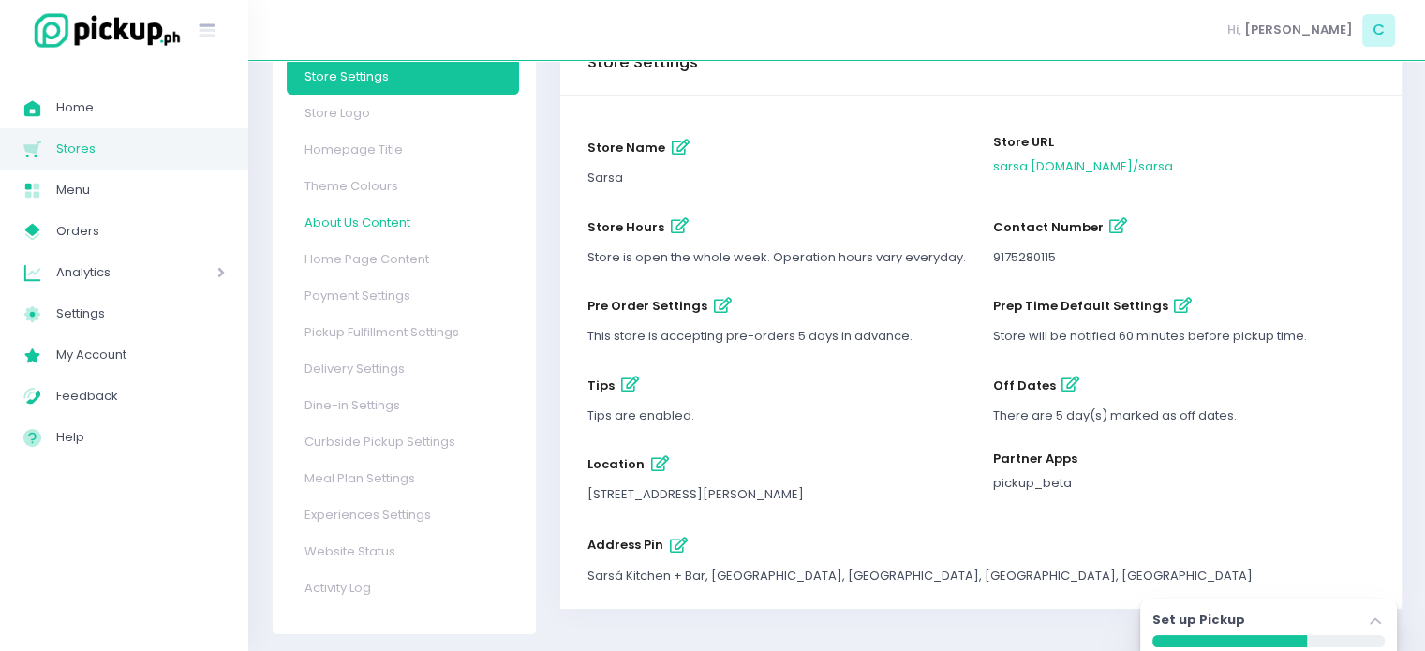
scroll to position [127, 0]
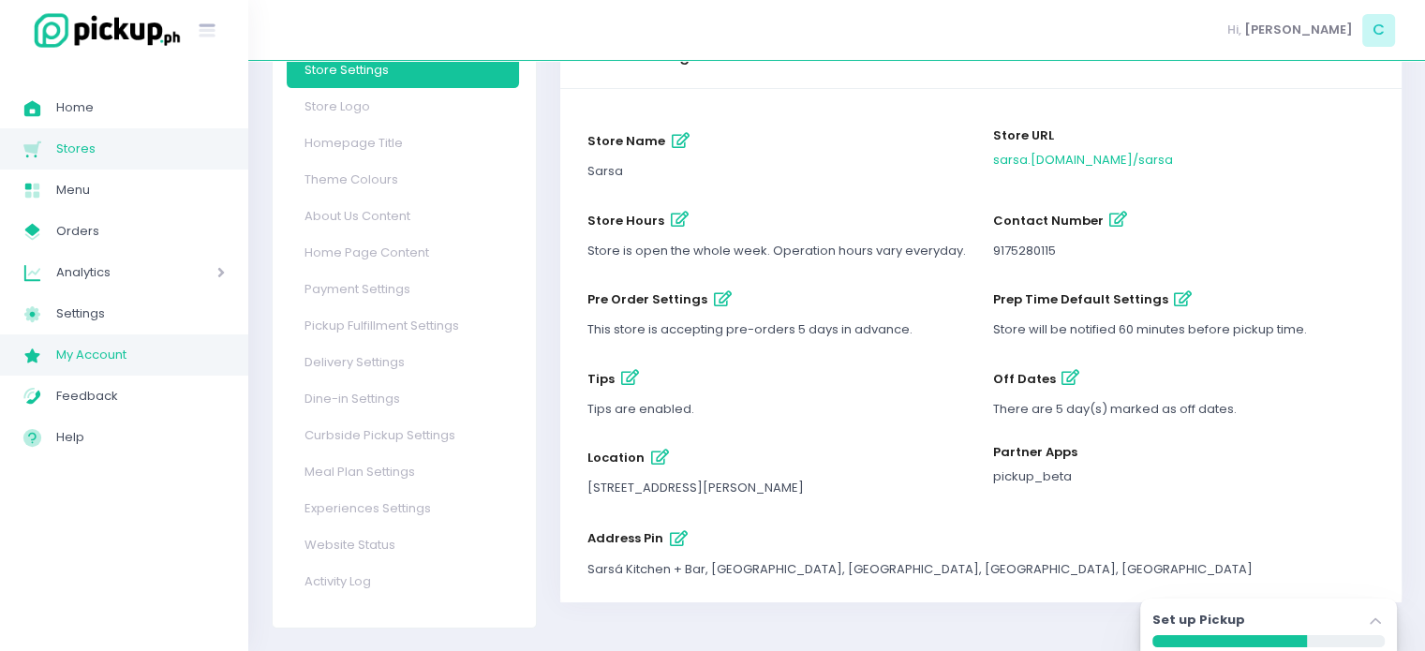
click at [110, 358] on span "My Account" at bounding box center [140, 355] width 169 height 24
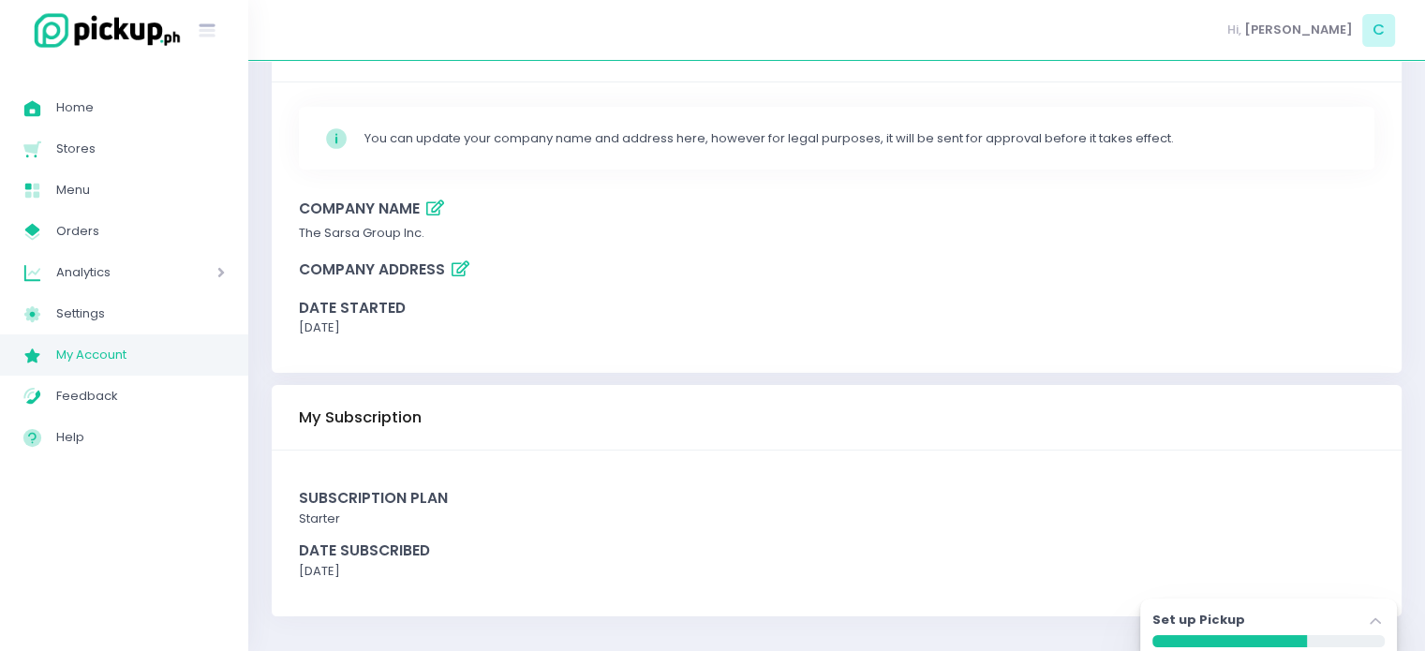
scroll to position [116, 0]
click at [48, 325] on span "Settings Created with Sketch." at bounding box center [39, 314] width 33 height 24
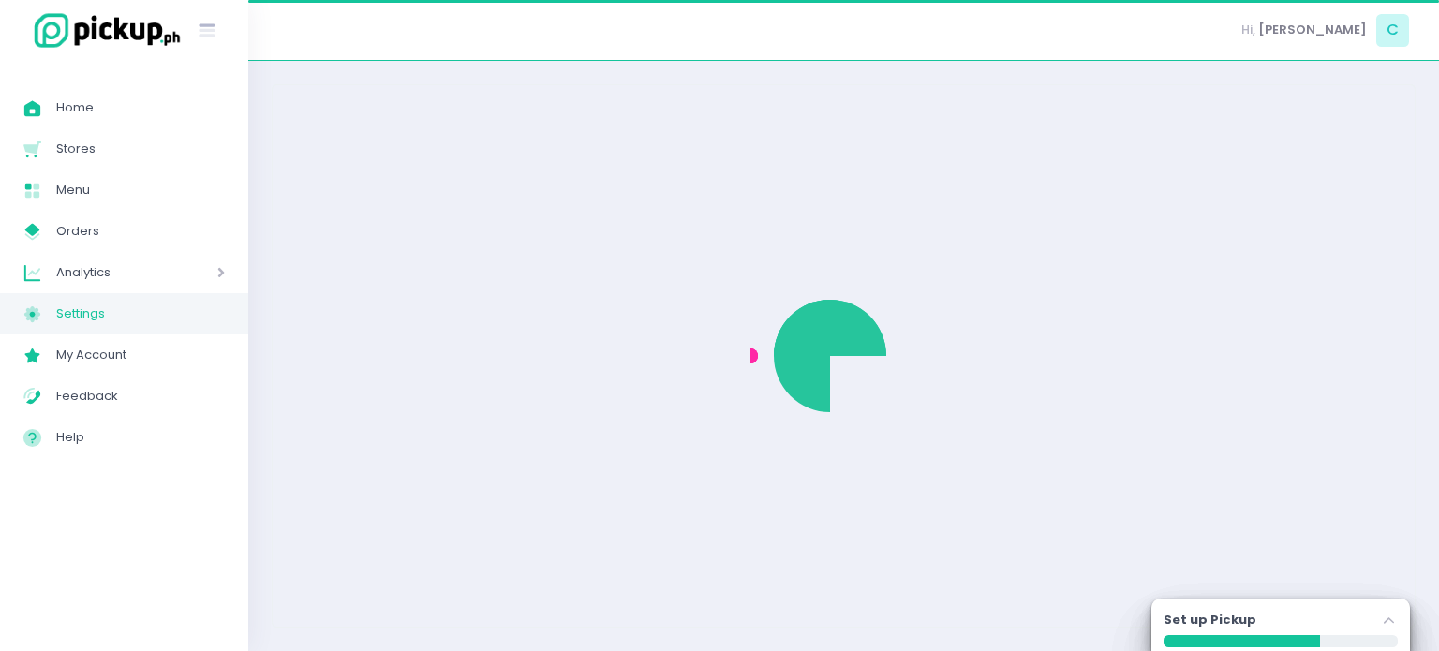
select select "active"
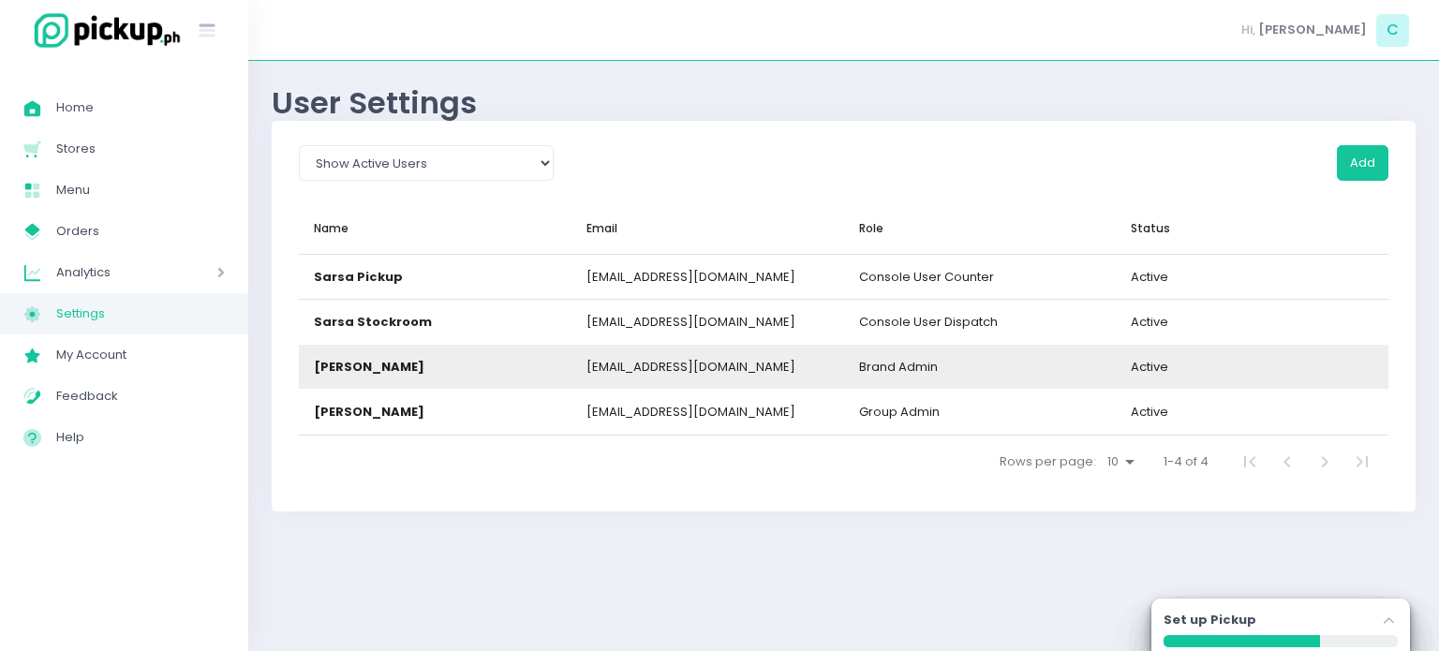
click at [641, 356] on div "jennylucasdeocampo@gmail.com" at bounding box center [708, 367] width 273 height 44
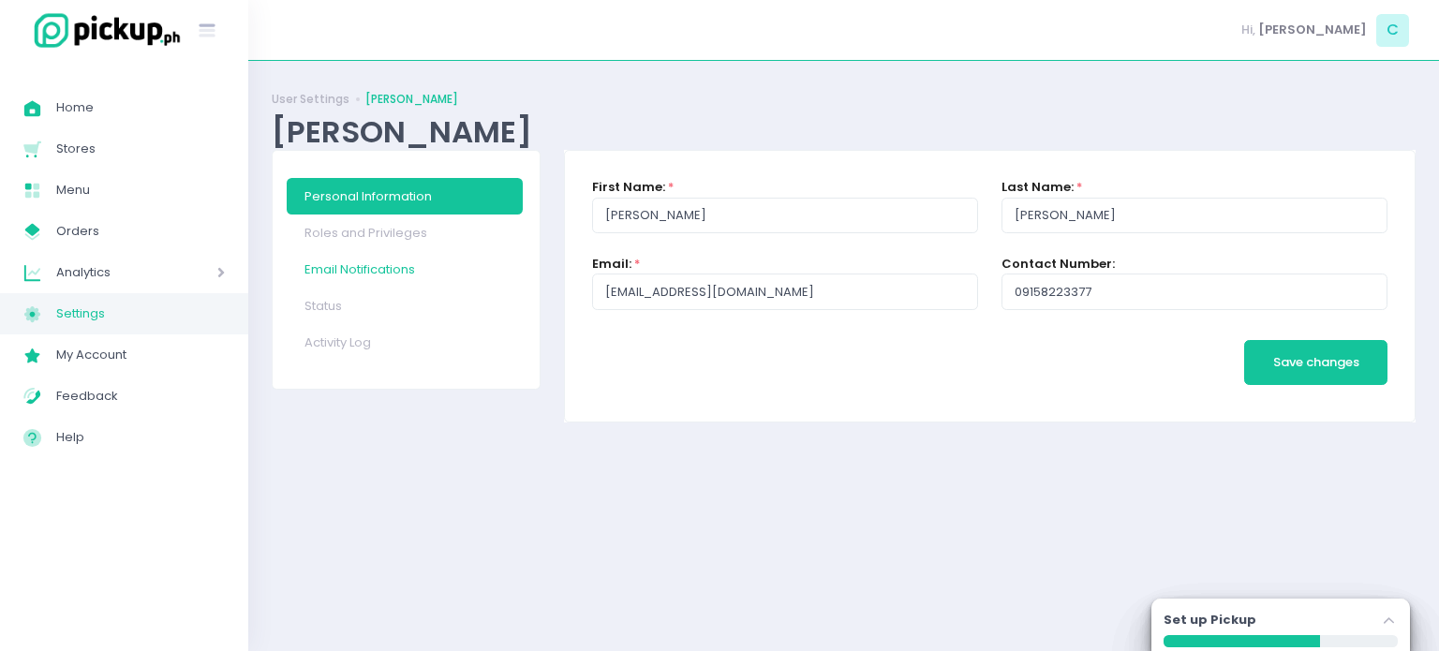
click at [334, 278] on link "Email Notifications" at bounding box center [405, 269] width 236 height 37
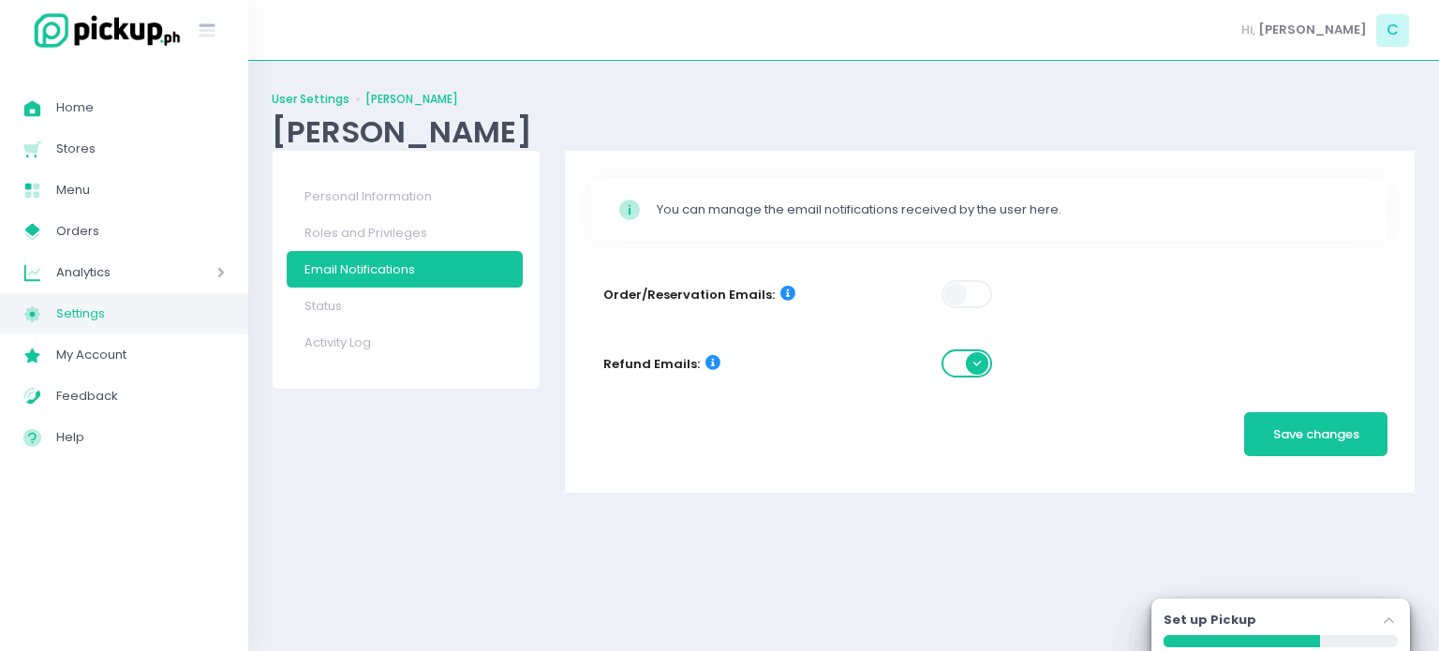
click at [337, 99] on link "User Settings" at bounding box center [311, 99] width 78 height 17
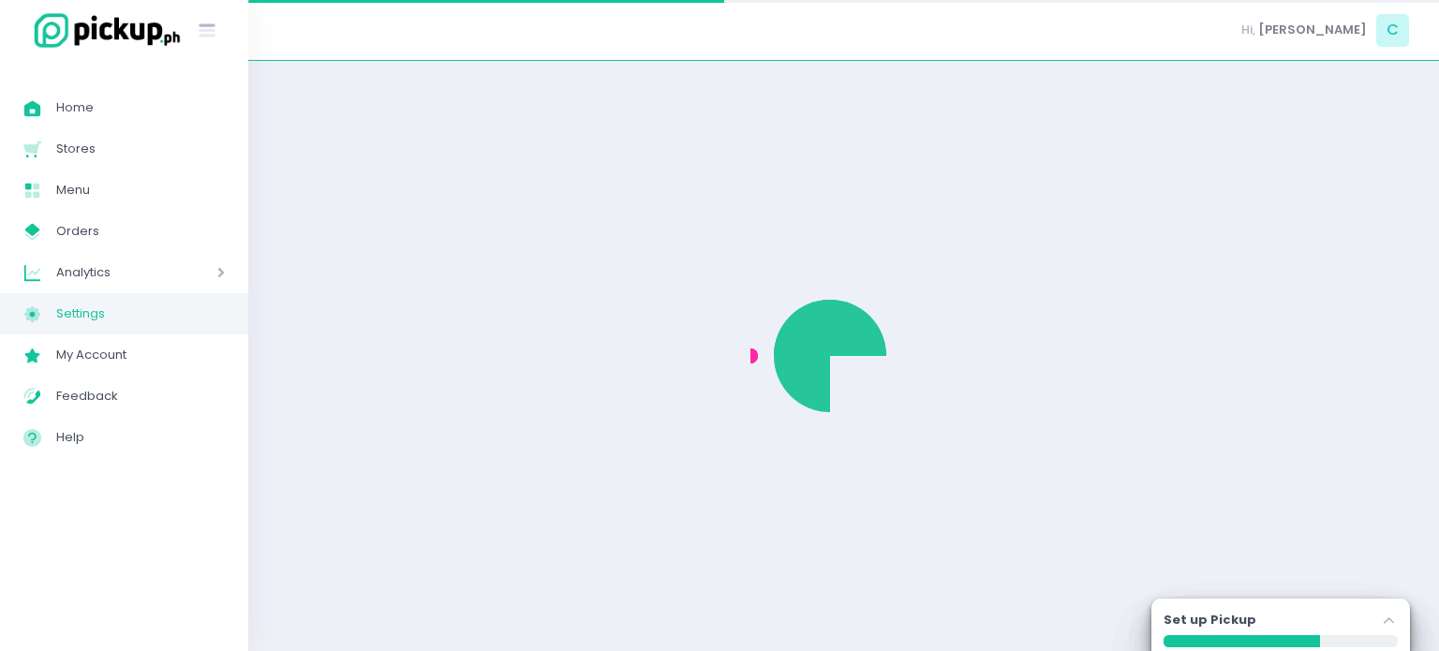
select select "active"
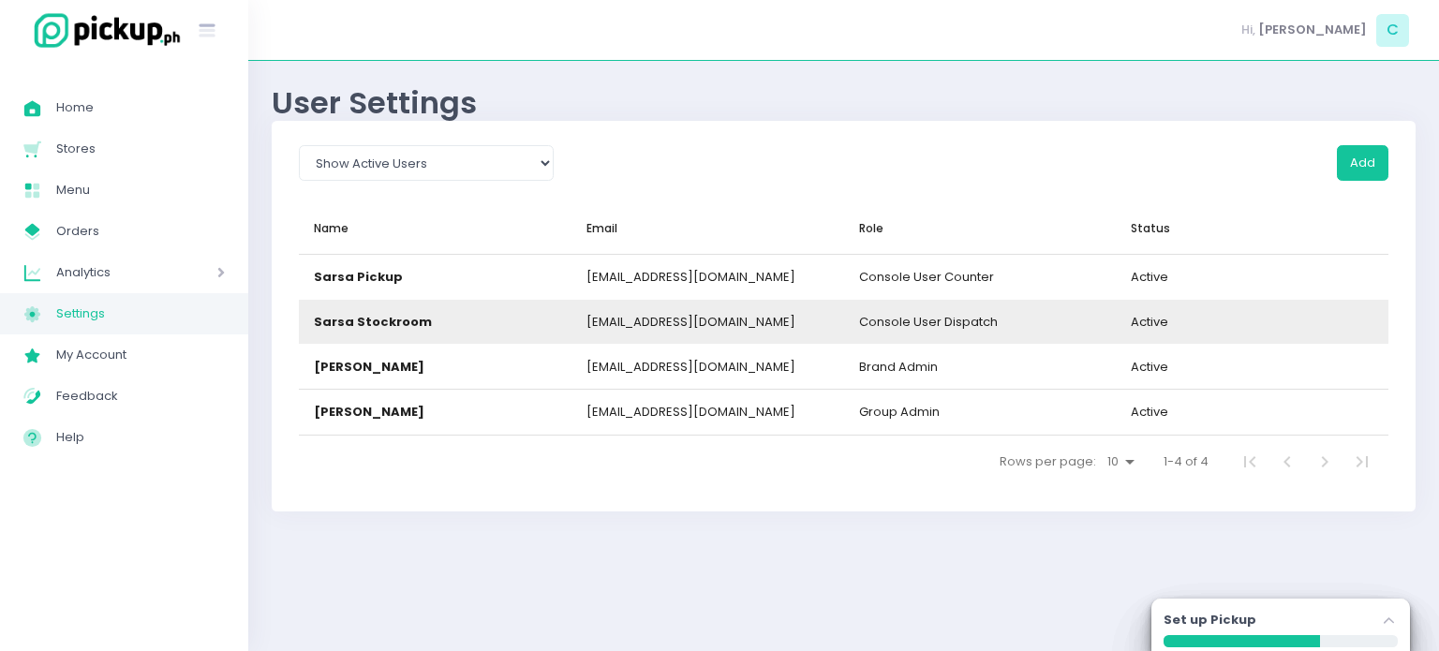
click at [786, 308] on div "sarsastockroom2021@gmail.com" at bounding box center [708, 322] width 273 height 44
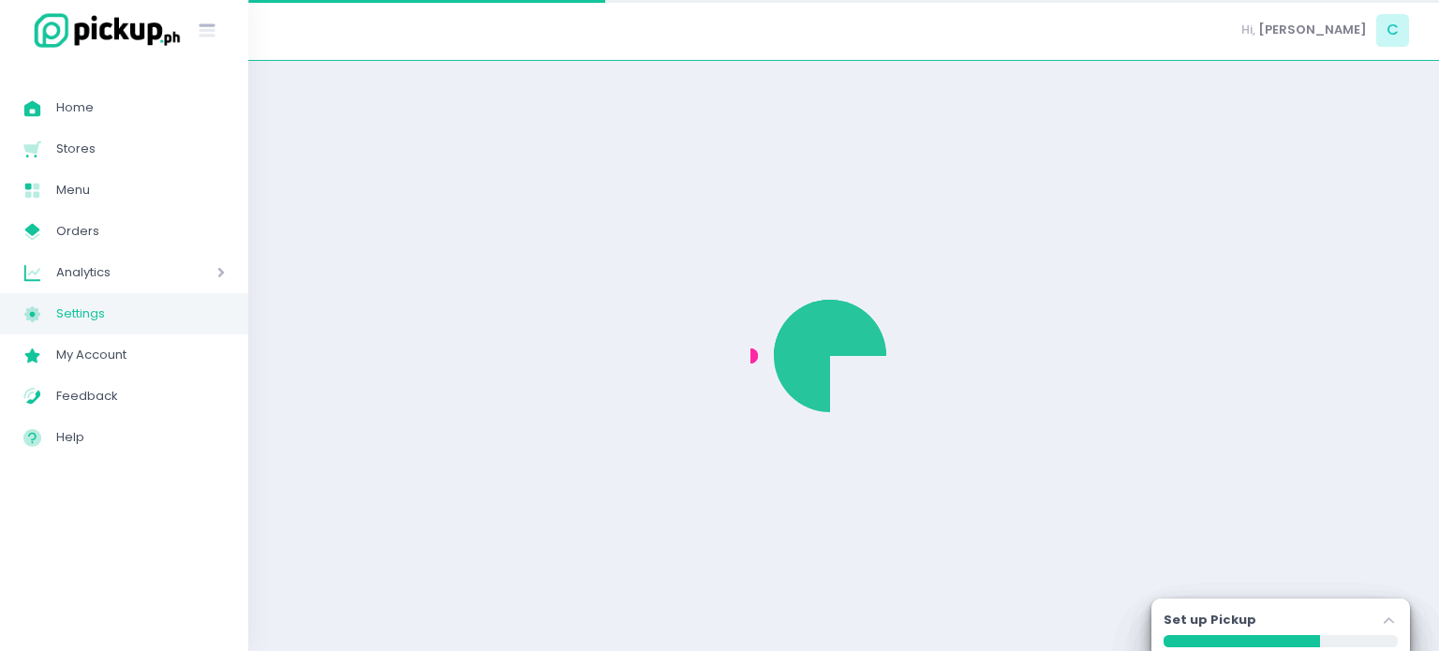
select select "console_user_dispatch"
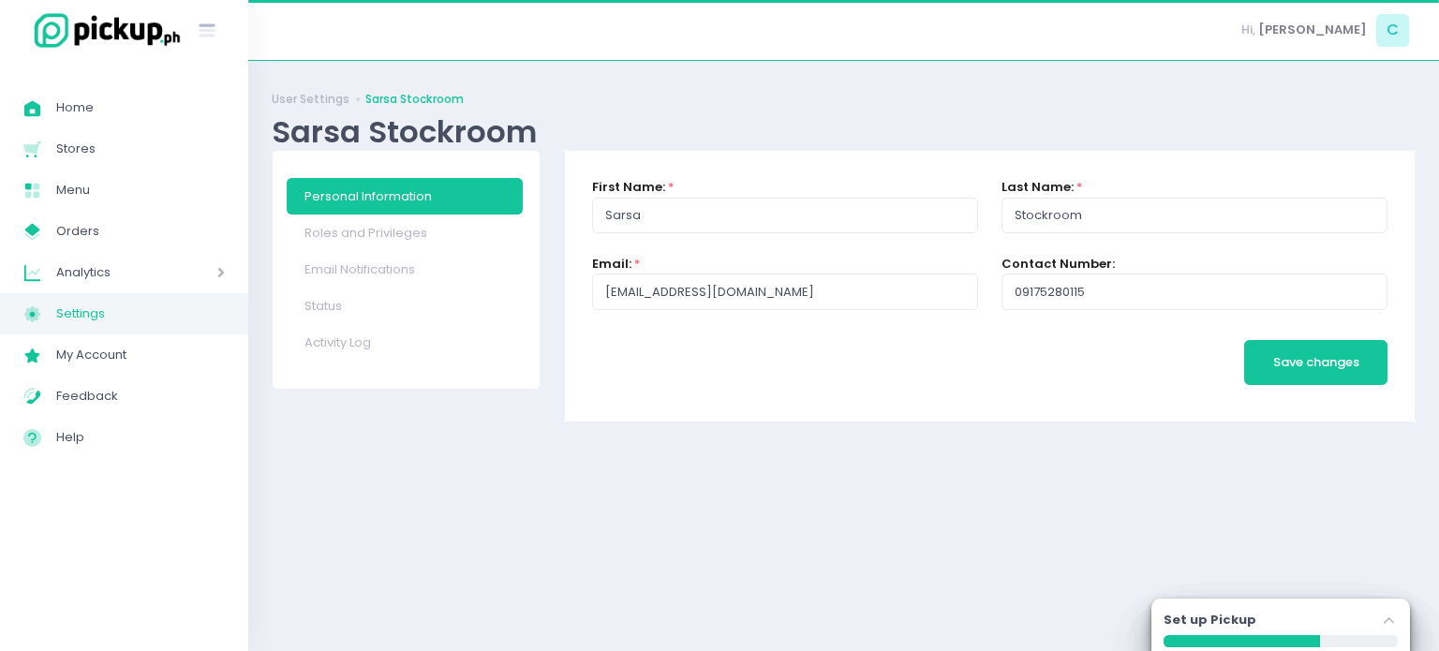
checkbox input "true"
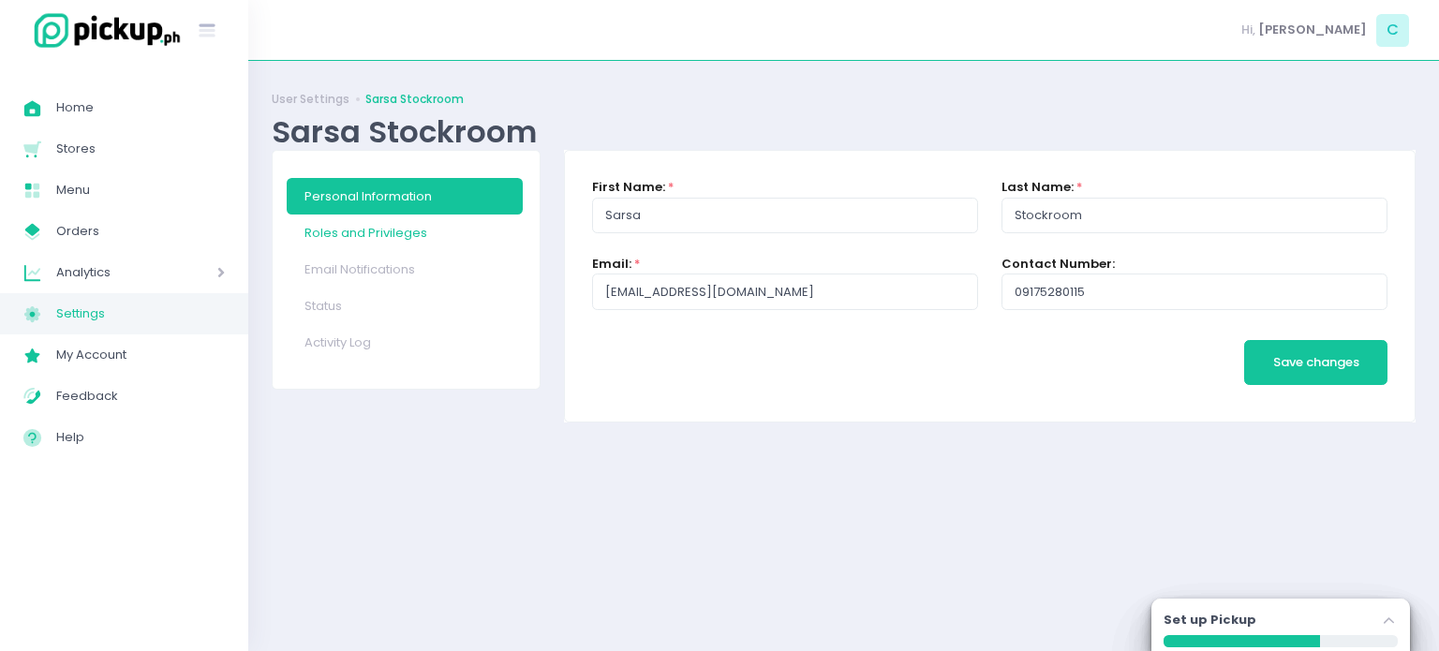
click at [356, 243] on link "Roles and Privileges" at bounding box center [405, 233] width 236 height 37
checkbox input "true"
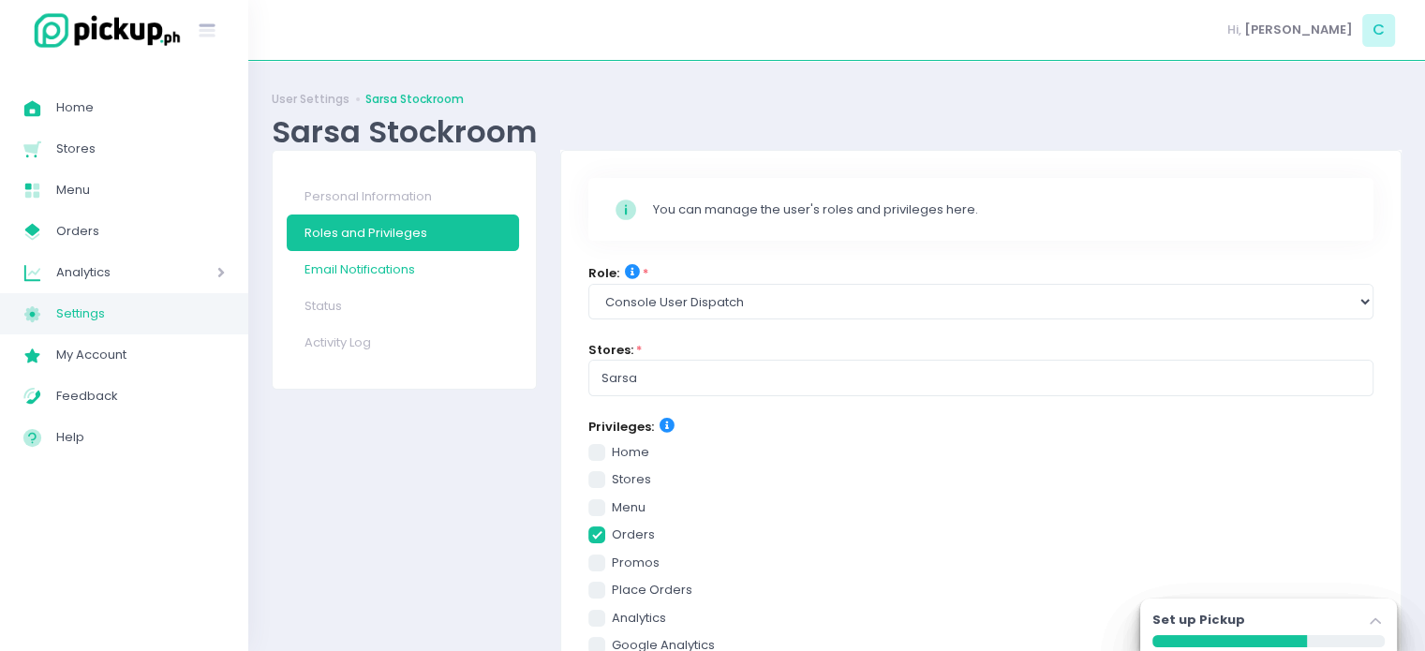
click at [347, 269] on link "Email Notifications" at bounding box center [403, 269] width 232 height 37
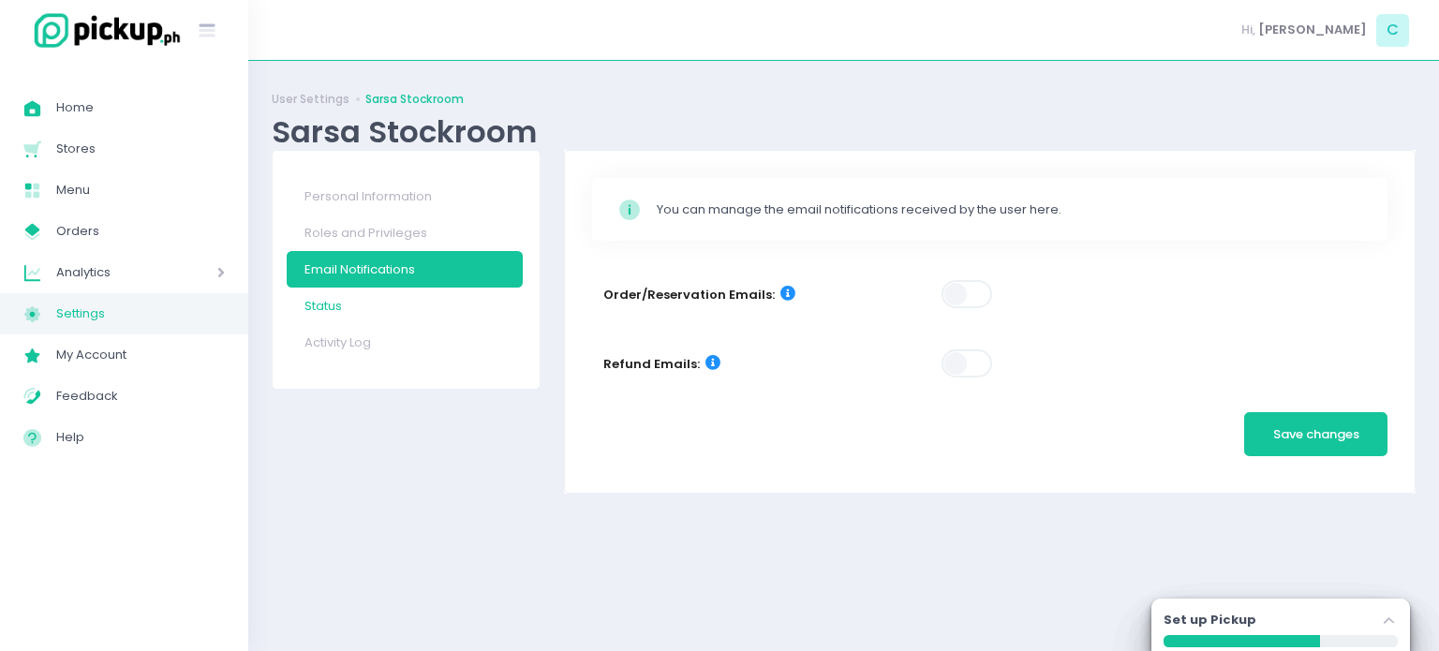
click at [359, 314] on link "Status" at bounding box center [405, 306] width 236 height 37
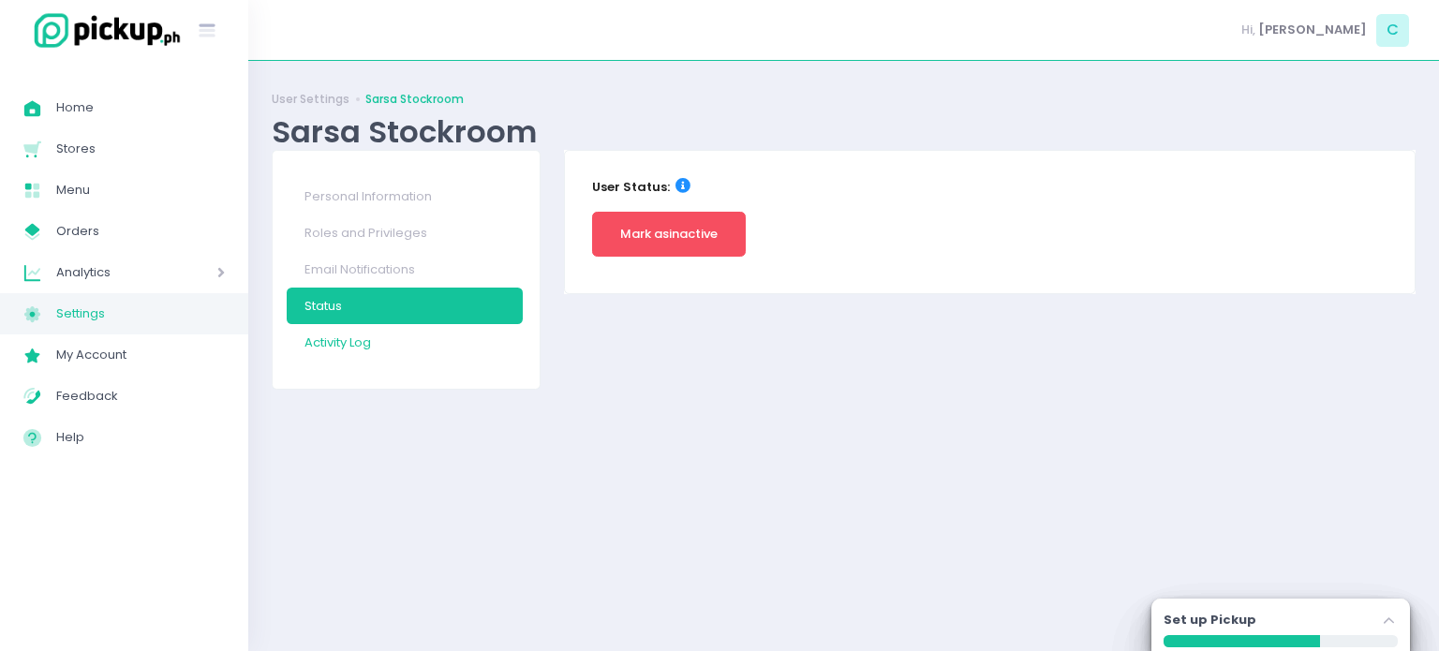
click at [367, 340] on link "Activity Log" at bounding box center [405, 342] width 236 height 37
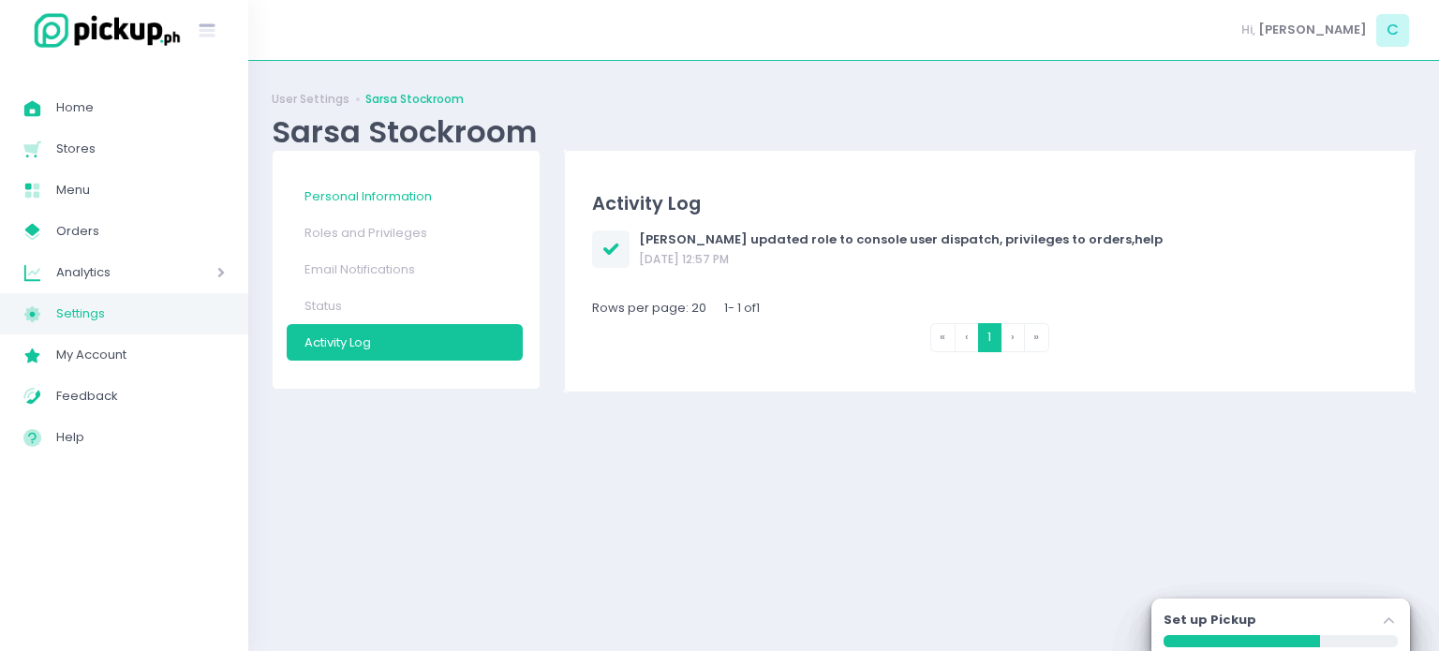
click at [353, 206] on link "Personal Information" at bounding box center [405, 196] width 236 height 37
checkbox input "true"
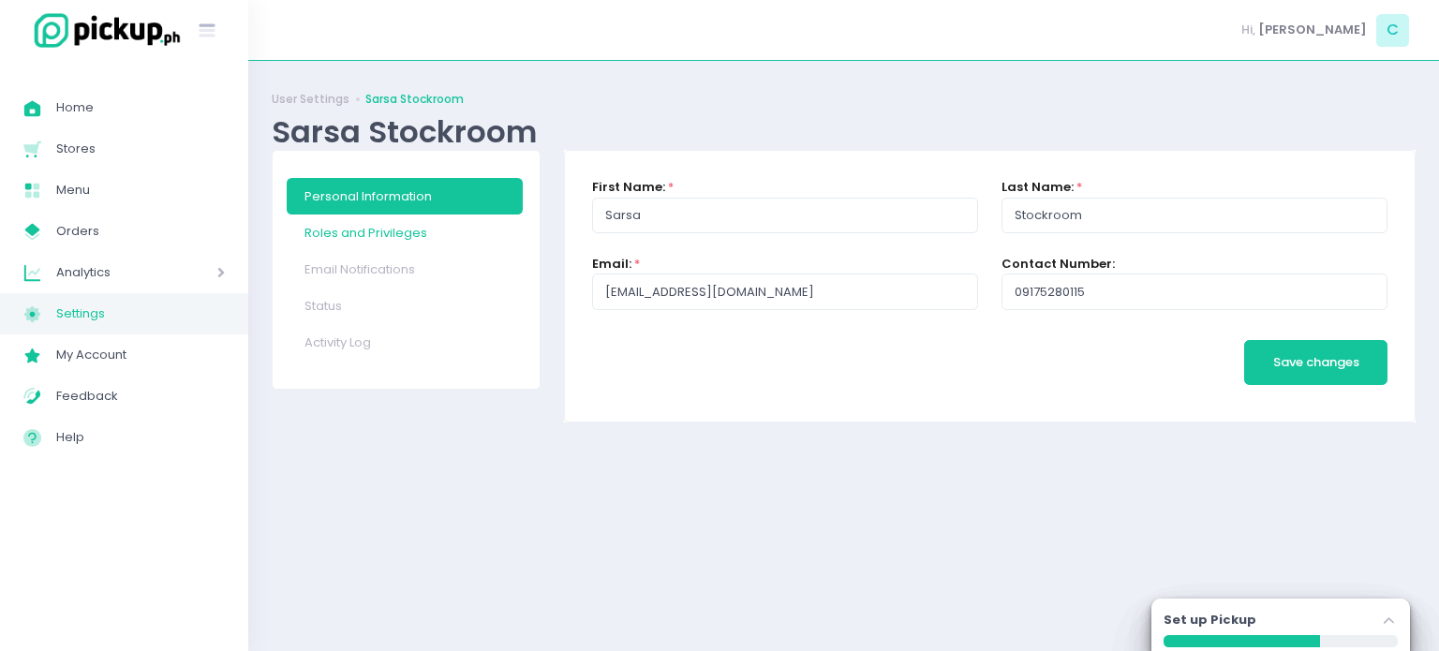
click at [352, 216] on link "Roles and Privileges" at bounding box center [405, 233] width 236 height 37
checkbox input "true"
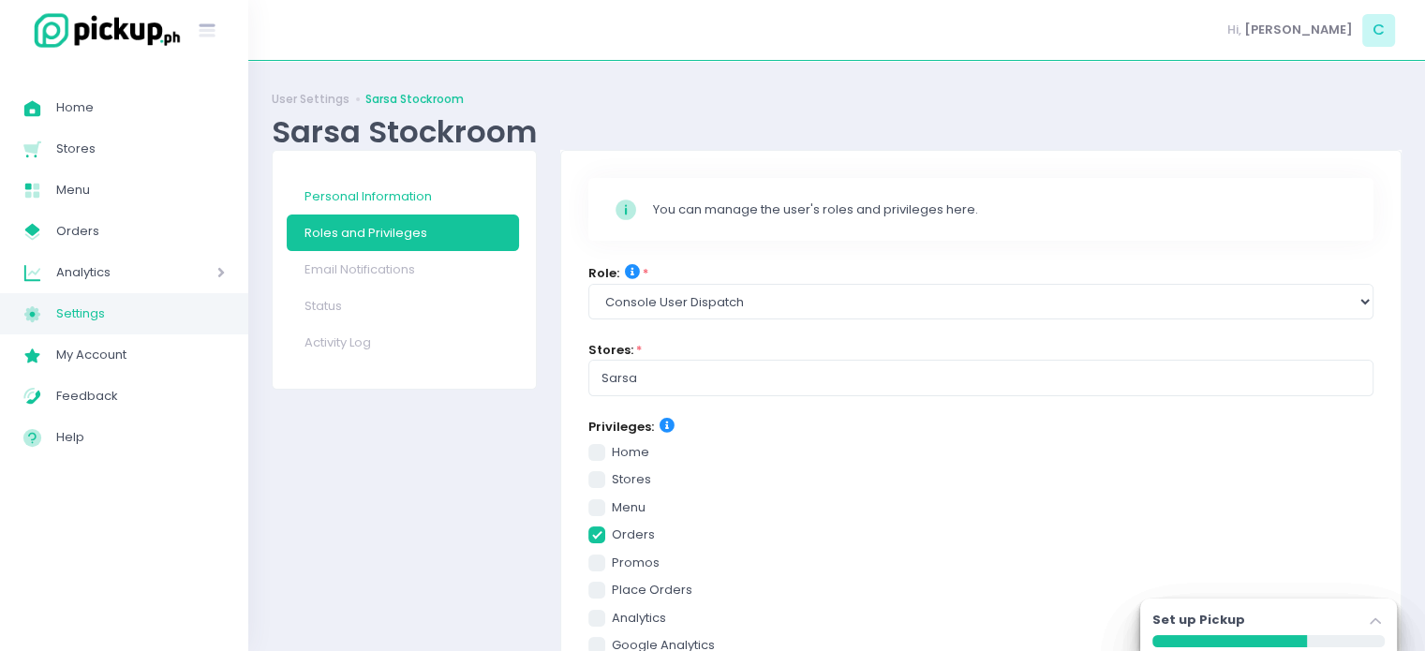
click at [372, 187] on link "Personal Information" at bounding box center [403, 196] width 232 height 37
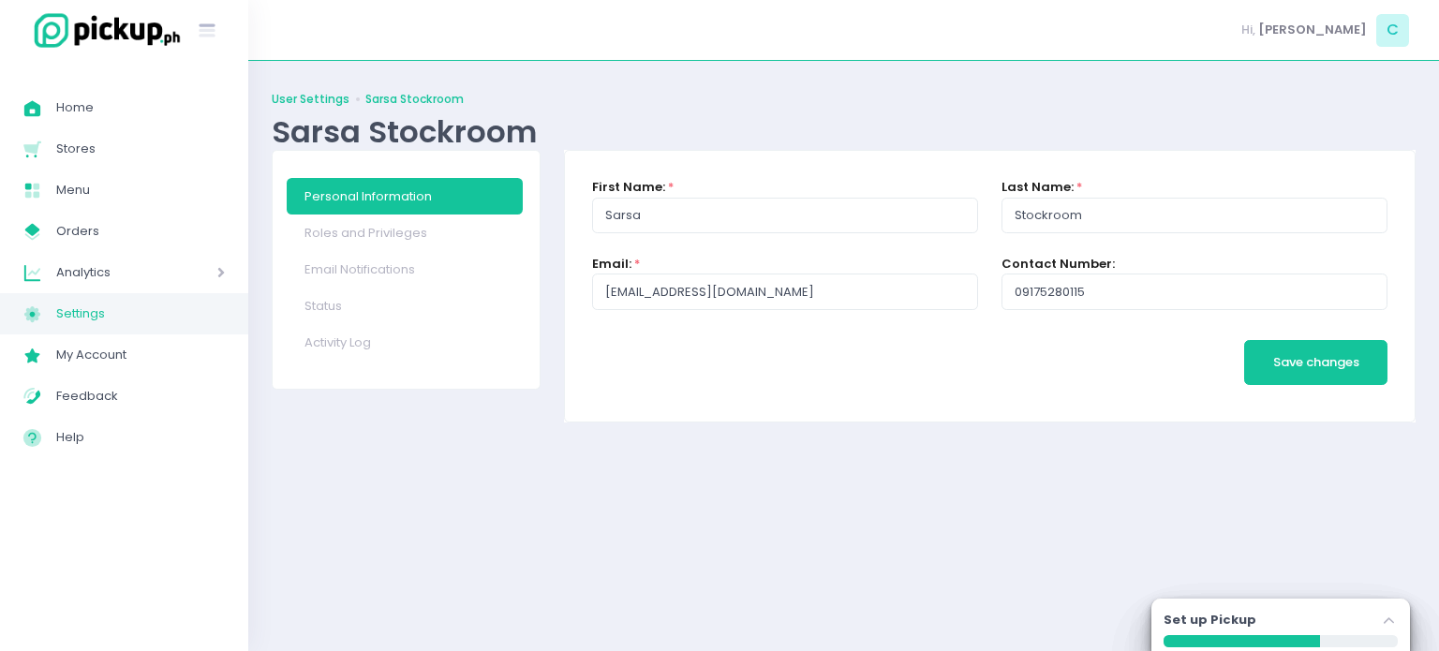
click at [312, 94] on link "User Settings" at bounding box center [311, 99] width 78 height 17
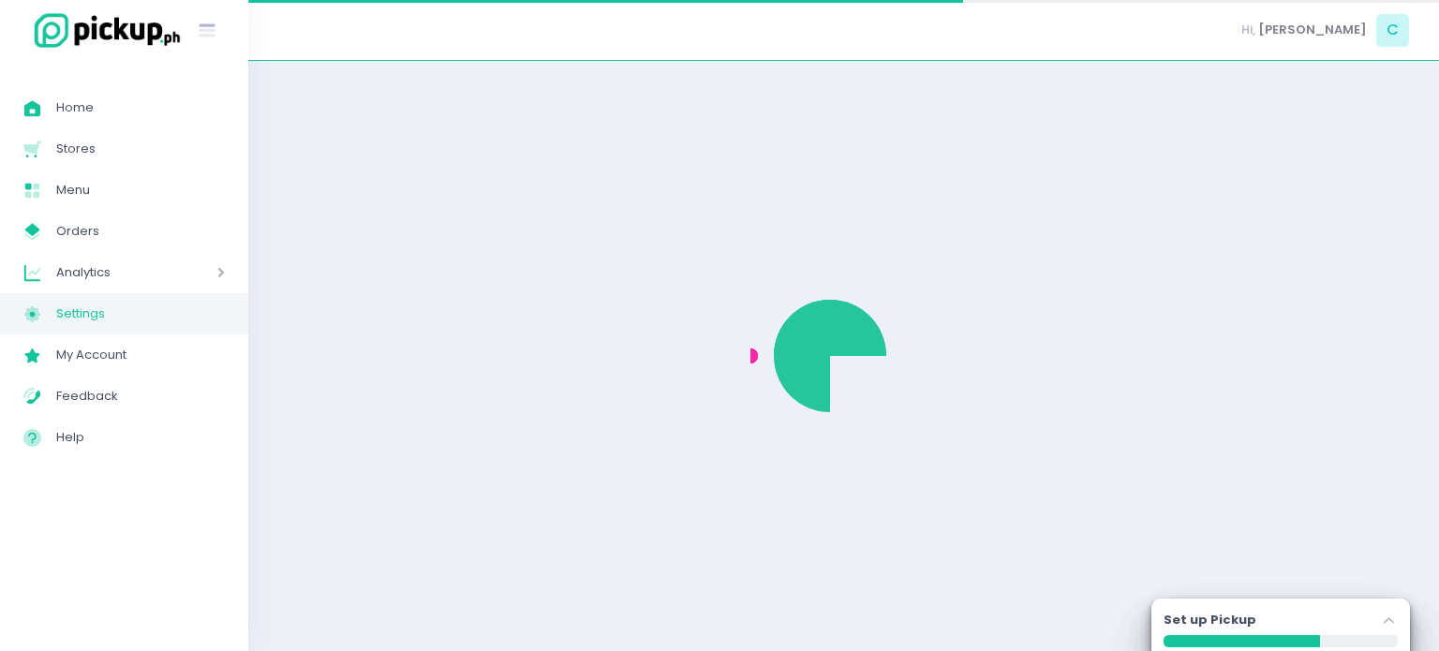
select select "active"
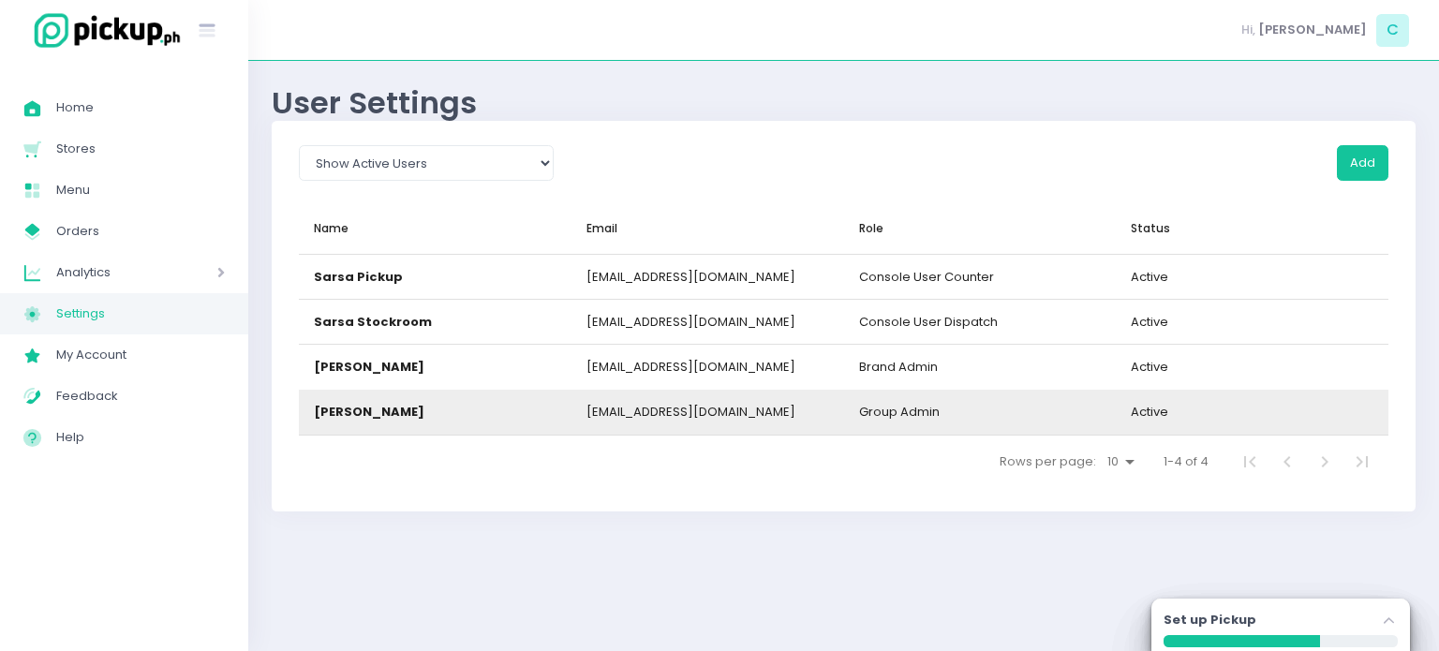
click at [565, 428] on div "Camille Anglo" at bounding box center [435, 412] width 273 height 45
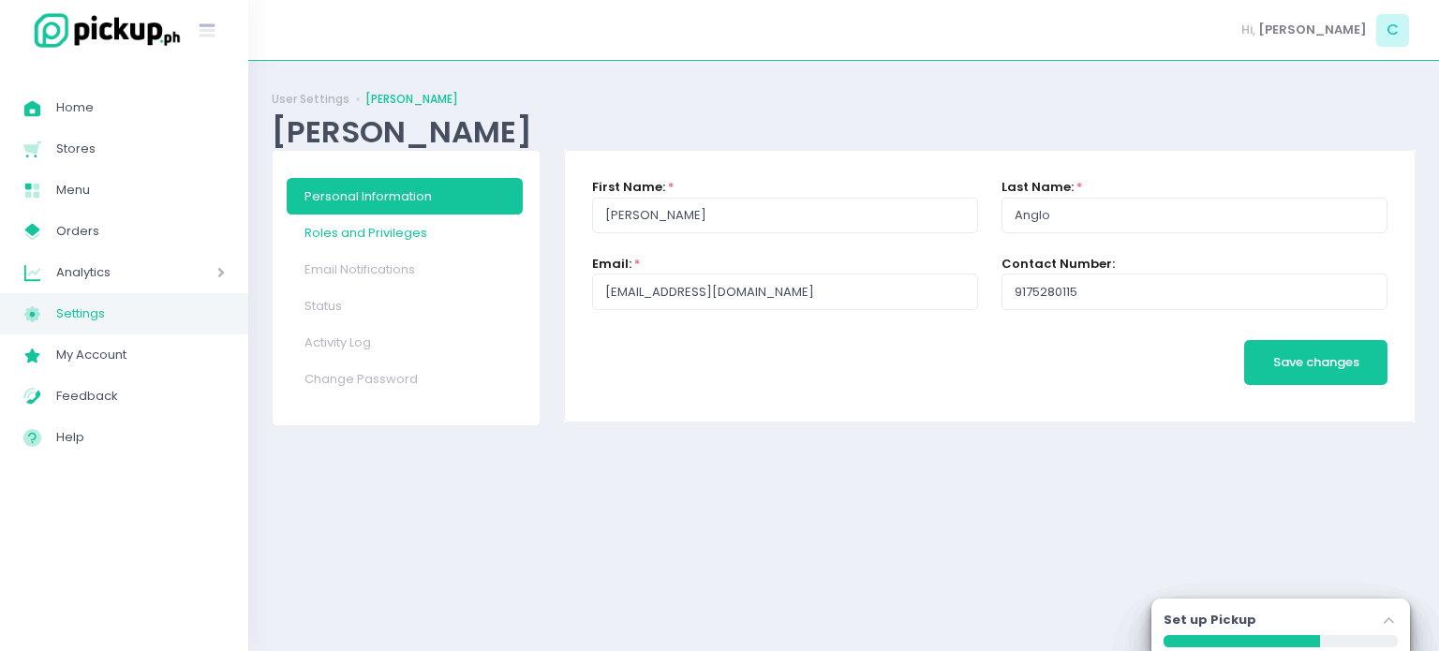
click at [380, 236] on link "Roles and Privileges" at bounding box center [405, 233] width 236 height 37
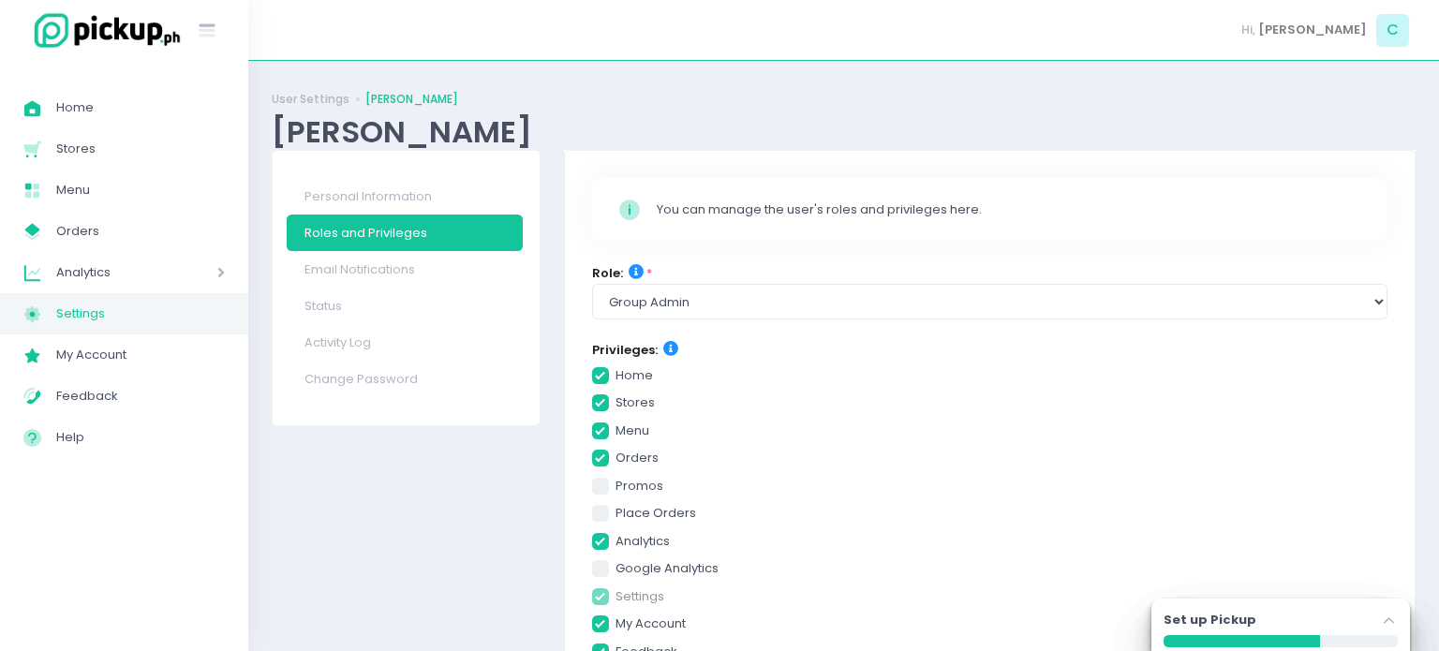
checkbox input "true"
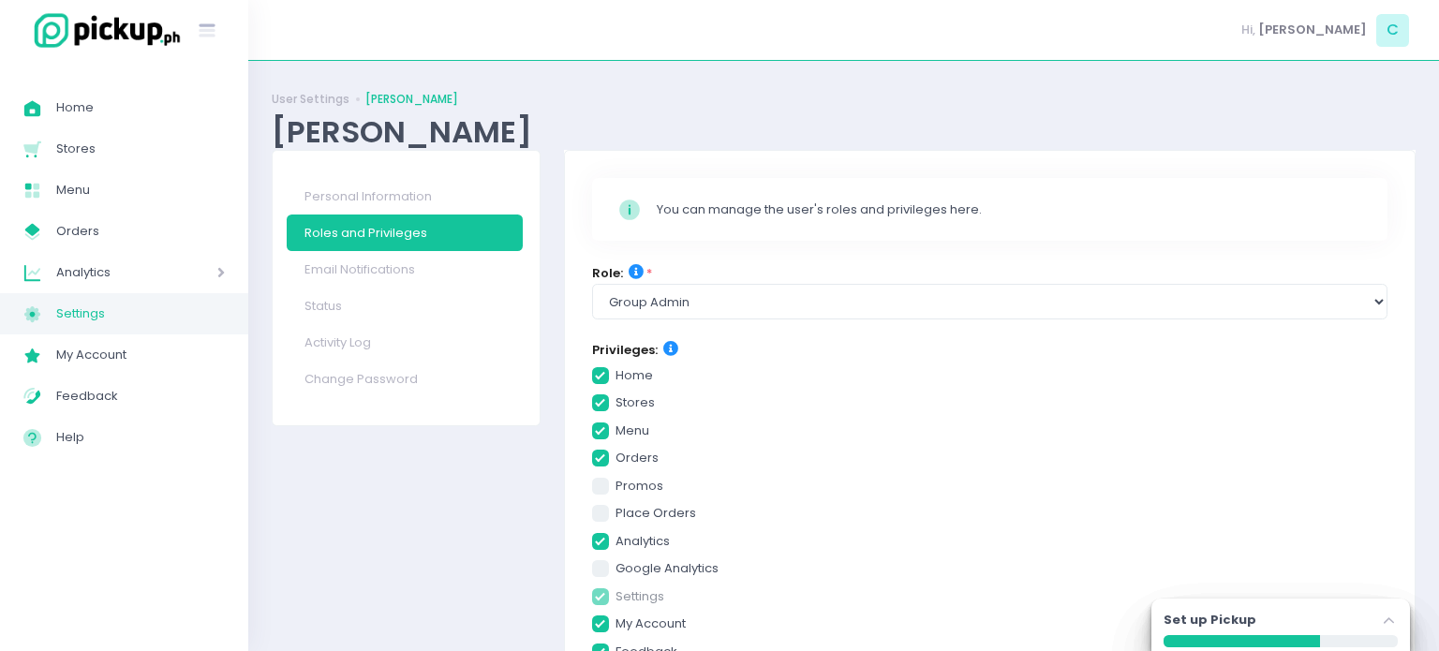
checkbox input "true"
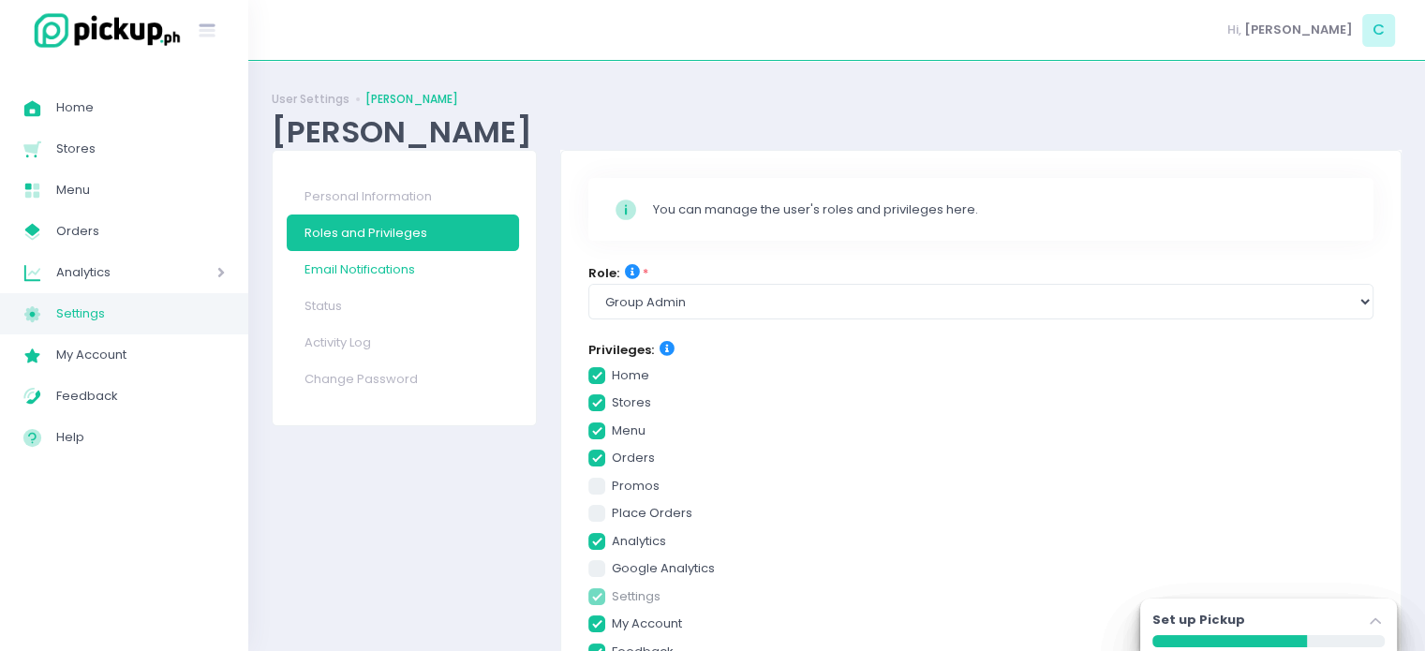
click at [360, 271] on link "Email Notifications" at bounding box center [403, 269] width 232 height 37
checkbox input "true"
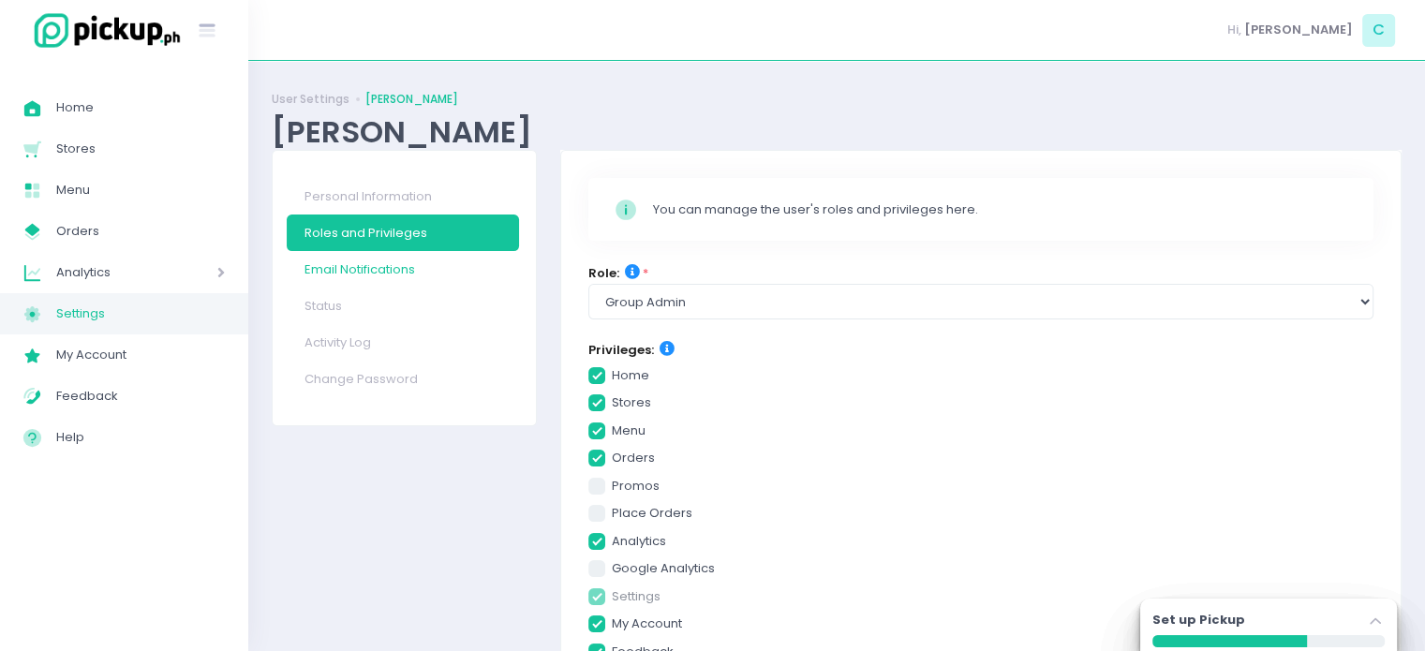
checkbox input "true"
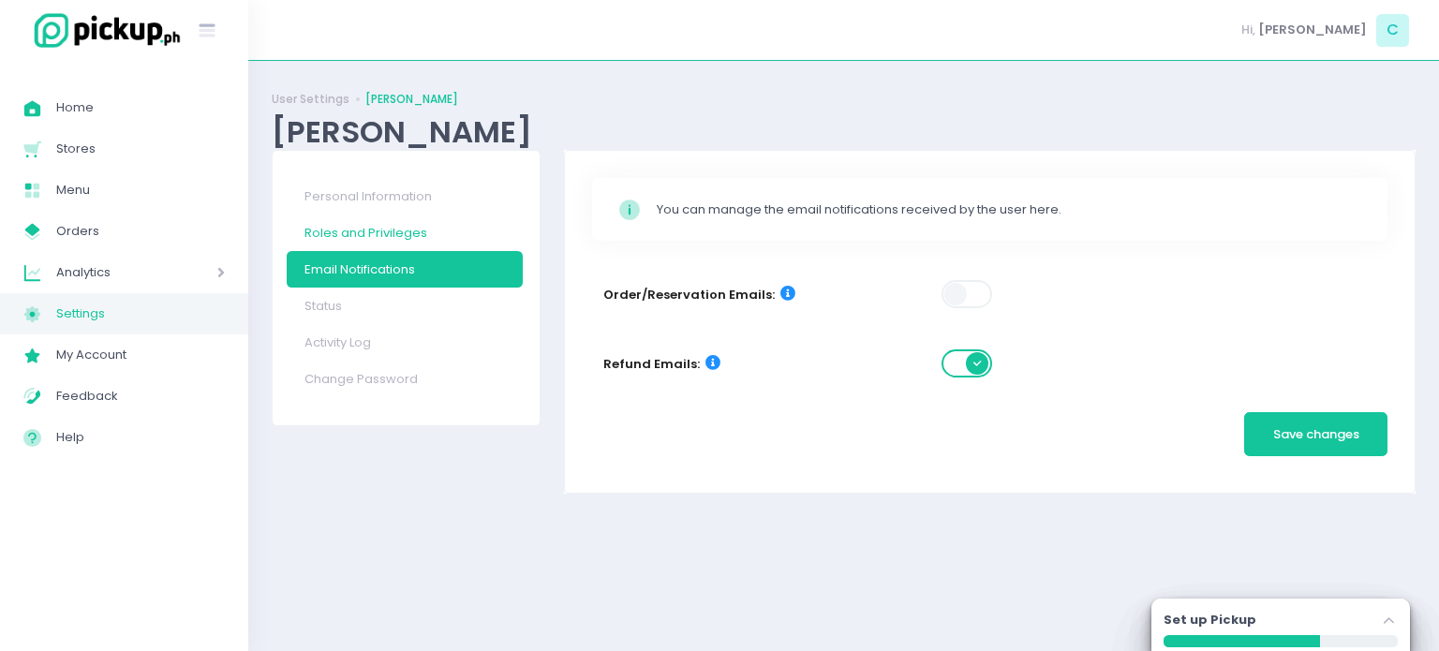
click at [342, 228] on link "Roles and Privileges" at bounding box center [405, 233] width 236 height 37
checkbox input "true"
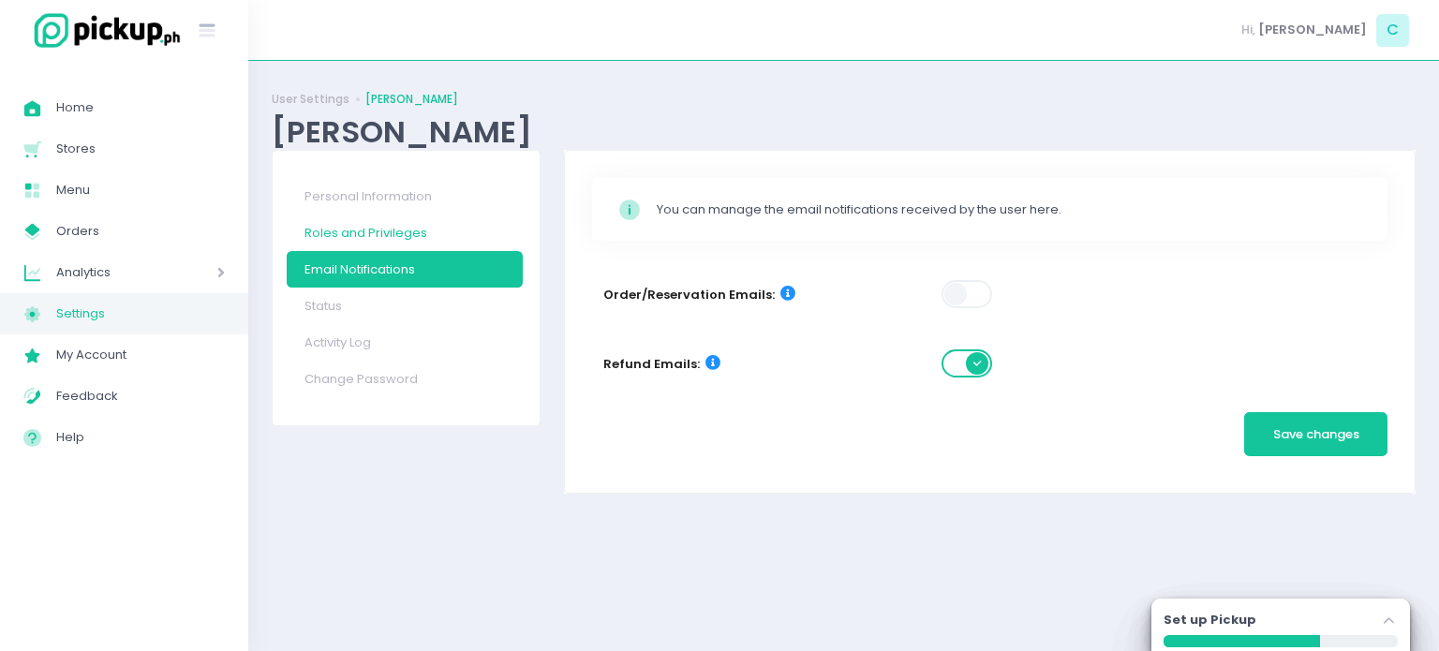
checkbox input "true"
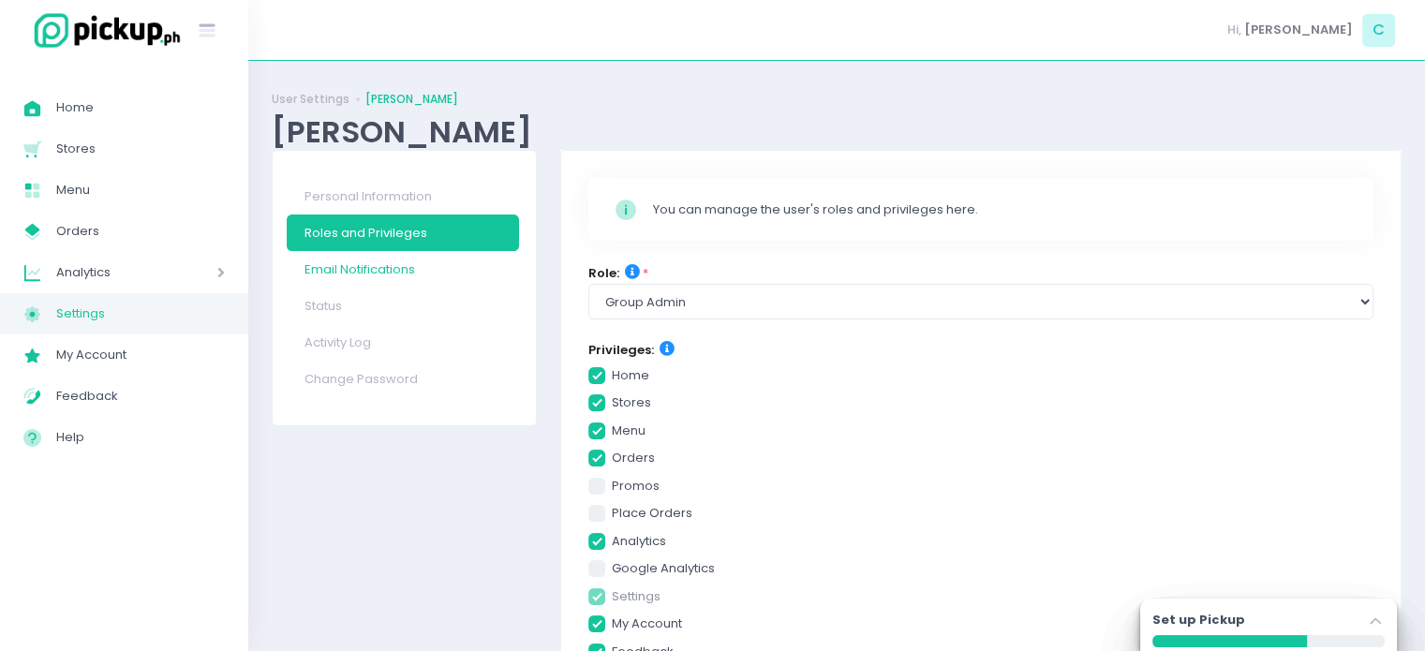
click at [351, 274] on link "Email Notifications" at bounding box center [403, 269] width 232 height 37
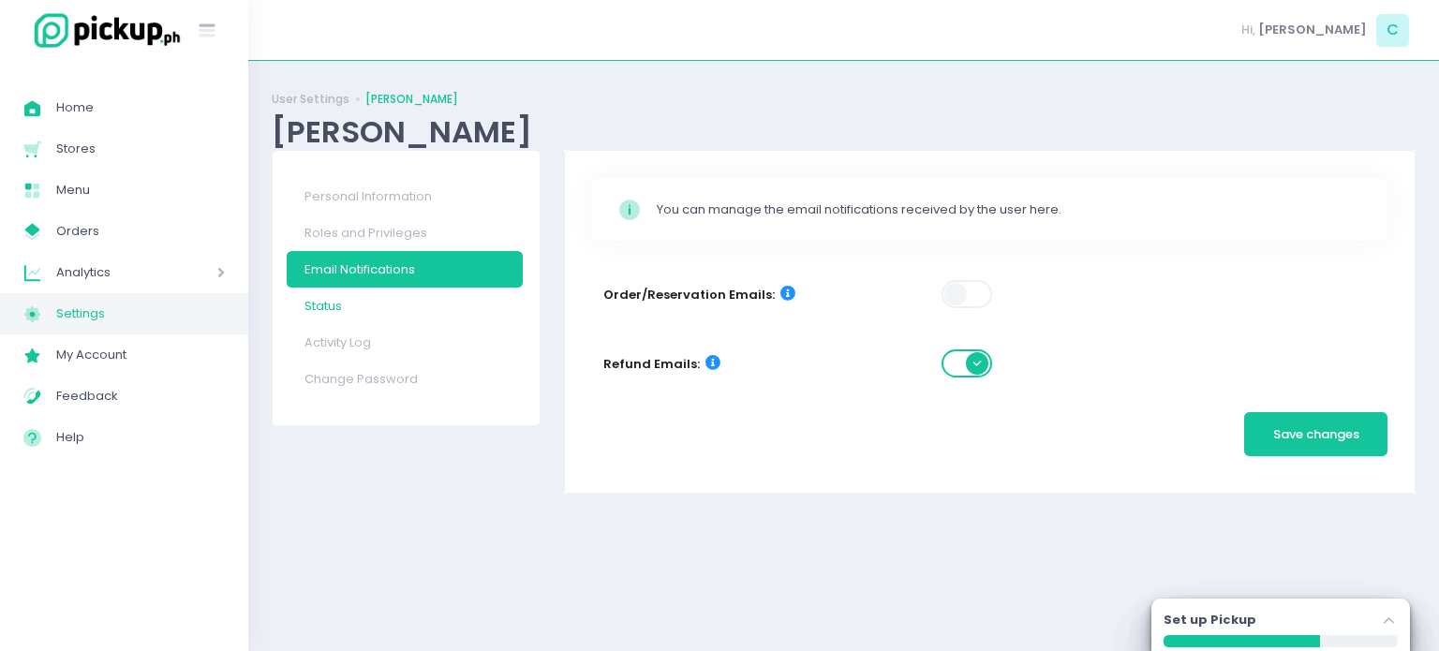
click at [341, 305] on link "Status" at bounding box center [405, 306] width 236 height 37
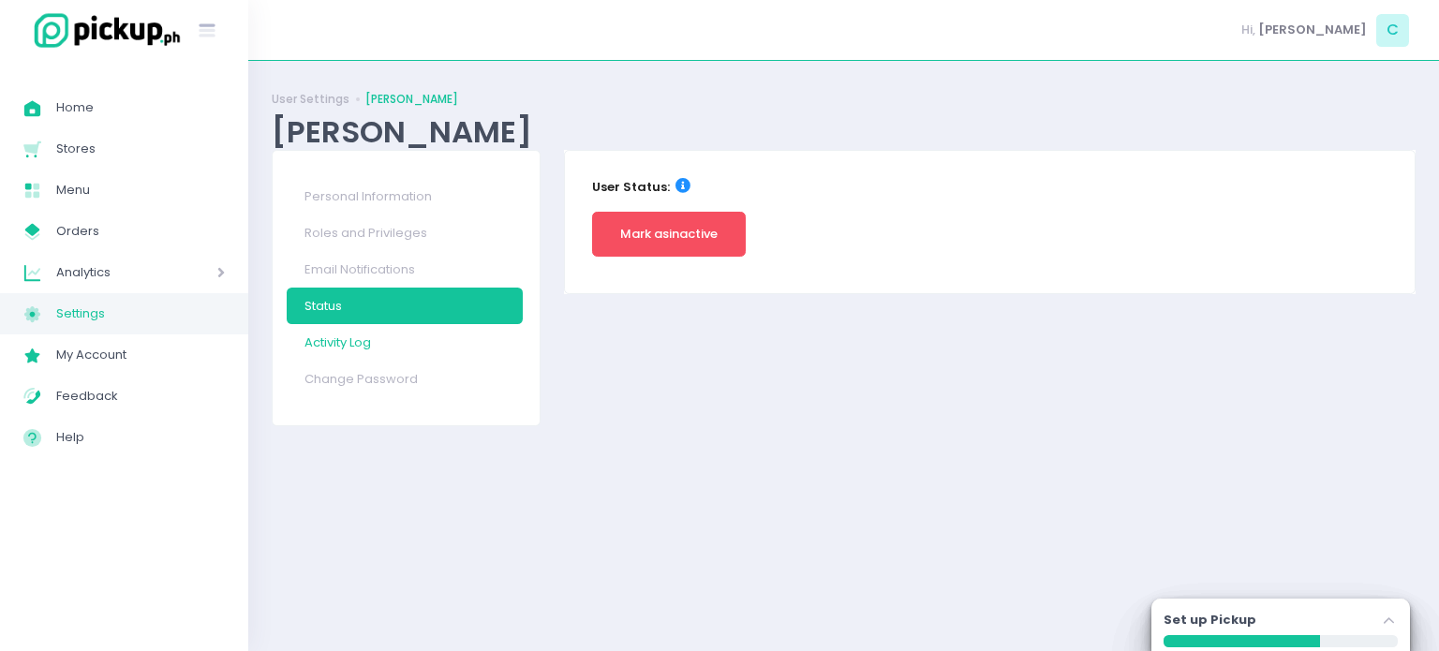
click at [330, 340] on link "Activity Log" at bounding box center [405, 342] width 236 height 37
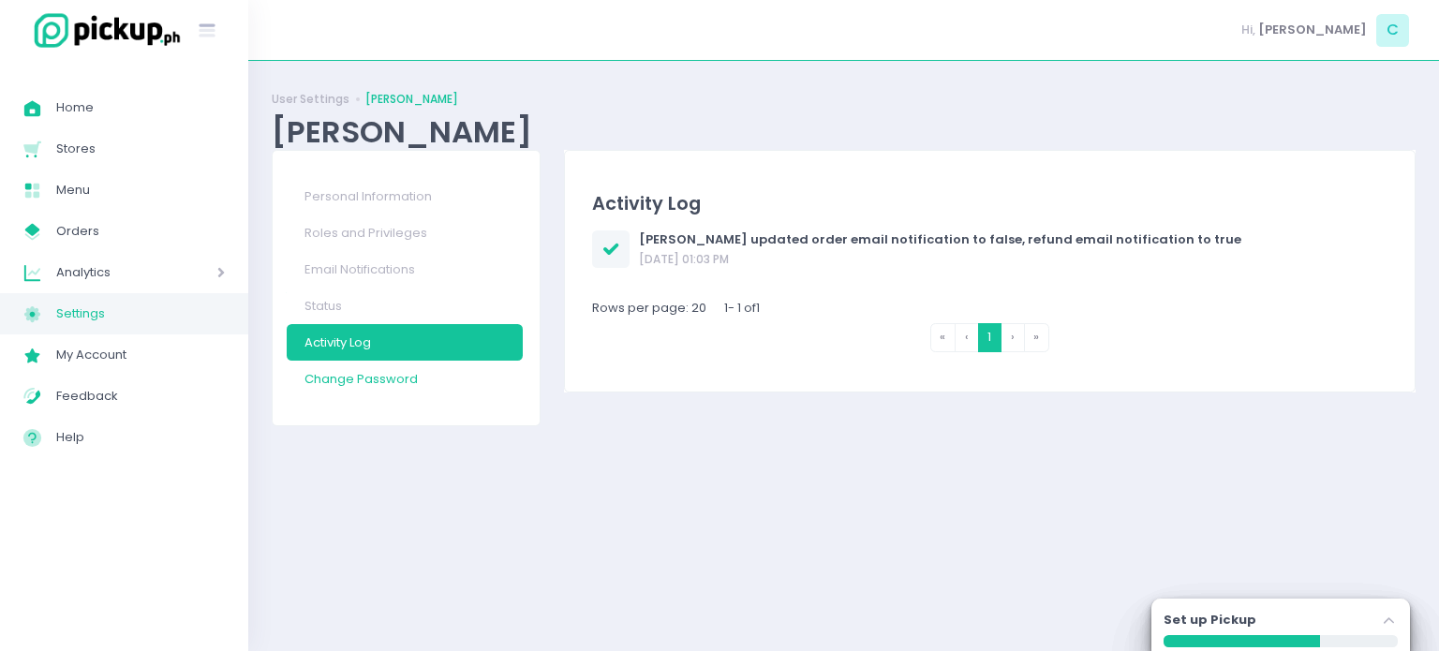
click at [345, 389] on link "Change Password" at bounding box center [405, 379] width 236 height 37
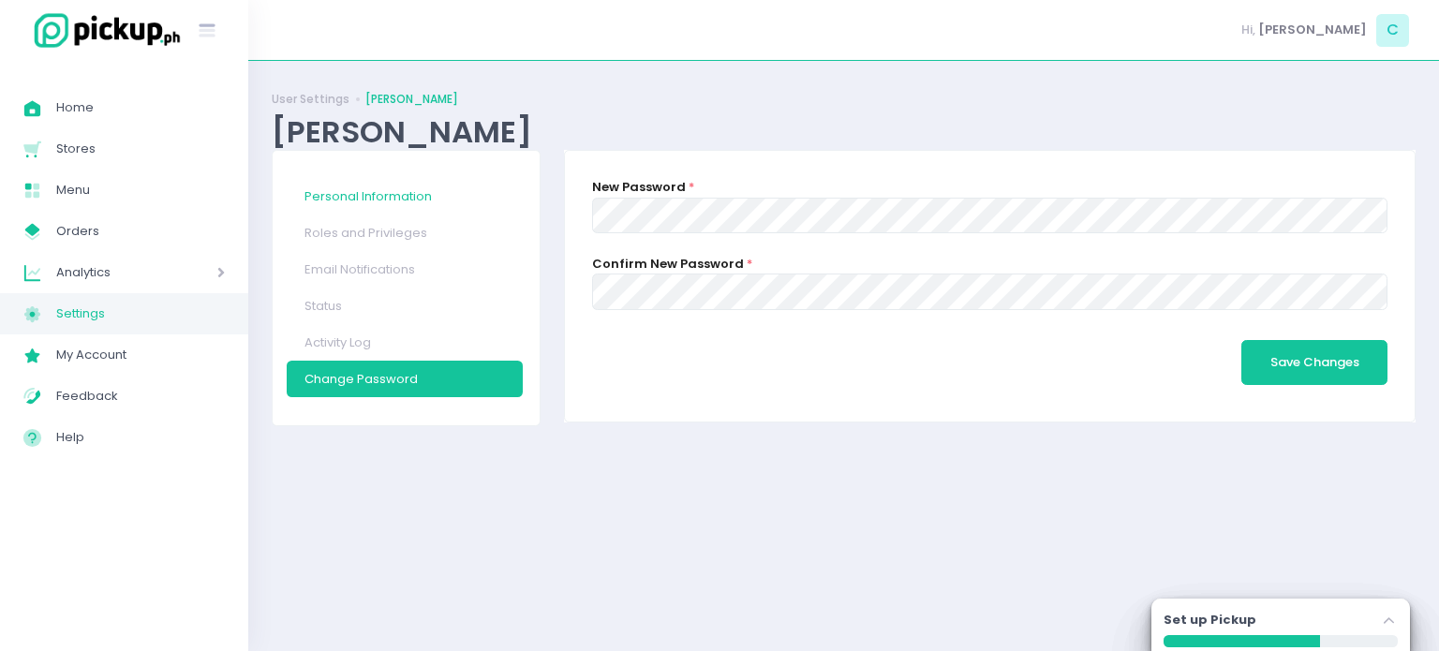
click at [365, 196] on link "Personal Information" at bounding box center [405, 196] width 236 height 37
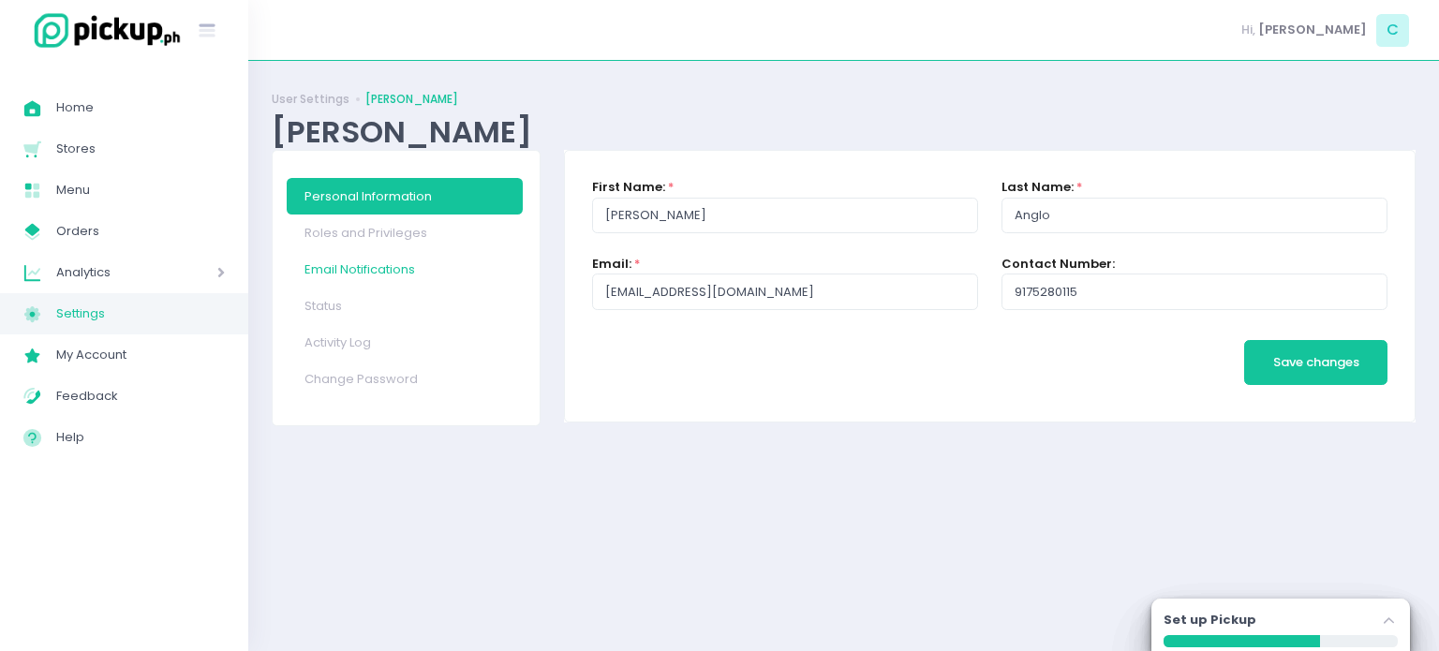
click at [314, 256] on link "Email Notifications" at bounding box center [405, 269] width 236 height 37
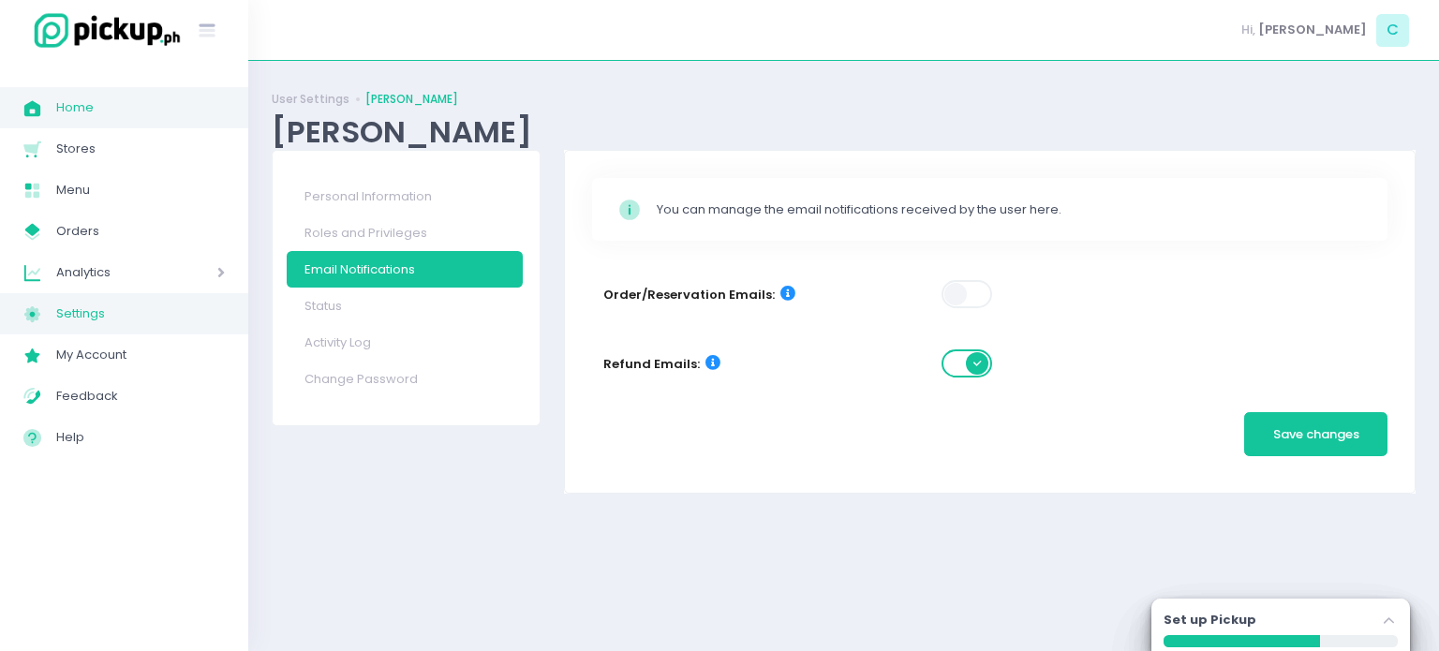
click at [79, 115] on span "Home" at bounding box center [140, 108] width 169 height 24
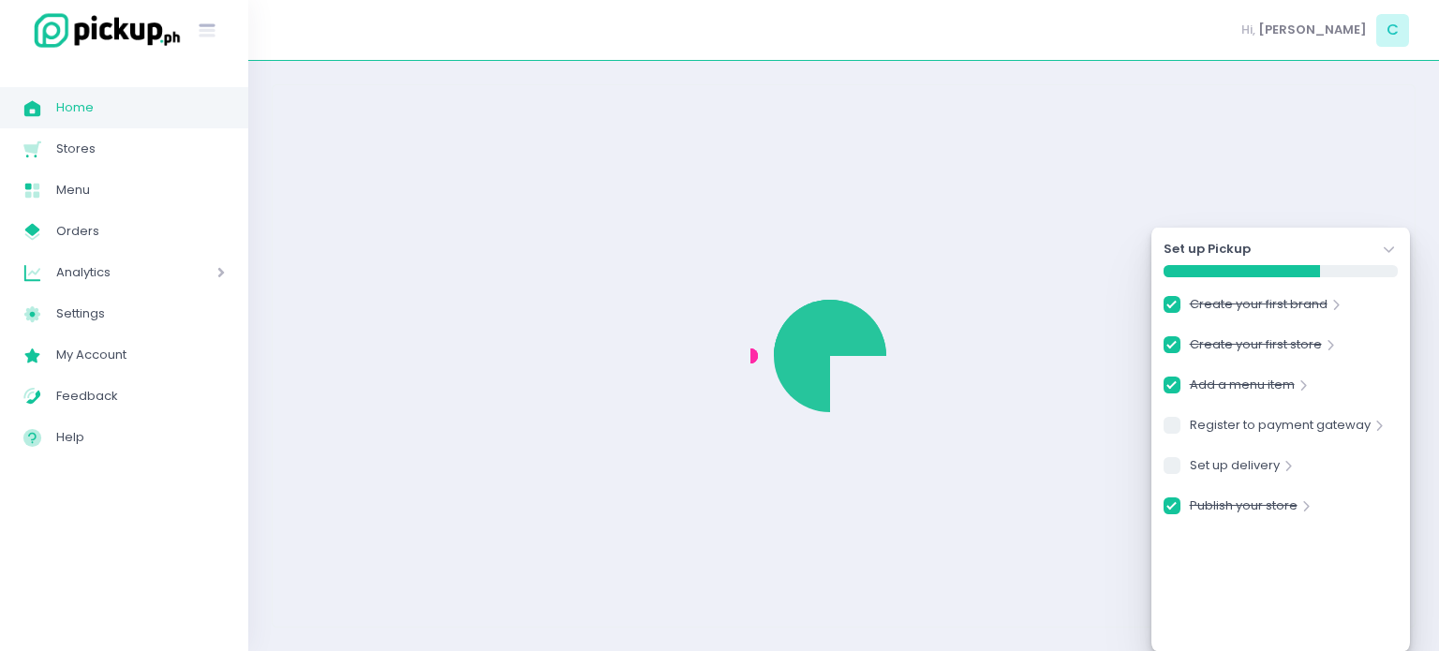
checkbox input "true"
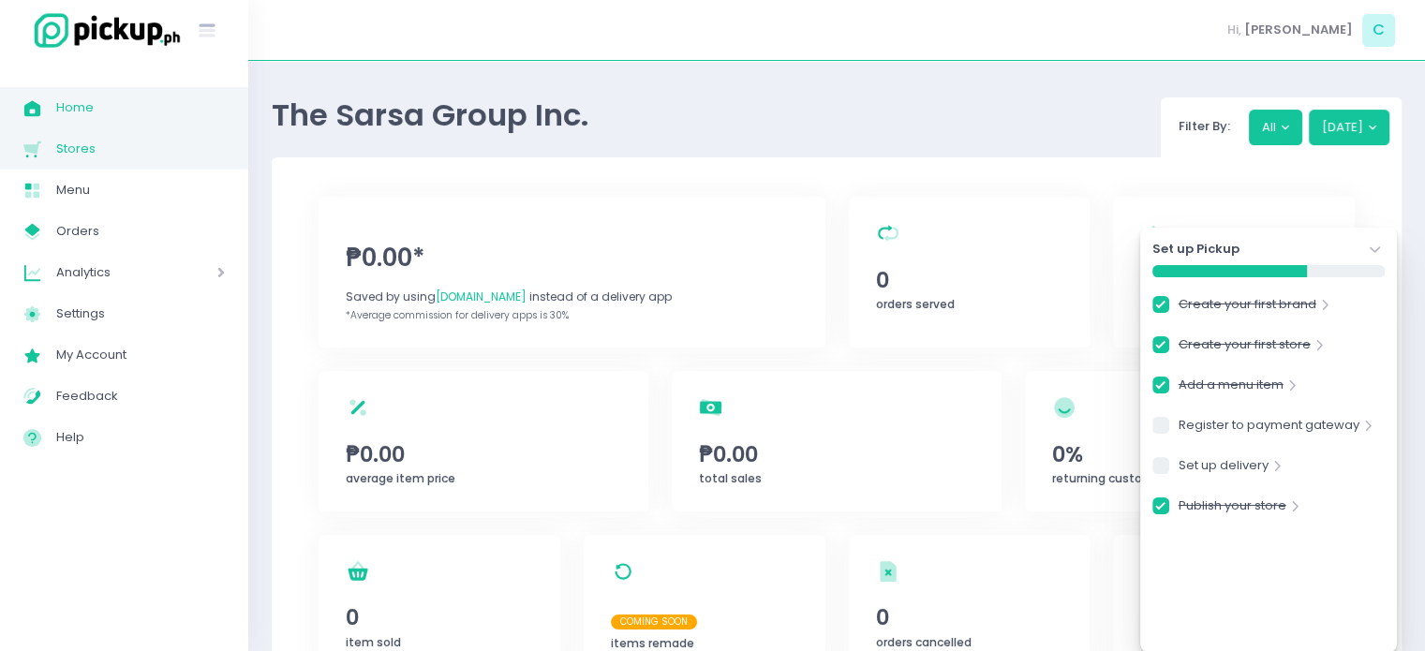
click at [85, 162] on link "Stores Created with Sketch. Stores" at bounding box center [124, 148] width 248 height 41
checkbox input "true"
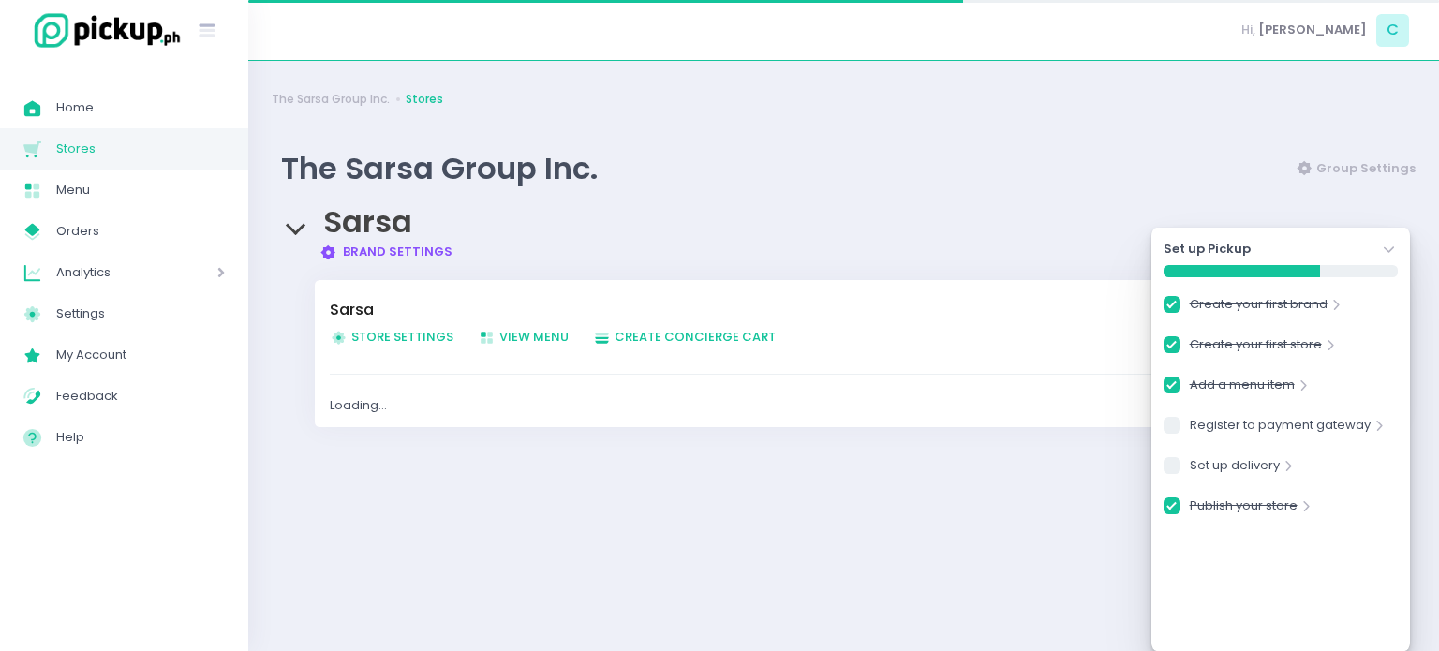
checkbox input "true"
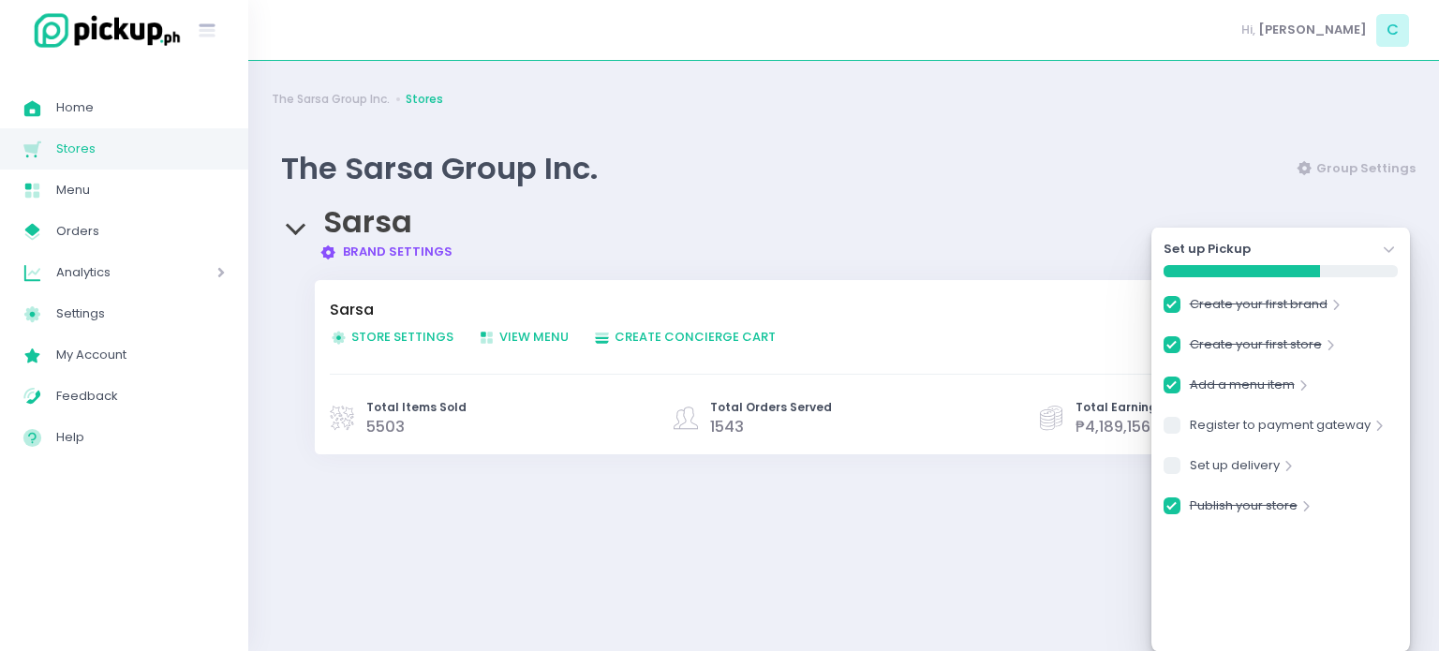
click at [377, 254] on link "Brand Settings Created with Sketch. Brand Settings" at bounding box center [387, 252] width 134 height 18
checkbox input "true"
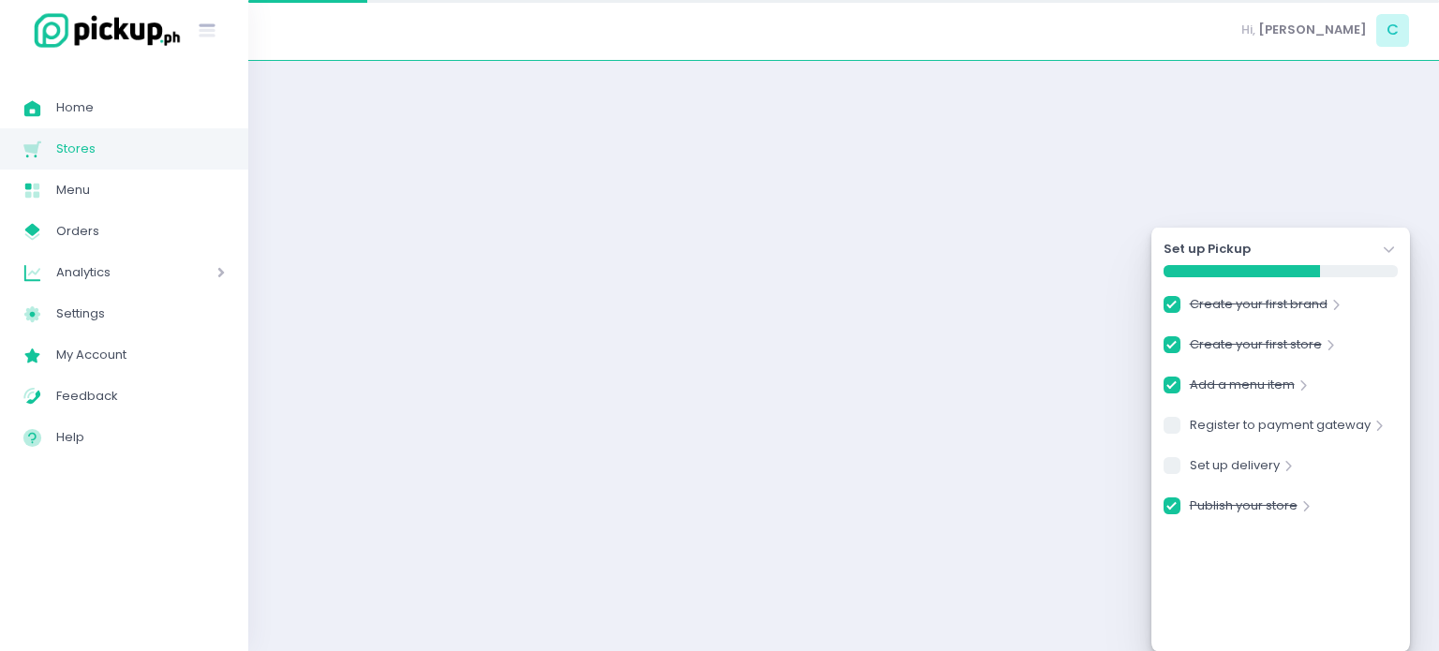
checkbox input "true"
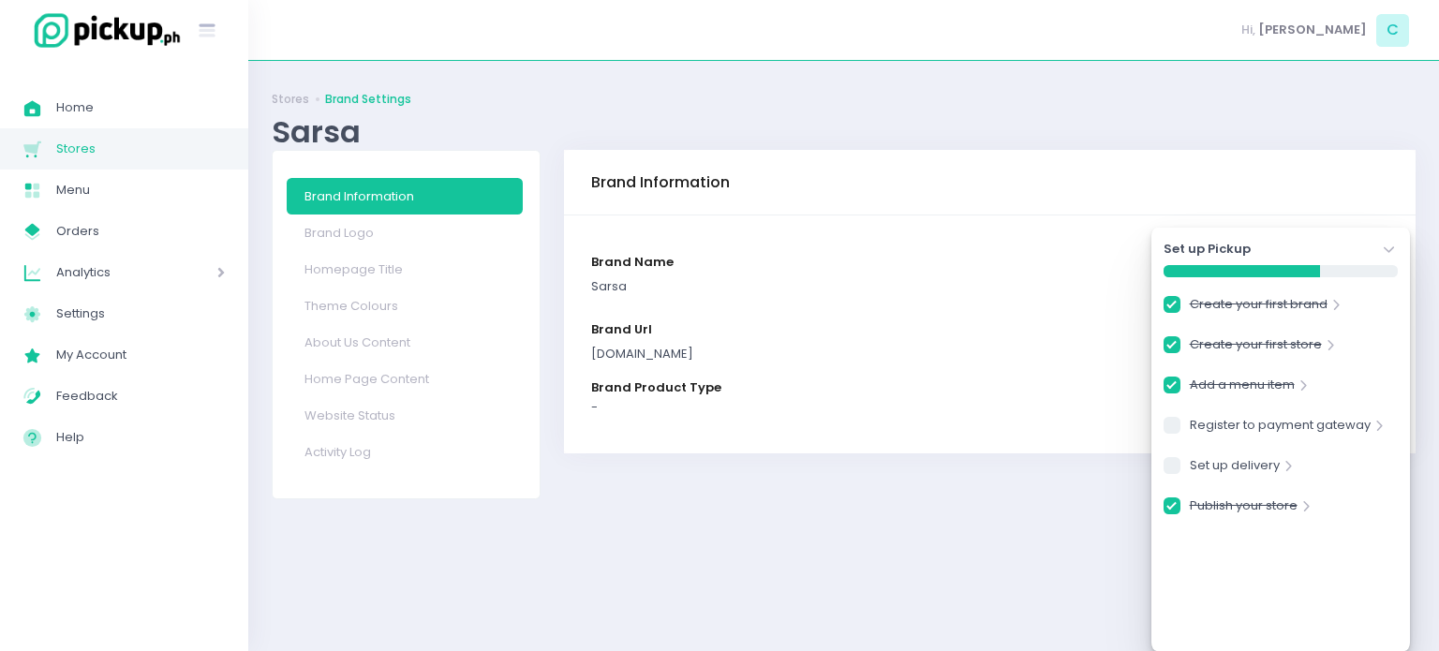
click at [1397, 251] on icon "Stockholm-icons / Navigation / Angle-down Created with Sketch." at bounding box center [1389, 250] width 19 height 19
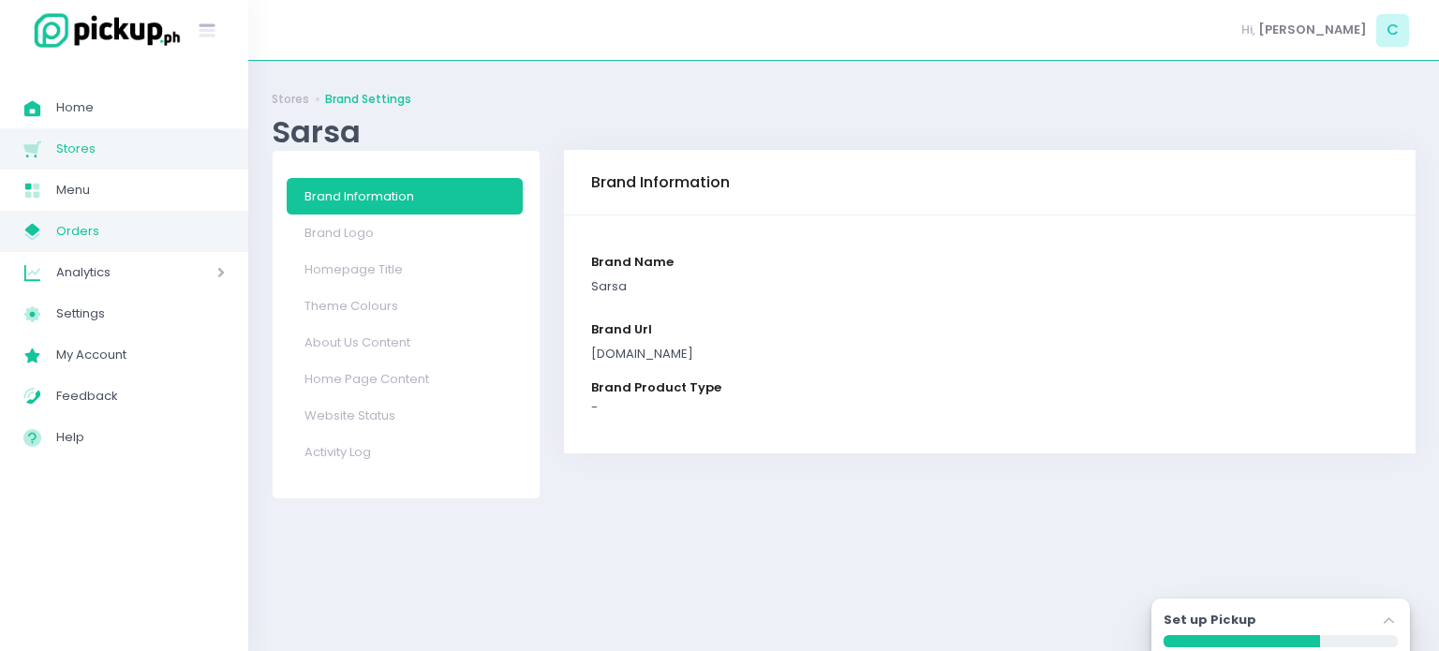
click at [31, 211] on link "My Store Created with Sketch. Orders" at bounding box center [124, 231] width 248 height 41
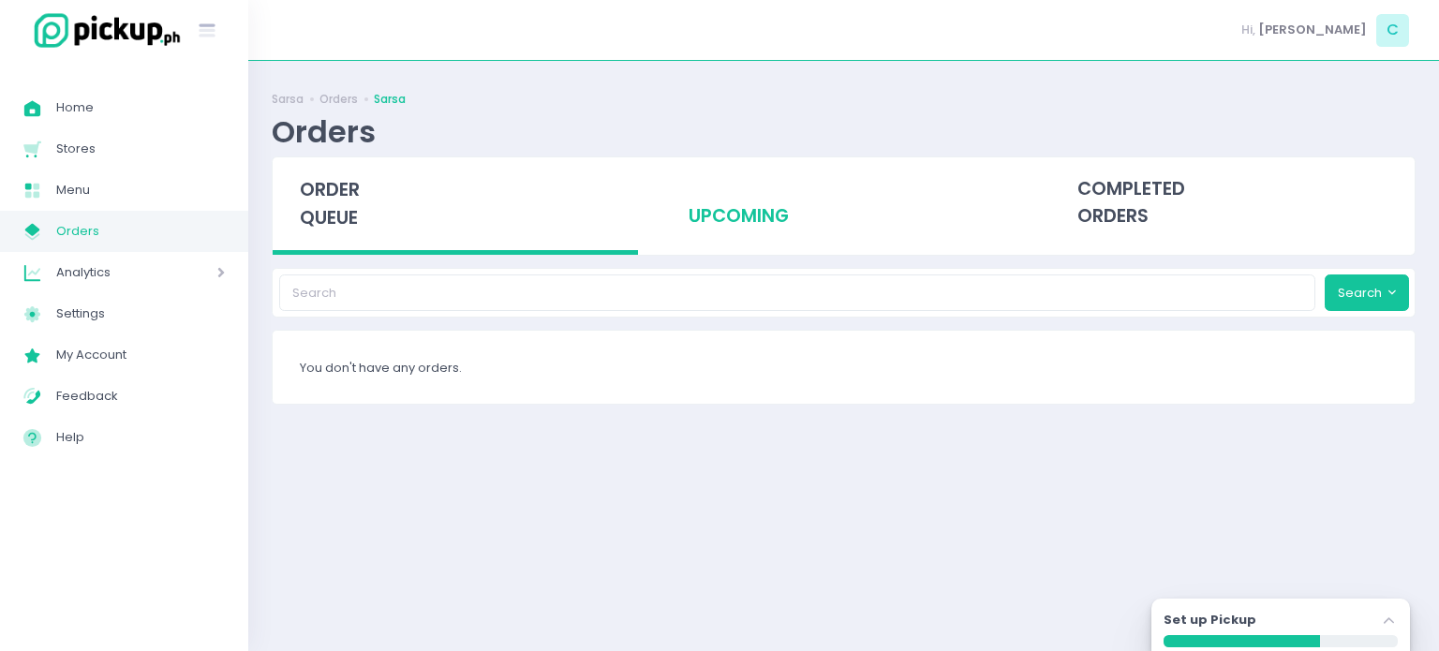
click at [767, 221] on div "upcoming" at bounding box center [844, 203] width 365 height 92
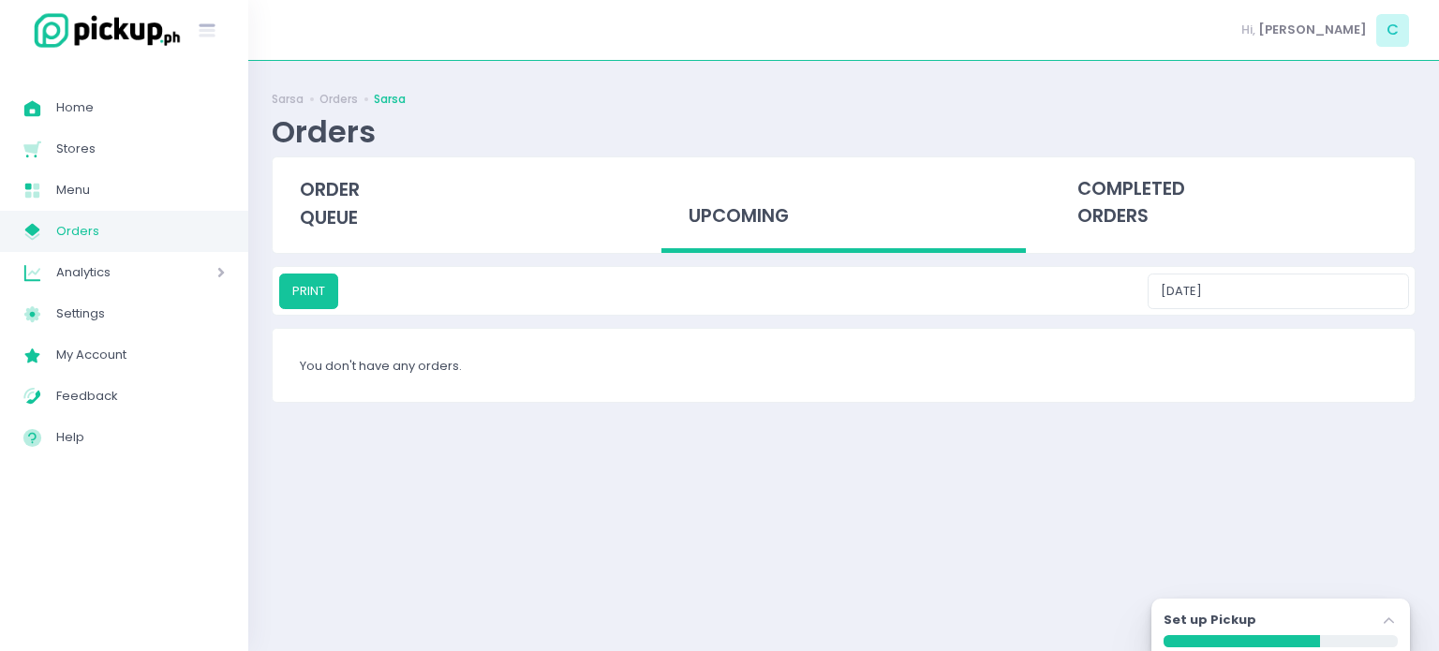
click at [79, 265] on span "Analytics" at bounding box center [110, 273] width 108 height 24
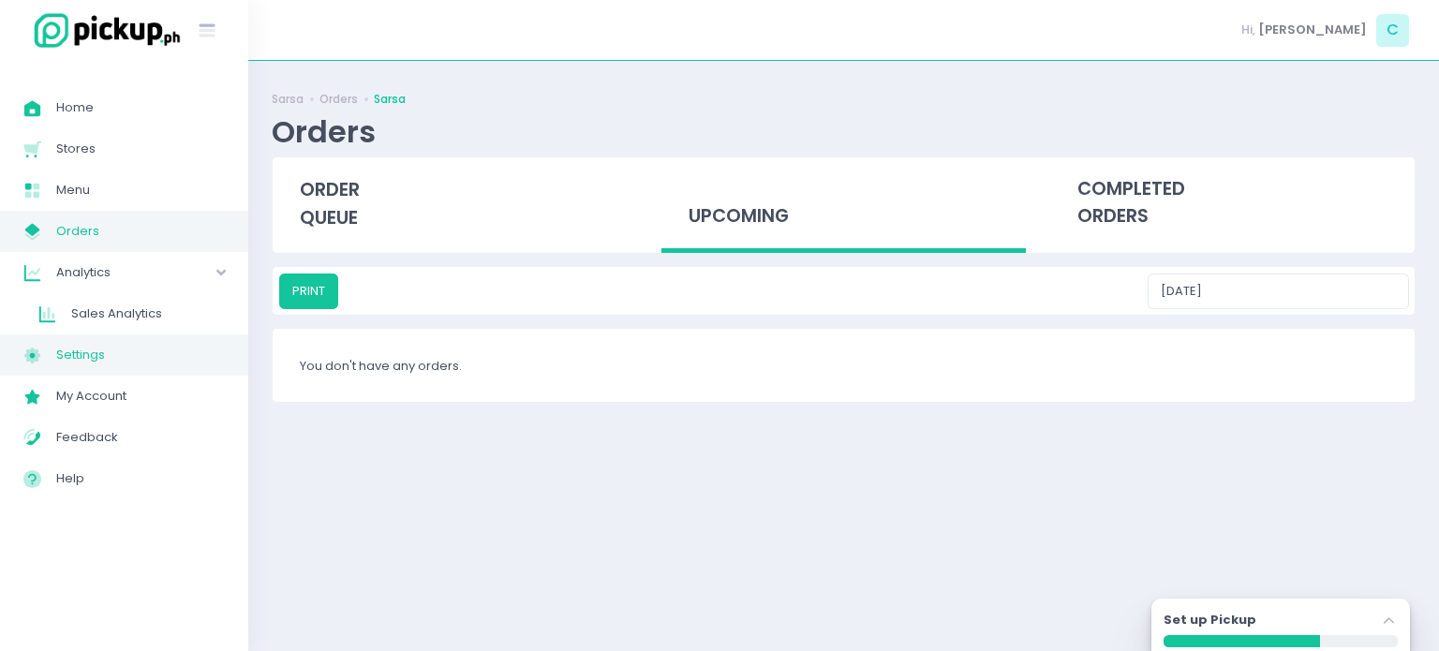
click at [139, 348] on span "Settings" at bounding box center [140, 355] width 169 height 24
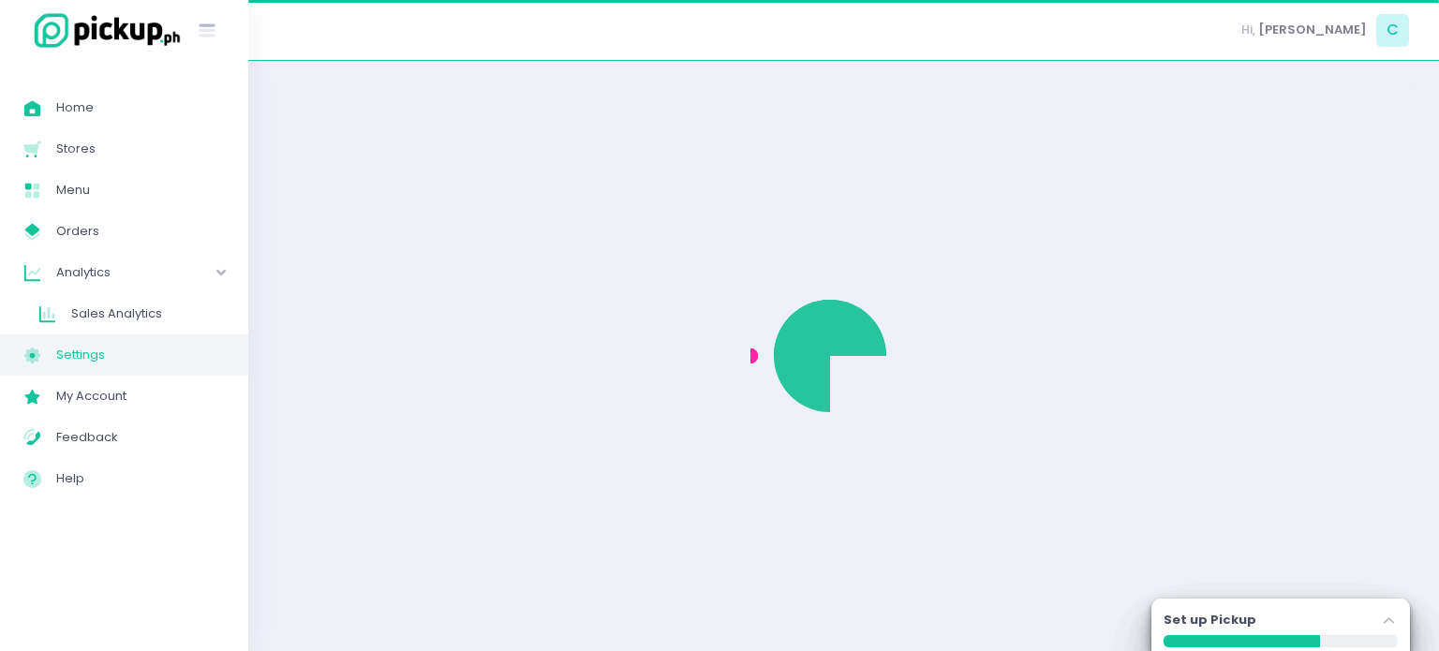
select select "active"
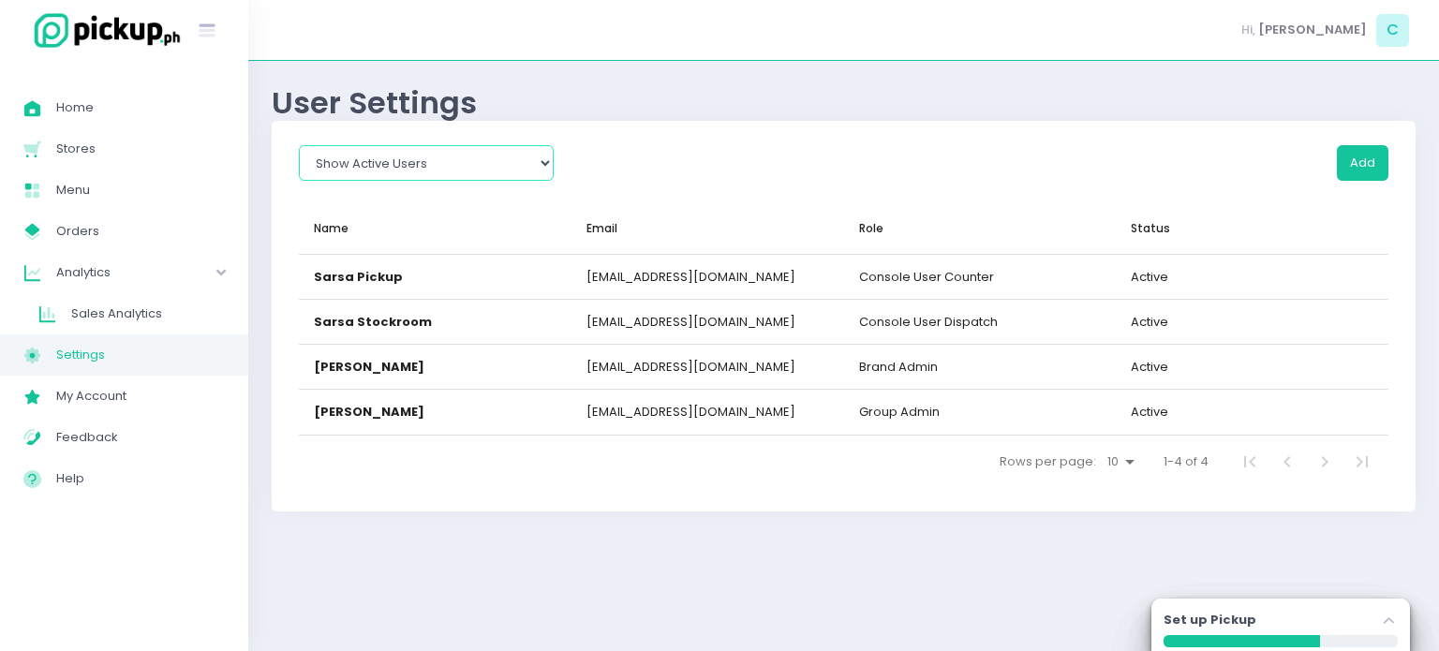
click at [544, 167] on select "Show All Show Active Users Show Inactive Users" at bounding box center [426, 163] width 255 height 36
select select
click at [299, 145] on select "Show All Show Active Users Show Inactive Users" at bounding box center [426, 163] width 255 height 36
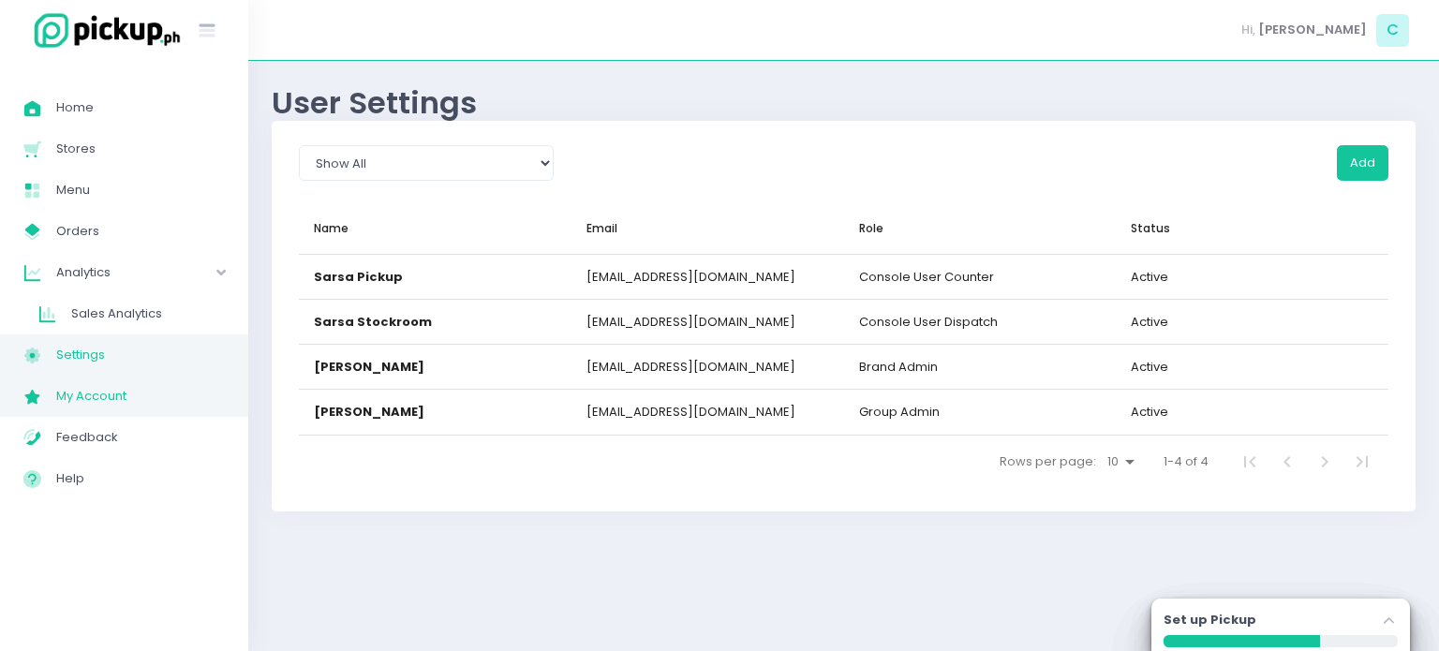
click at [56, 394] on span "My Account" at bounding box center [140, 396] width 169 height 24
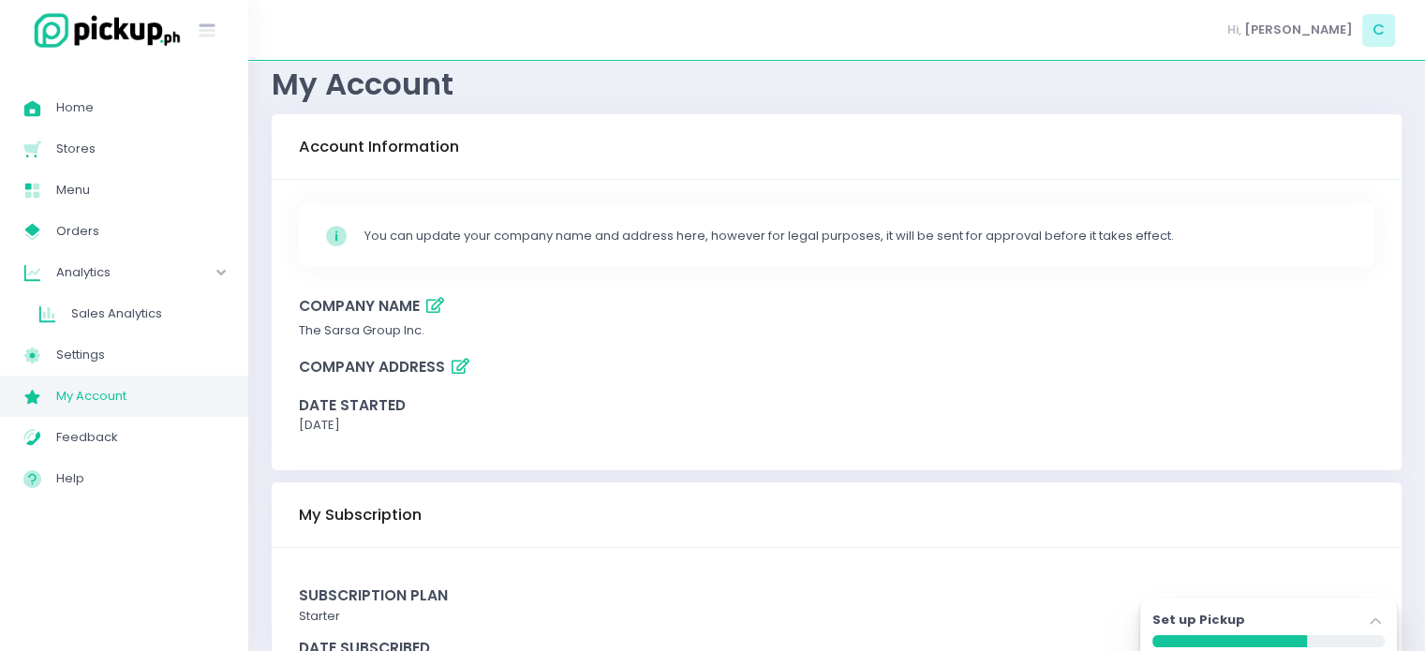
scroll to position [116, 0]
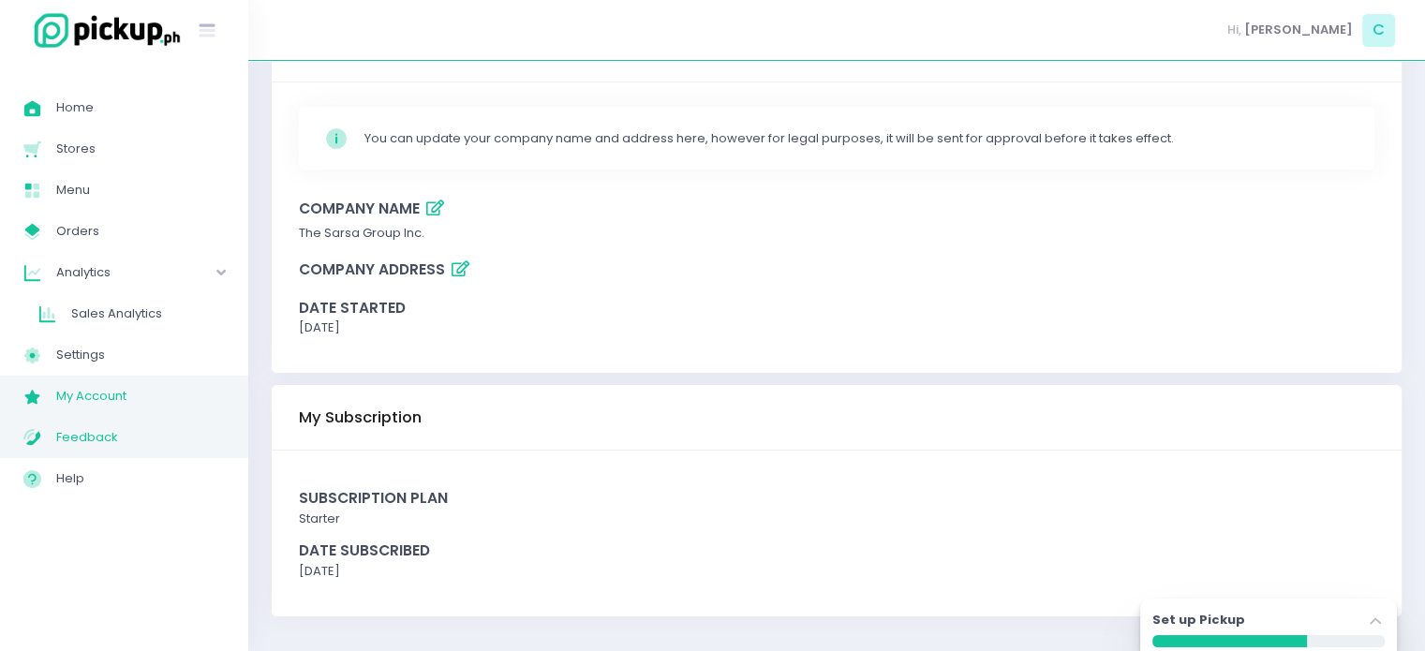
click at [97, 441] on span "Feedback" at bounding box center [140, 437] width 169 height 24
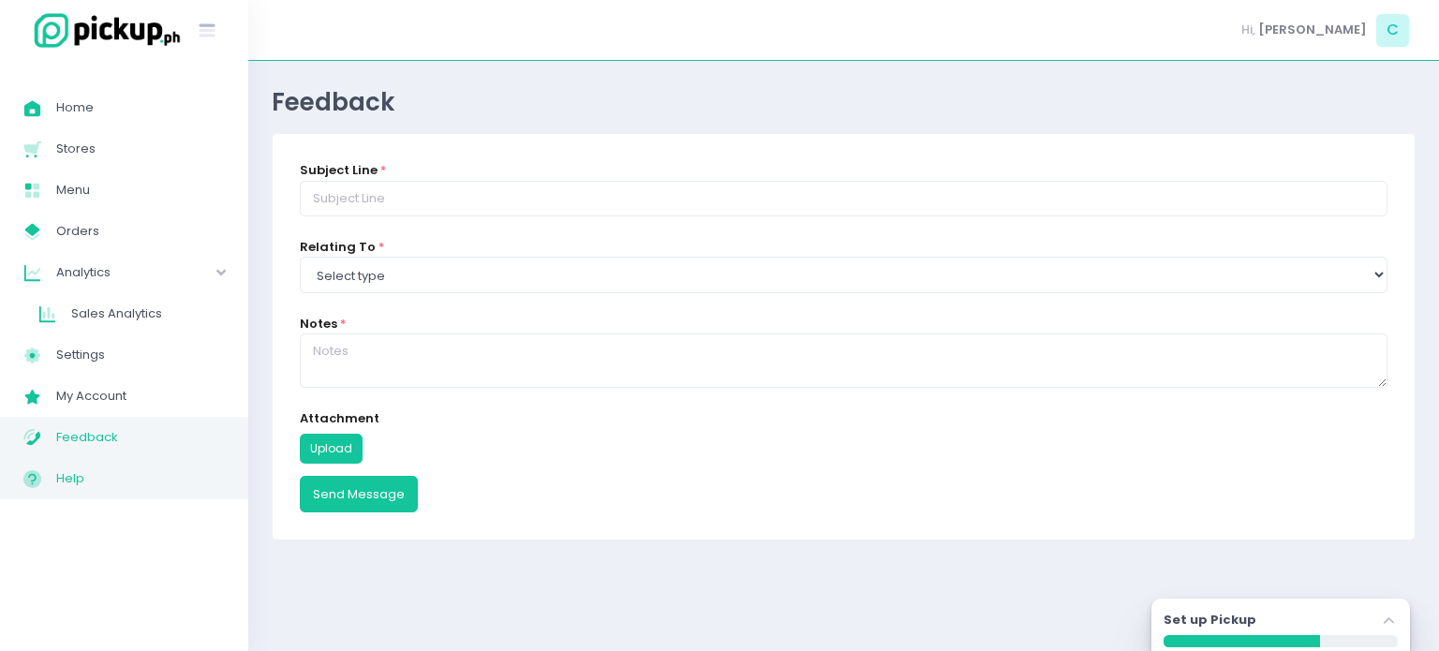
click at [83, 475] on span "Help" at bounding box center [140, 479] width 169 height 24
